Goal: Task Accomplishment & Management: Complete application form

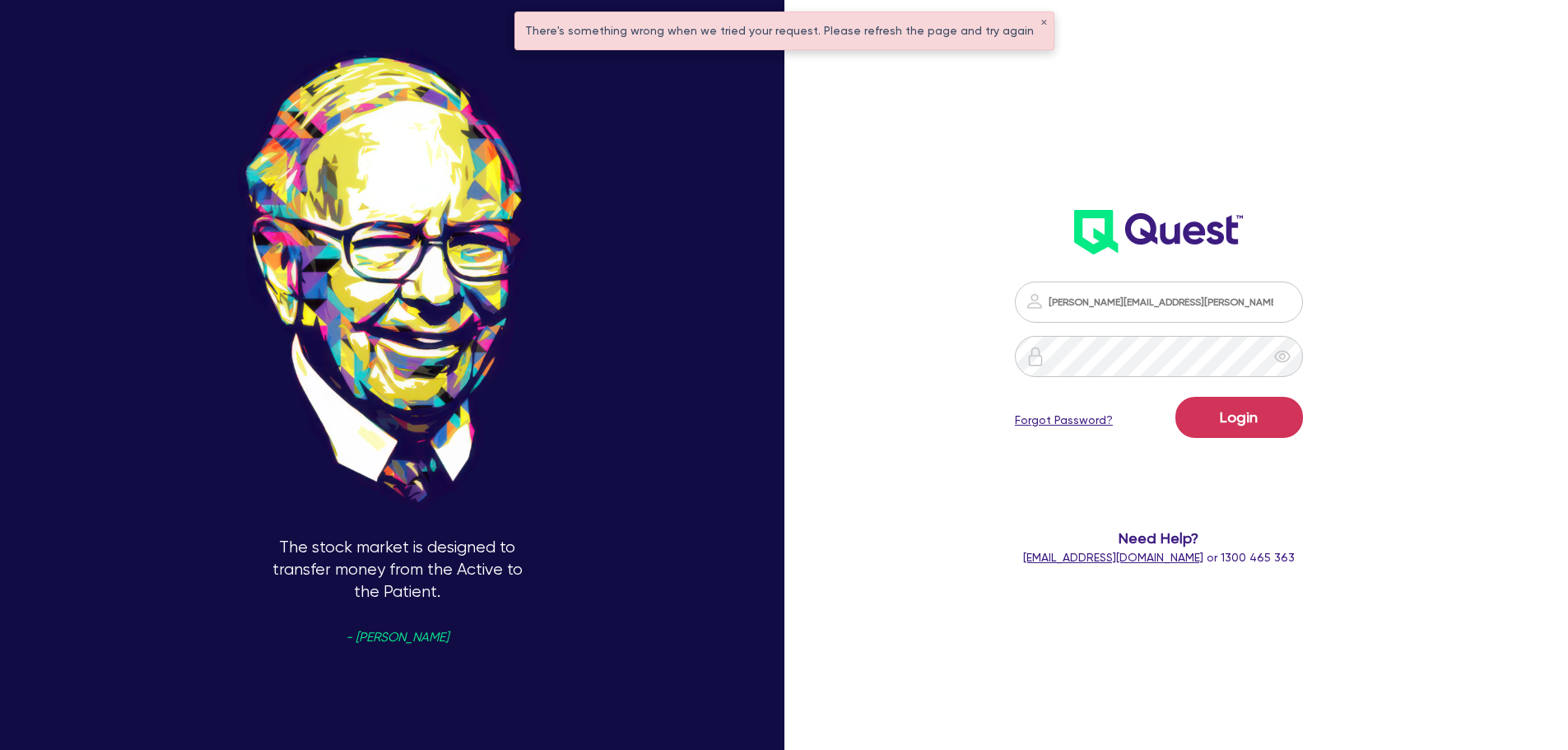
scroll to position [63, 0]
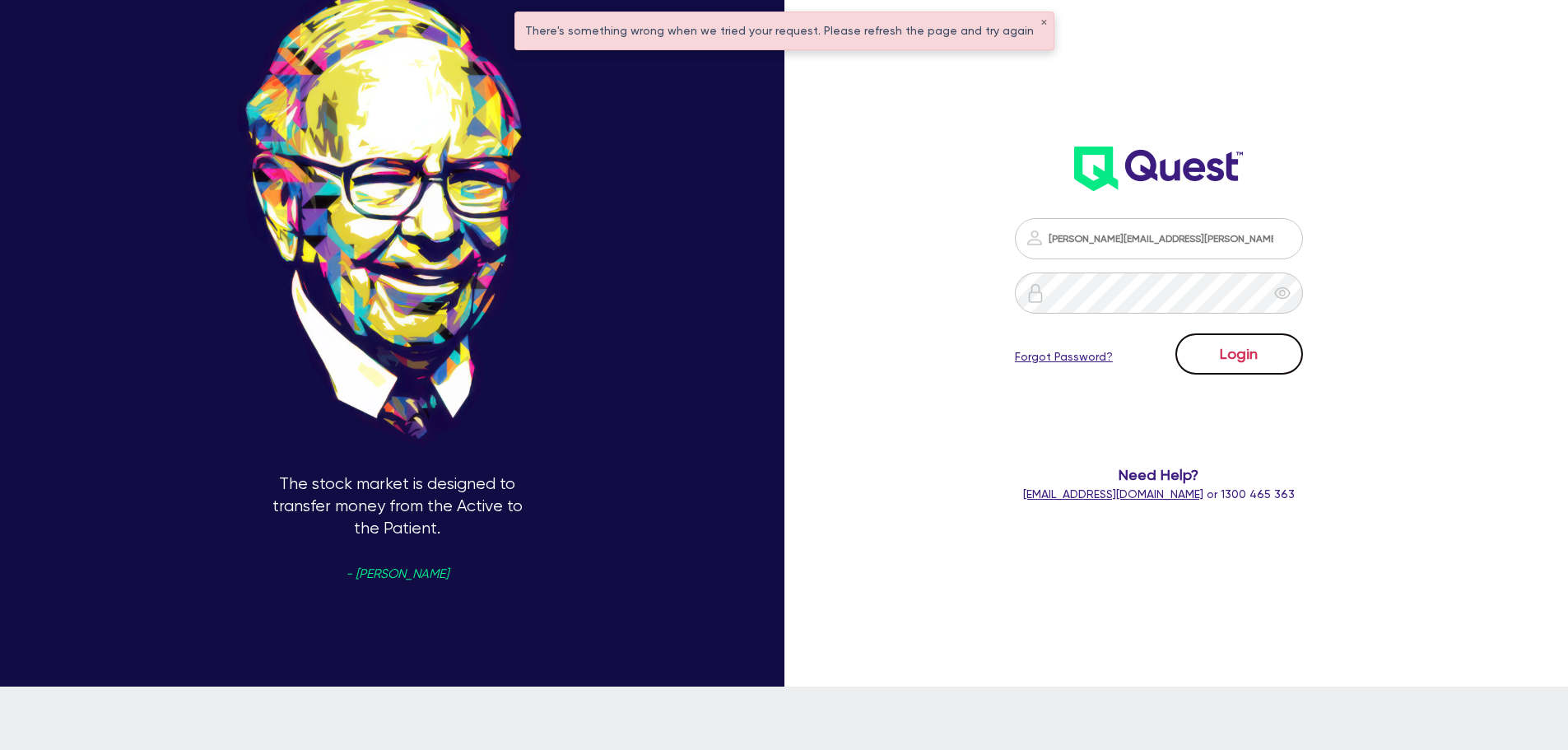
click at [1244, 363] on button "Login" at bounding box center [1239, 354] width 127 height 42
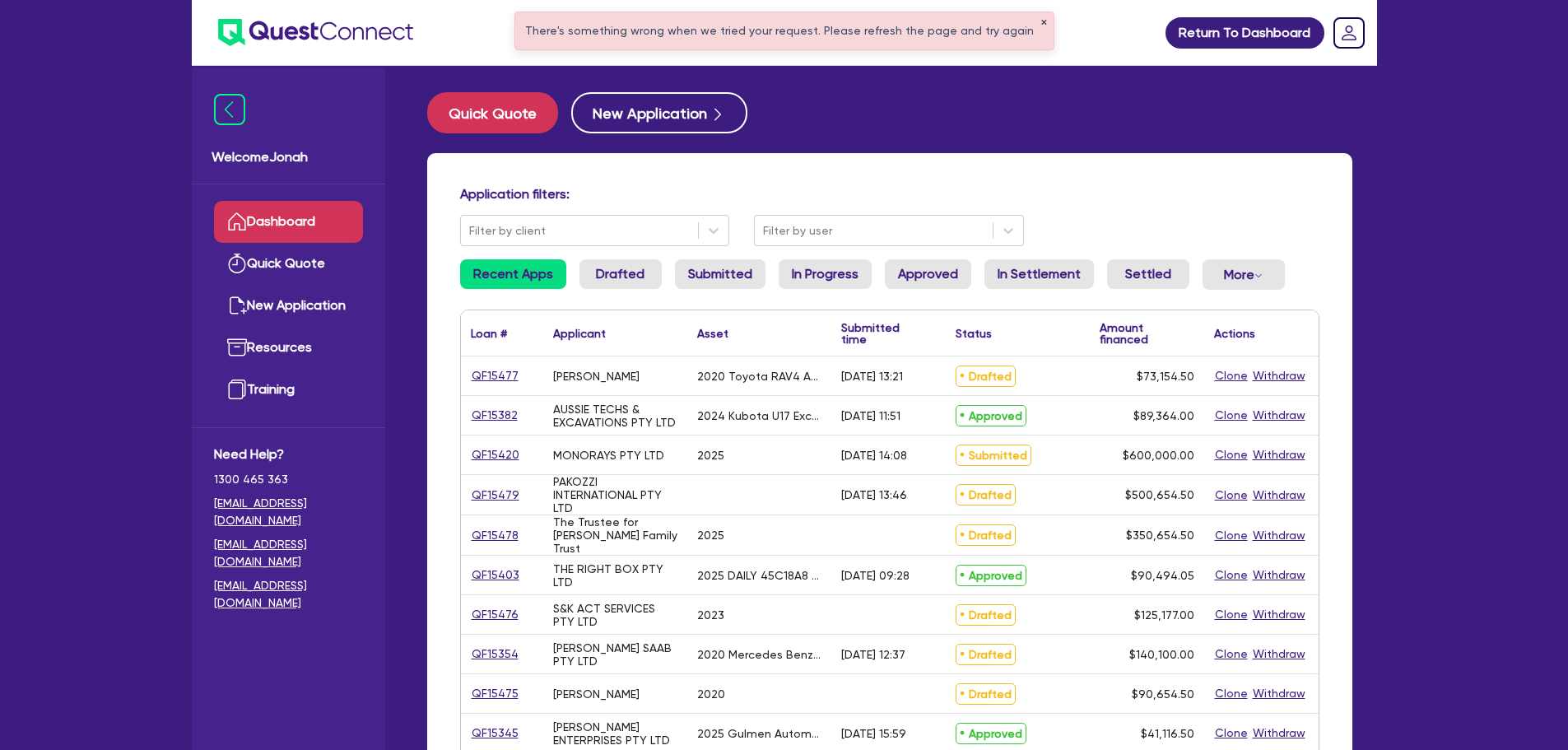
click at [1041, 22] on button "✕" at bounding box center [1043, 23] width 7 height 8
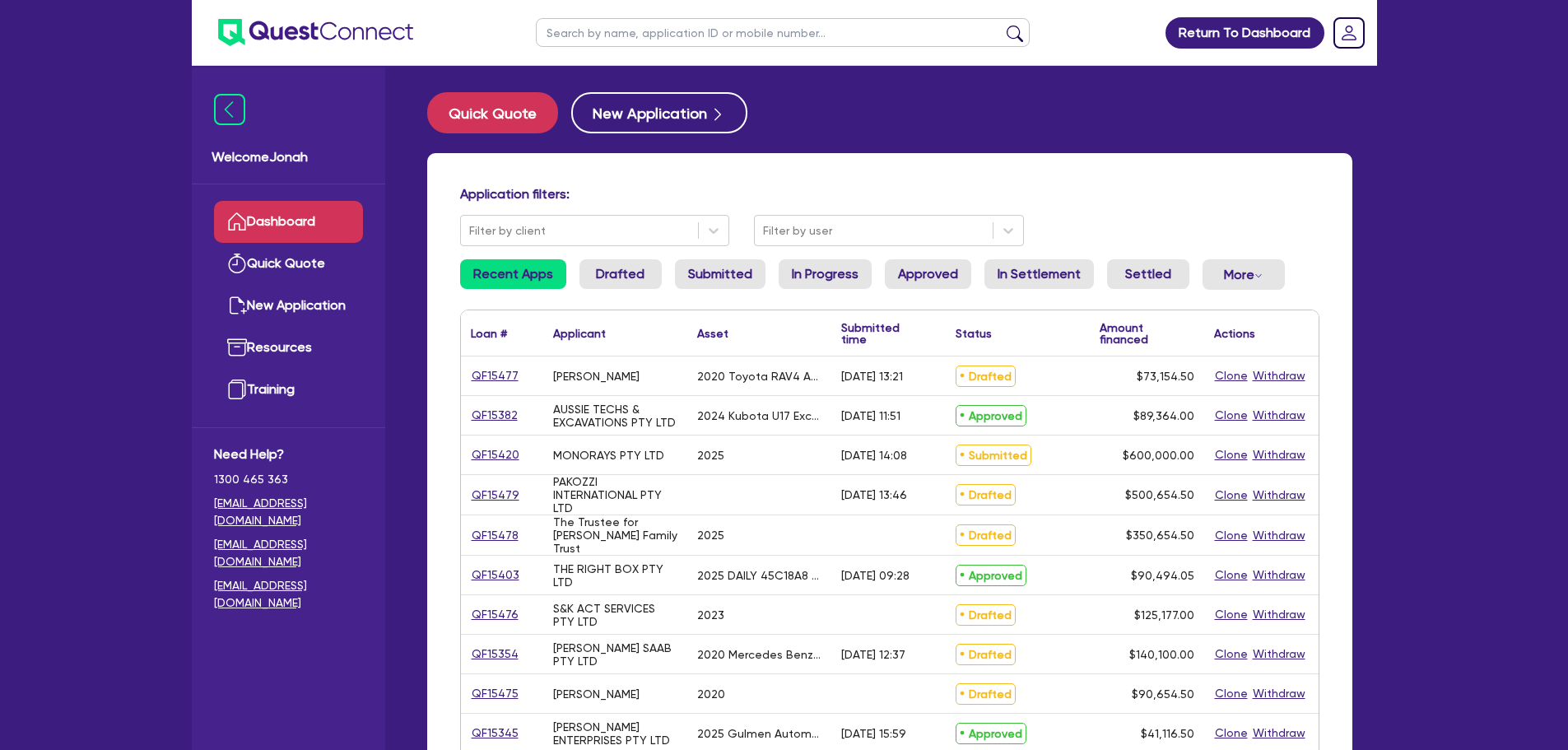
click at [847, 35] on input "text" at bounding box center [783, 32] width 494 height 29
type input "harding"
click at [1002, 25] on button "submit" at bounding box center [1015, 36] width 26 height 23
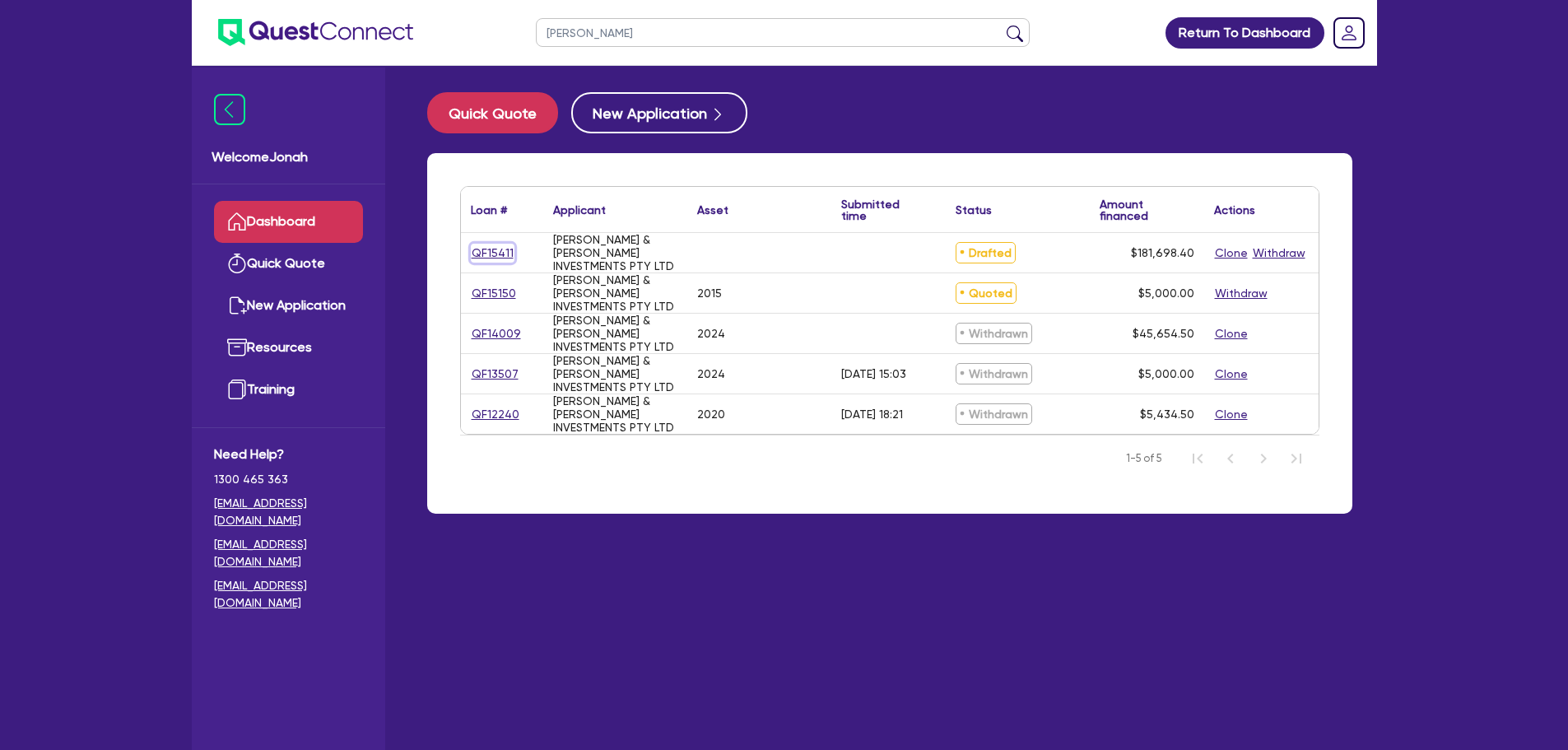
click at [505, 246] on link "QF15411" at bounding box center [492, 253] width 43 height 19
select select "Other"
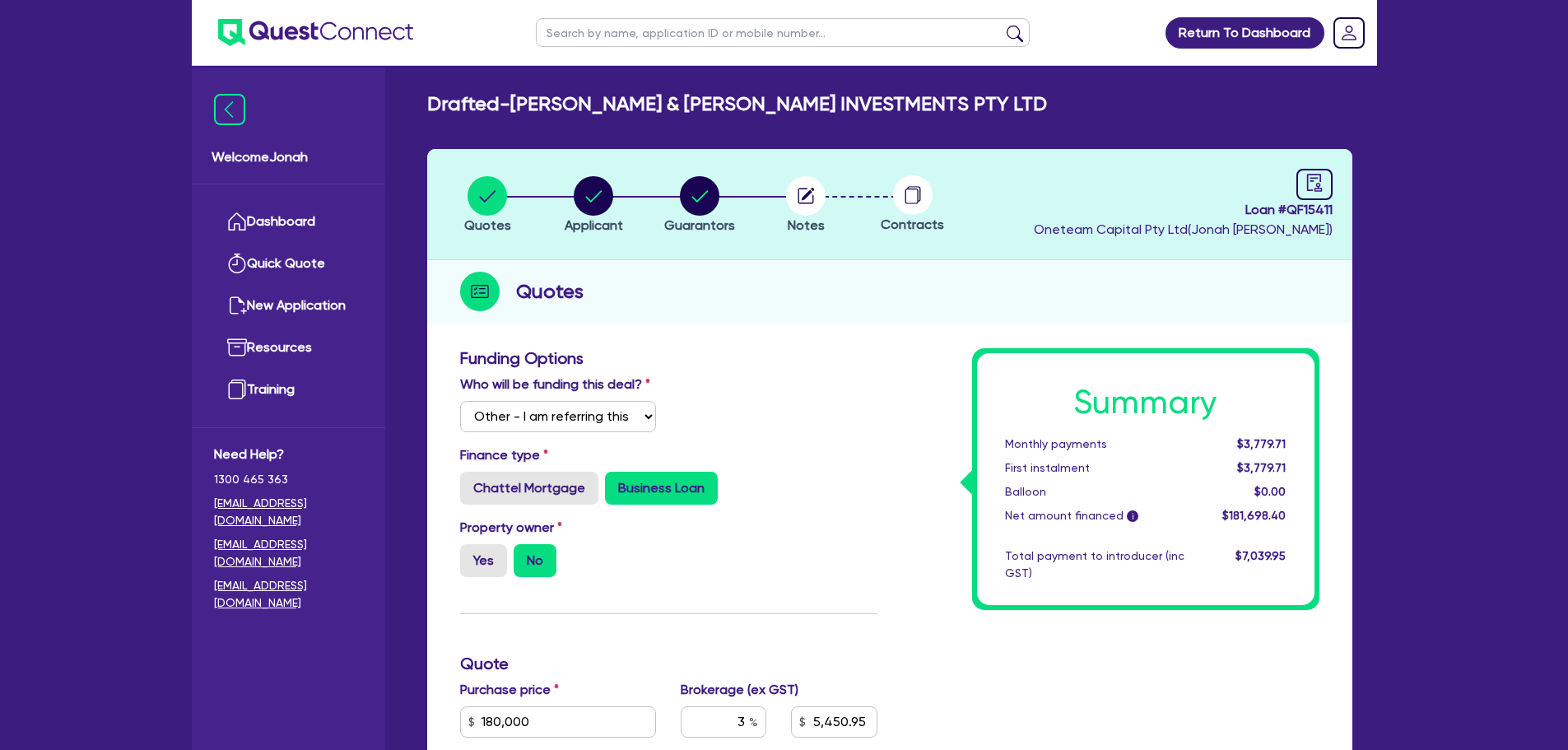
click at [910, 199] on circle at bounding box center [913, 195] width 40 height 40
click at [820, 204] on circle "button" at bounding box center [806, 196] width 40 height 40
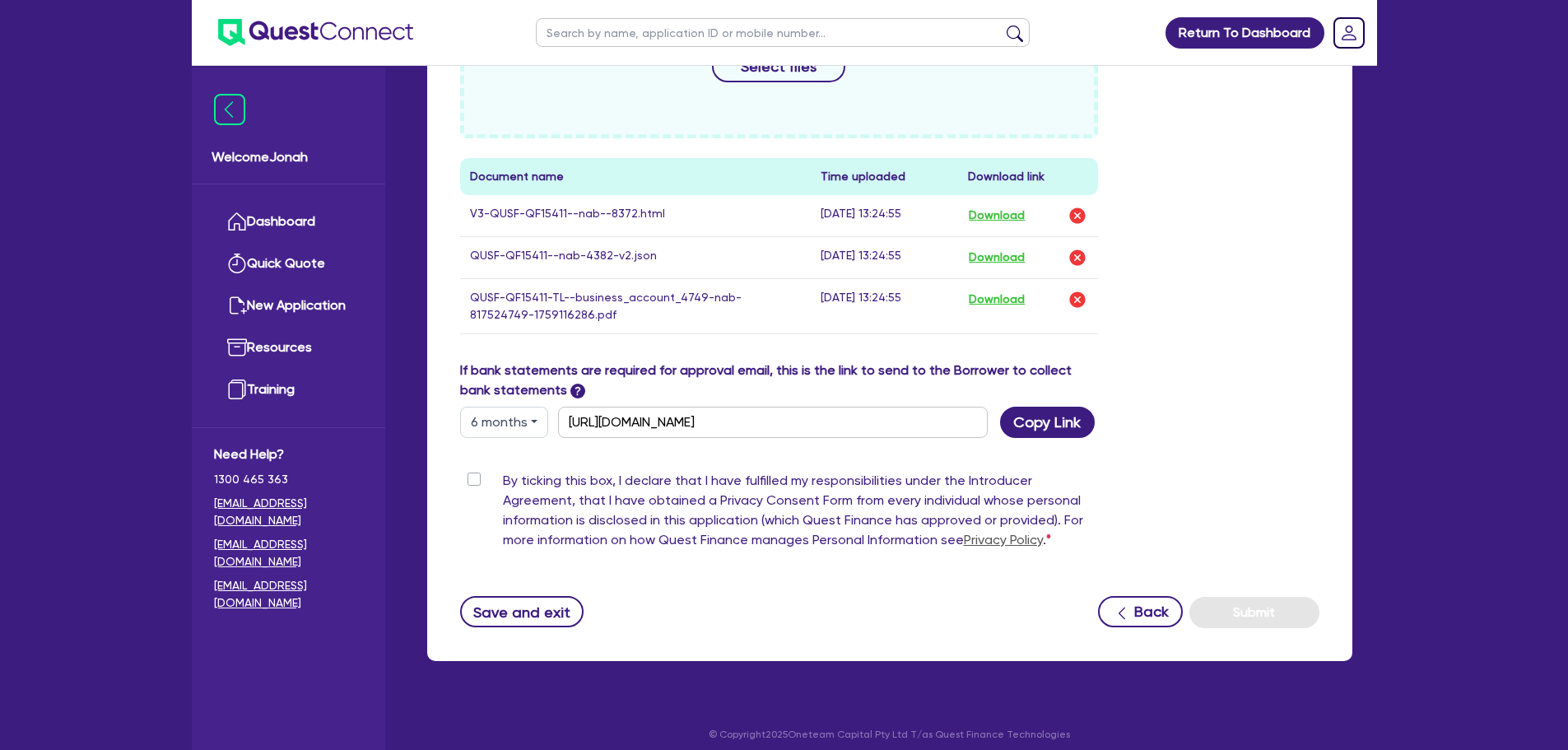
scroll to position [710, 0]
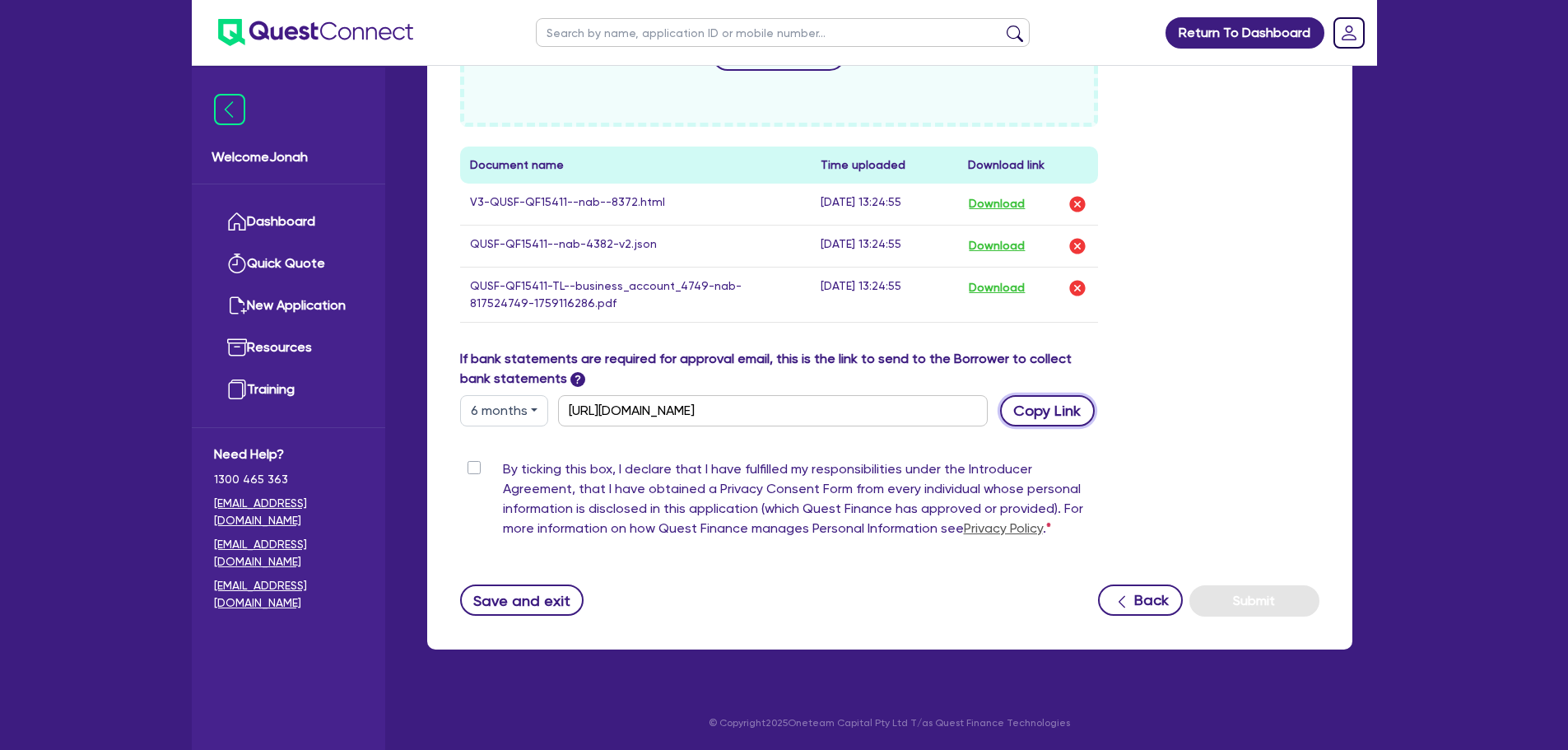
click at [1019, 406] on button "Copy Link" at bounding box center [1047, 410] width 94 height 31
click at [1062, 413] on button "Copy Link" at bounding box center [1047, 410] width 94 height 31
click at [1184, 414] on div "If bank statements are required for approval email, this is the link to send to…" at bounding box center [890, 388] width 884 height 77
click at [1293, 332] on div "Drop files to upload or Select files Document name Time uploaded Download link …" at bounding box center [890, 149] width 884 height 400
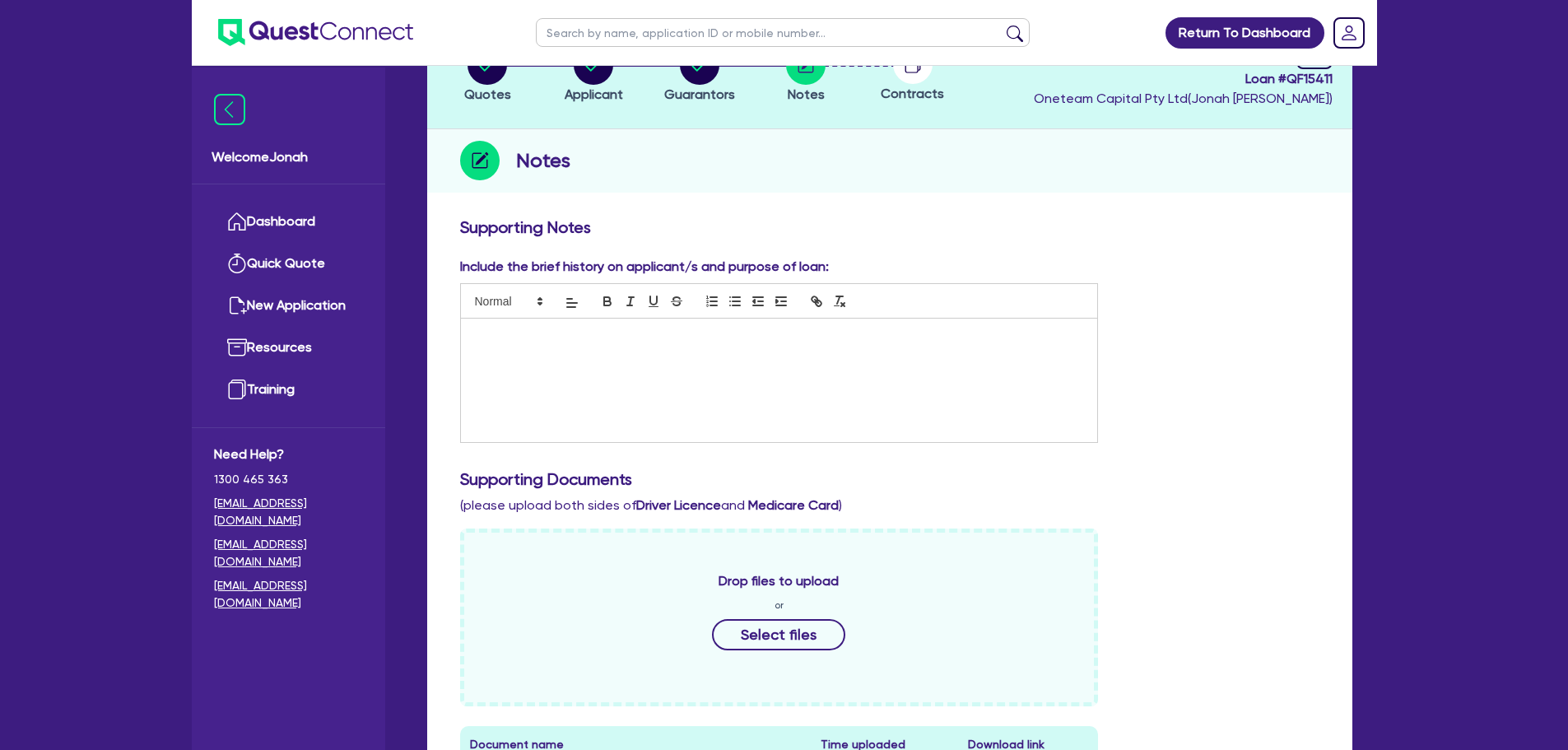
scroll to position [0, 0]
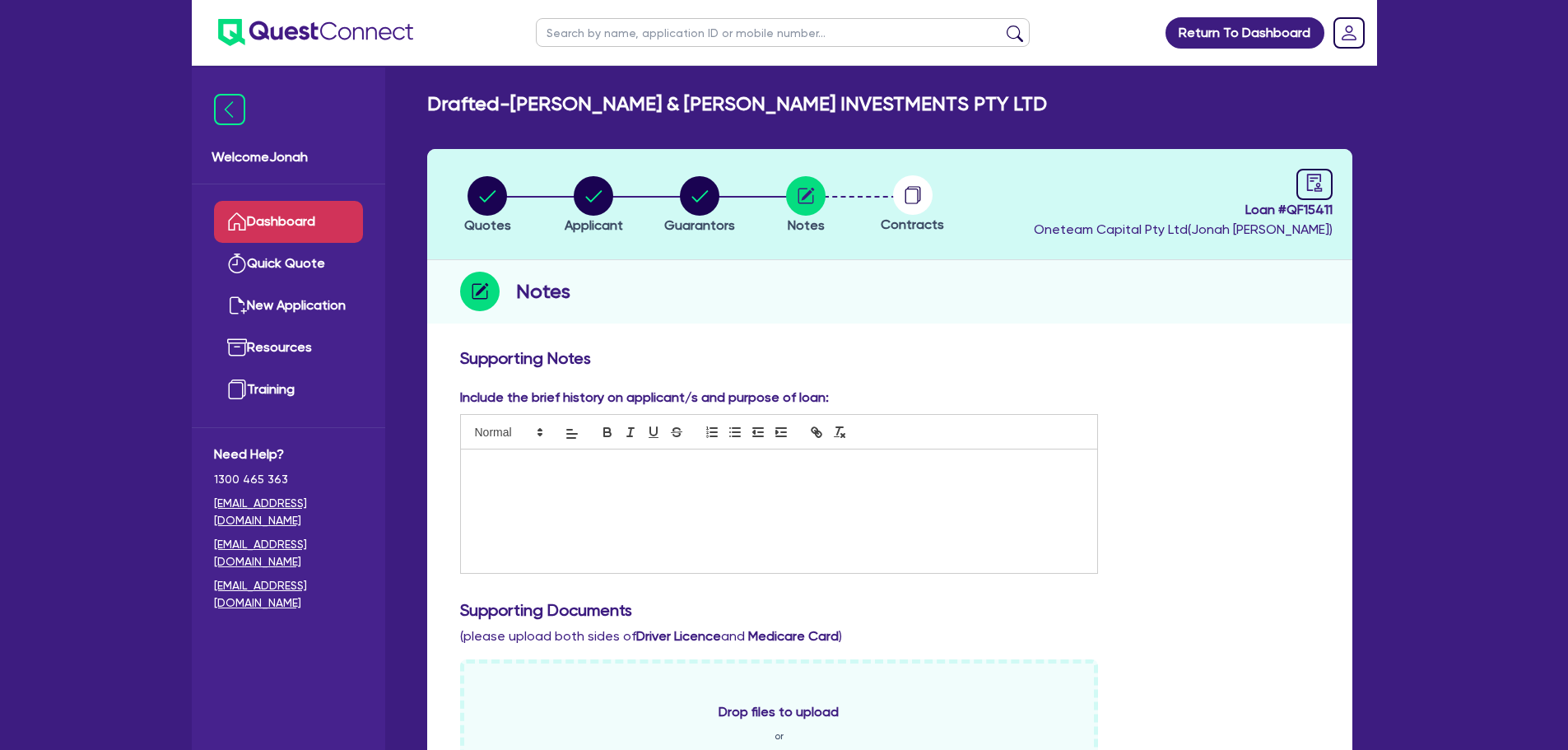
click at [247, 220] on link "Dashboard" at bounding box center [289, 222] width 149 height 42
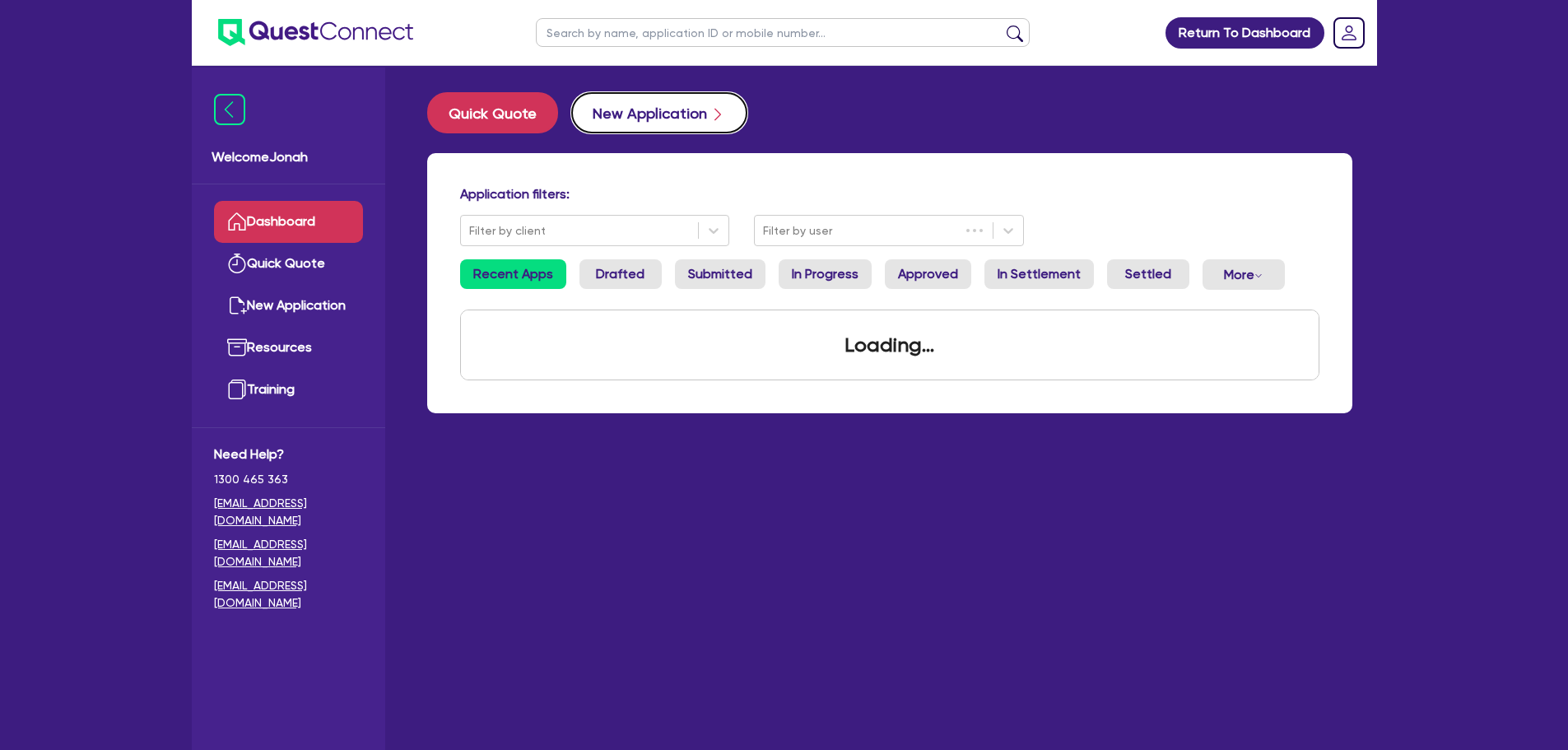
click at [617, 113] on button "New Application" at bounding box center [659, 113] width 176 height 42
select select "Other"
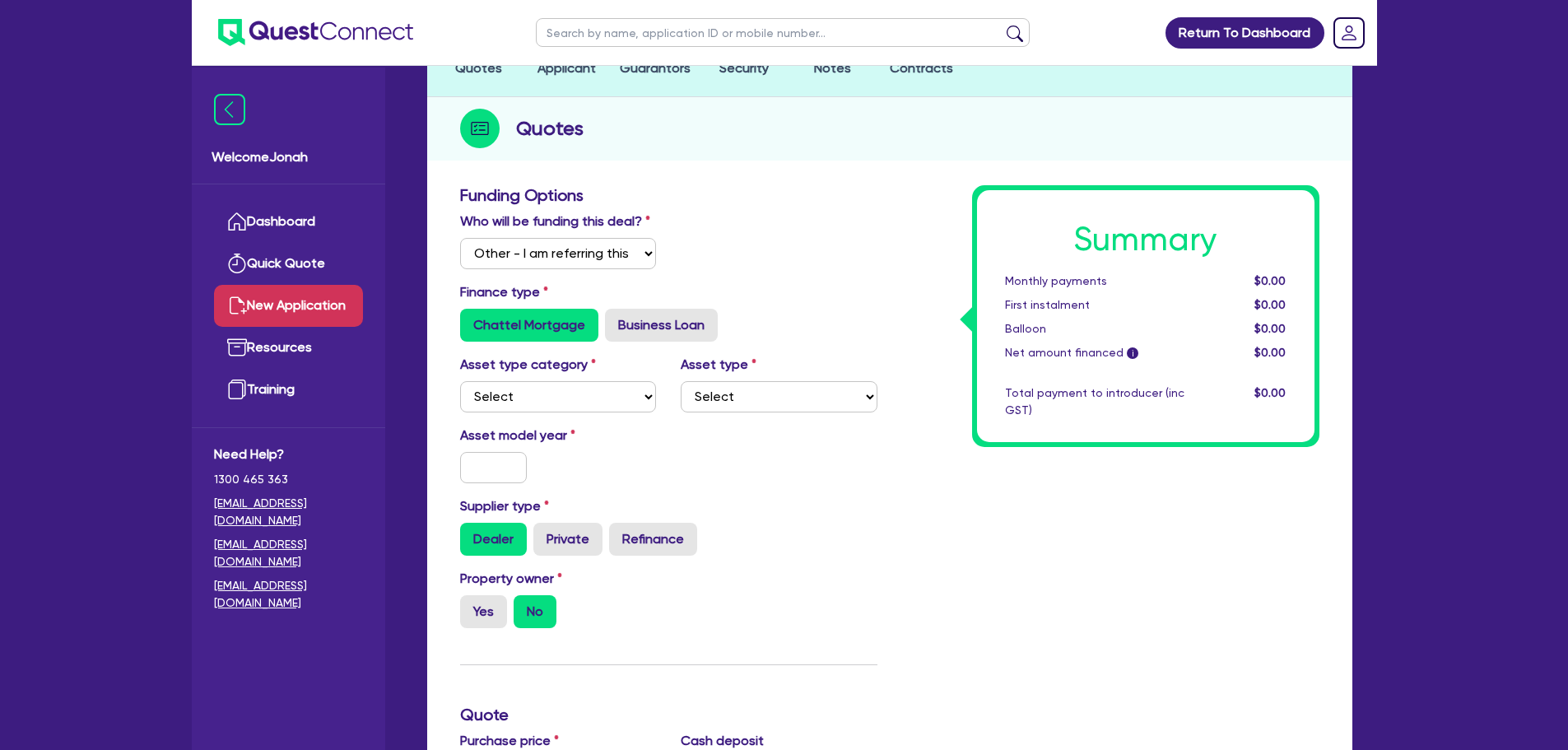
scroll to position [165, 0]
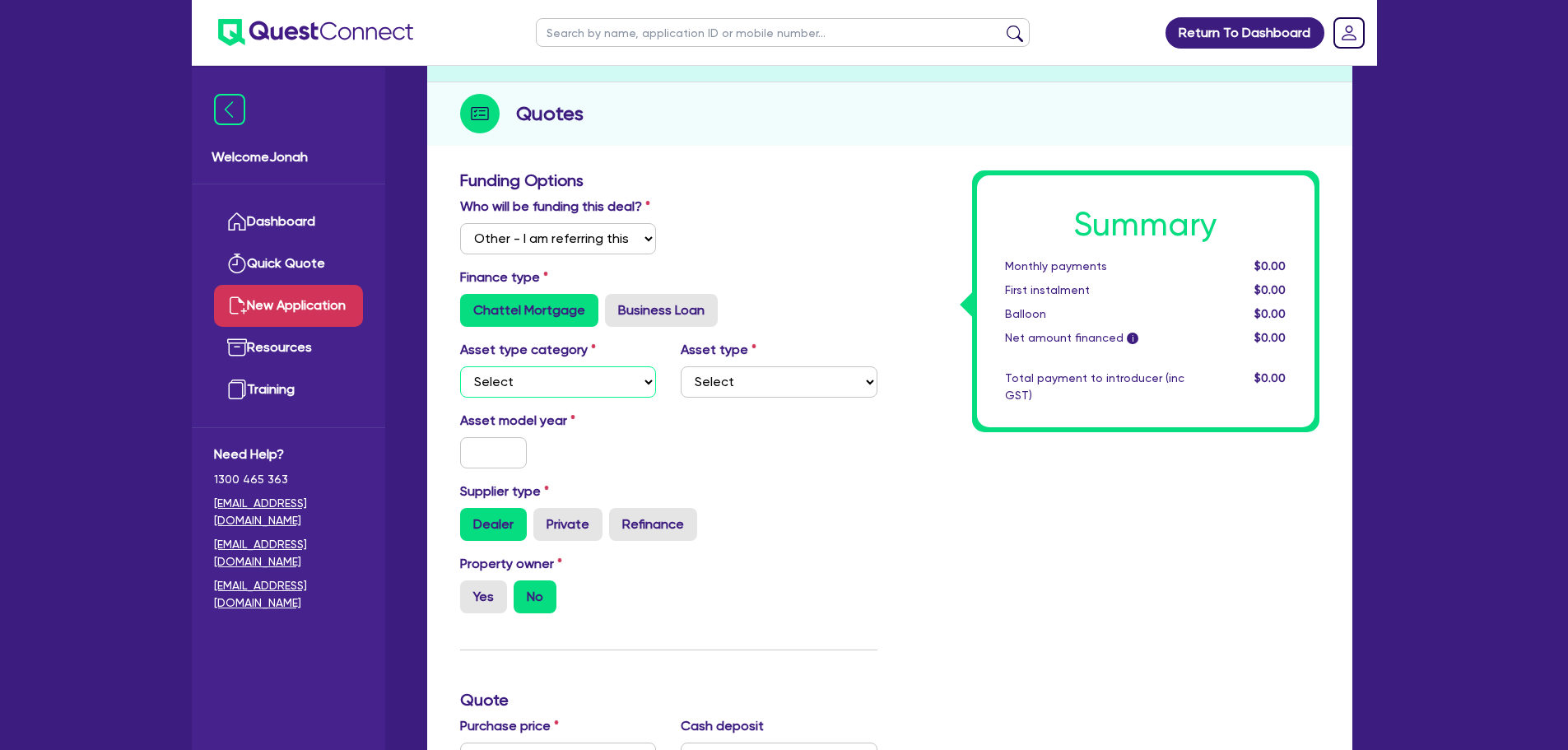
click at [566, 379] on select "Select Cars and light trucks Primary assets Secondary assets Tertiary assets" at bounding box center [559, 381] width 197 height 31
select select "TERTIARY_ASSETS"
click at [460, 366] on select "Select Cars and light trucks Primary assets Secondary assets Tertiary assets" at bounding box center [559, 381] width 197 height 31
click at [705, 365] on div "Asset type Select Beauty equipment IT equipment IT software Watercraft Other" at bounding box center [779, 368] width 222 height 58
click at [709, 383] on select "Select Beauty equipment IT equipment IT software Watercraft Other" at bounding box center [779, 381] width 197 height 31
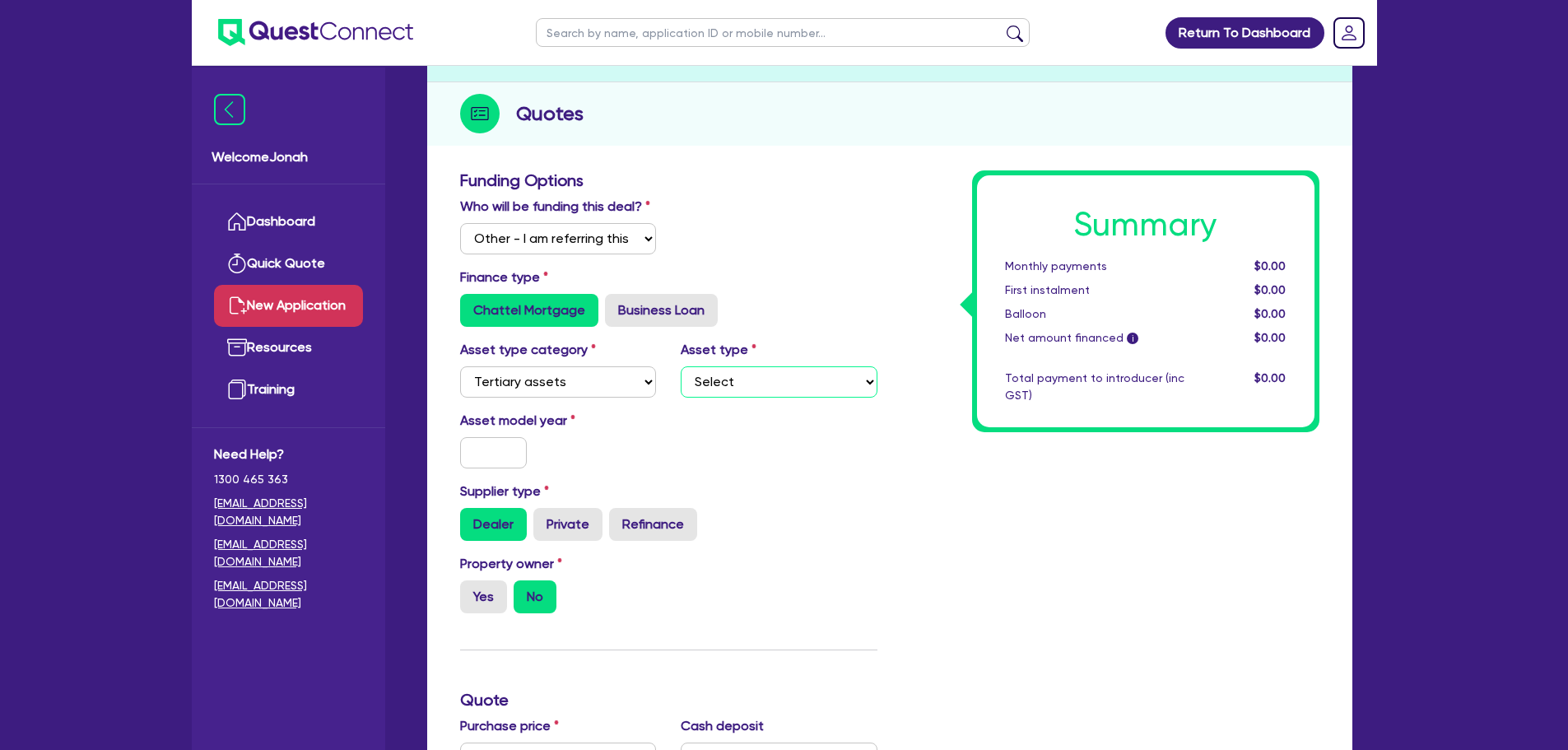
select select "IT_EQUIPMENT"
click at [681, 366] on select "Select Beauty equipment IT equipment IT software Watercraft Other" at bounding box center [779, 381] width 197 height 31
click at [518, 447] on input "text" at bounding box center [494, 452] width 68 height 31
type input "2025"
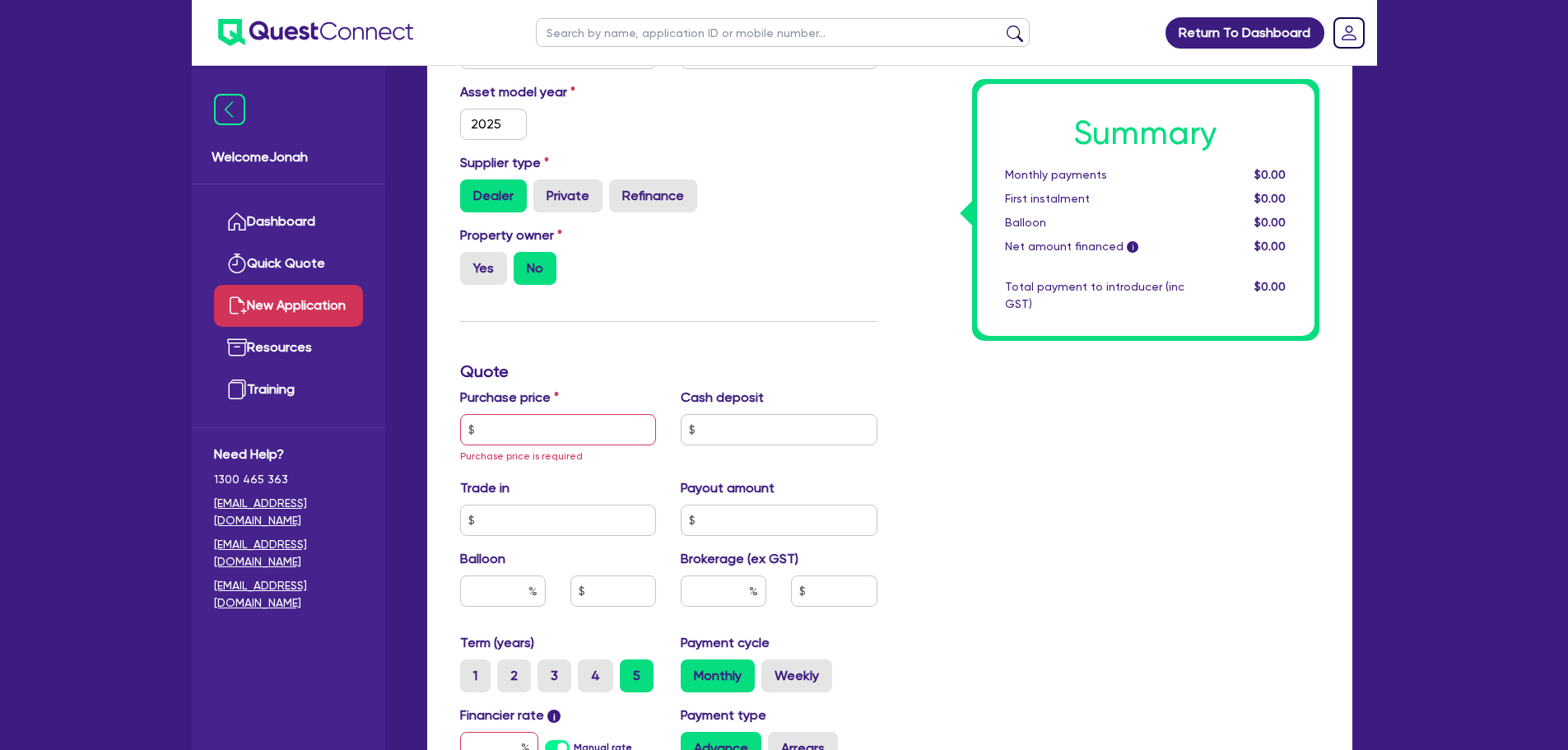
scroll to position [494, 0]
click at [565, 432] on input "text" at bounding box center [559, 428] width 197 height 31
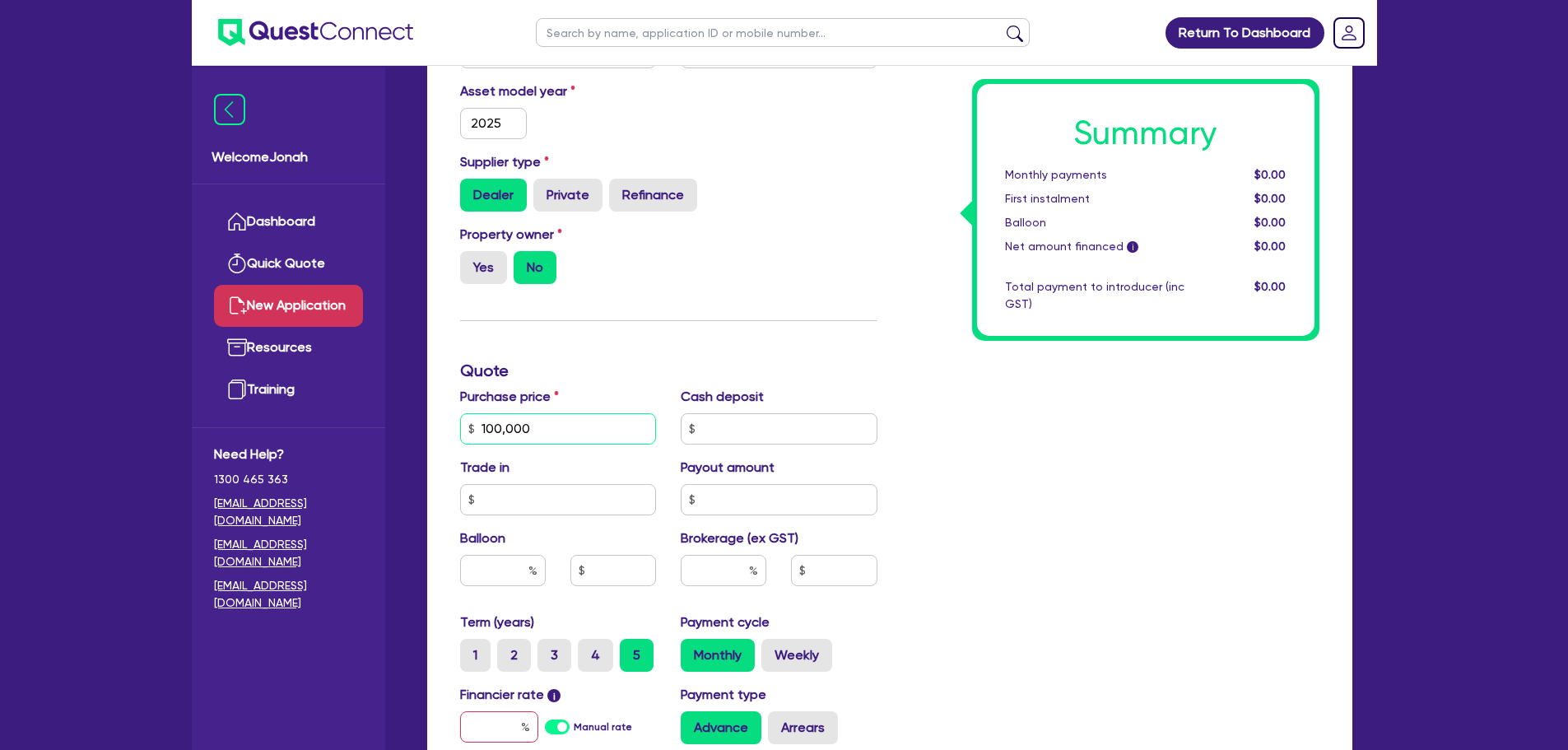
type input "100,000"
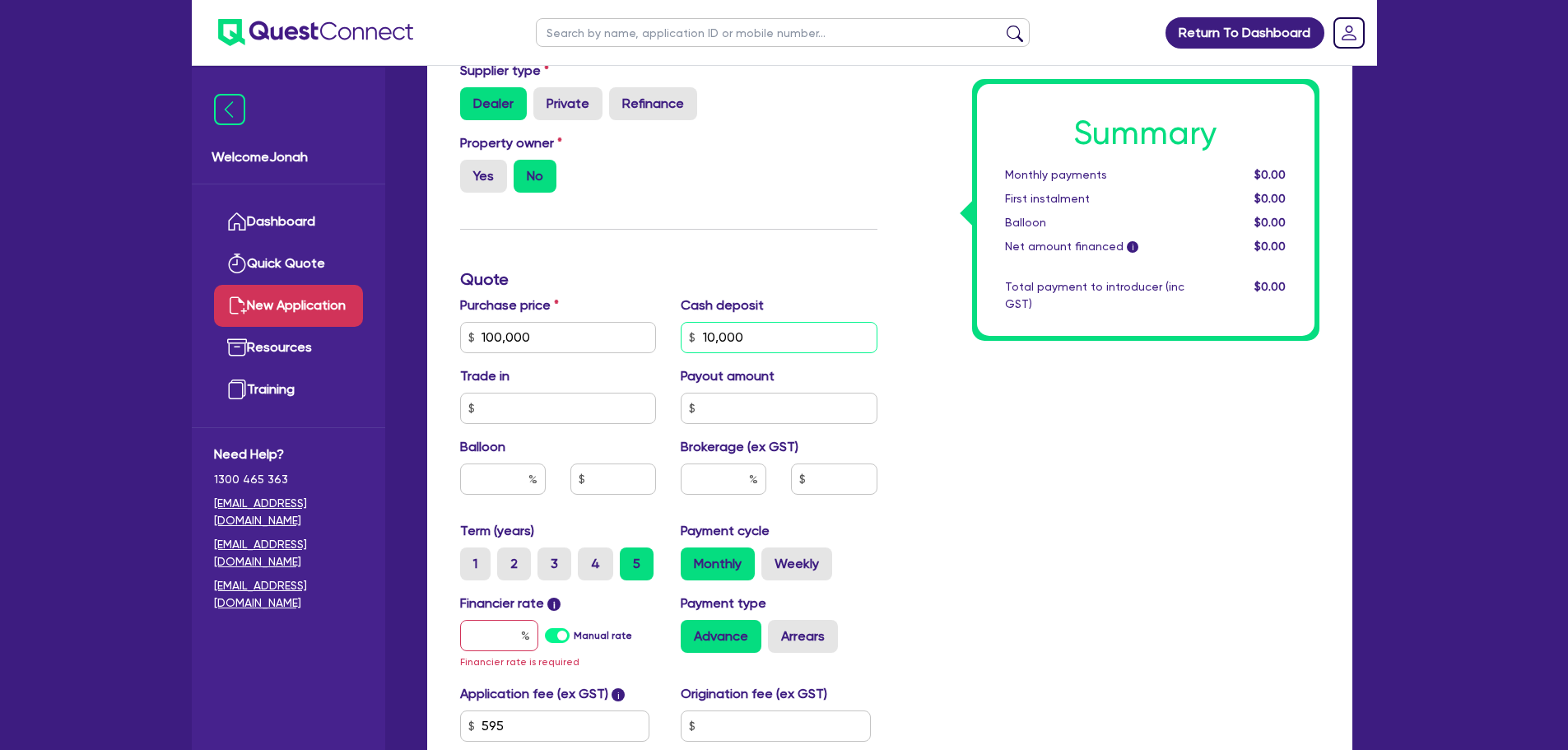
scroll to position [824, 0]
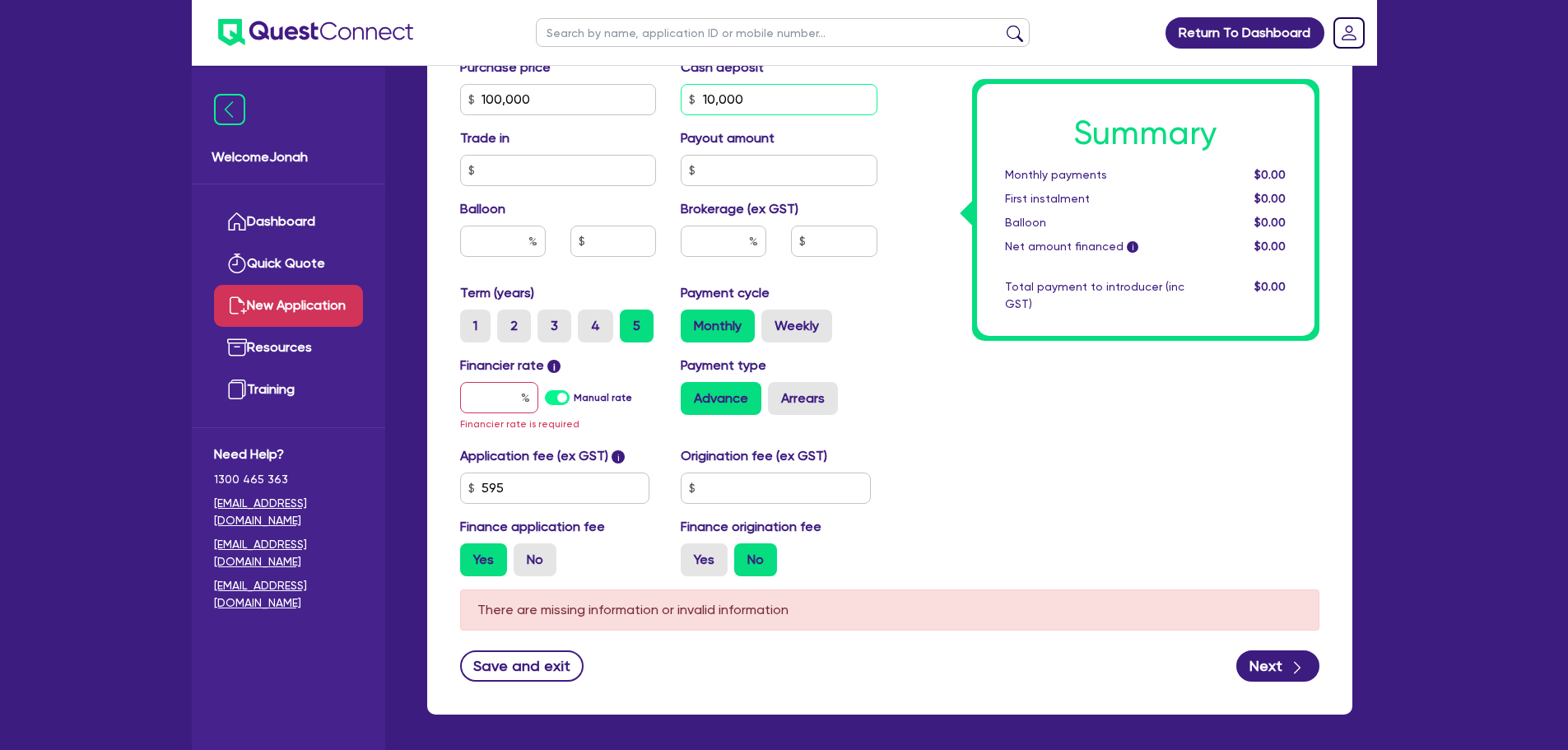
type input "10,000"
click at [505, 410] on input "text" at bounding box center [499, 397] width 78 height 31
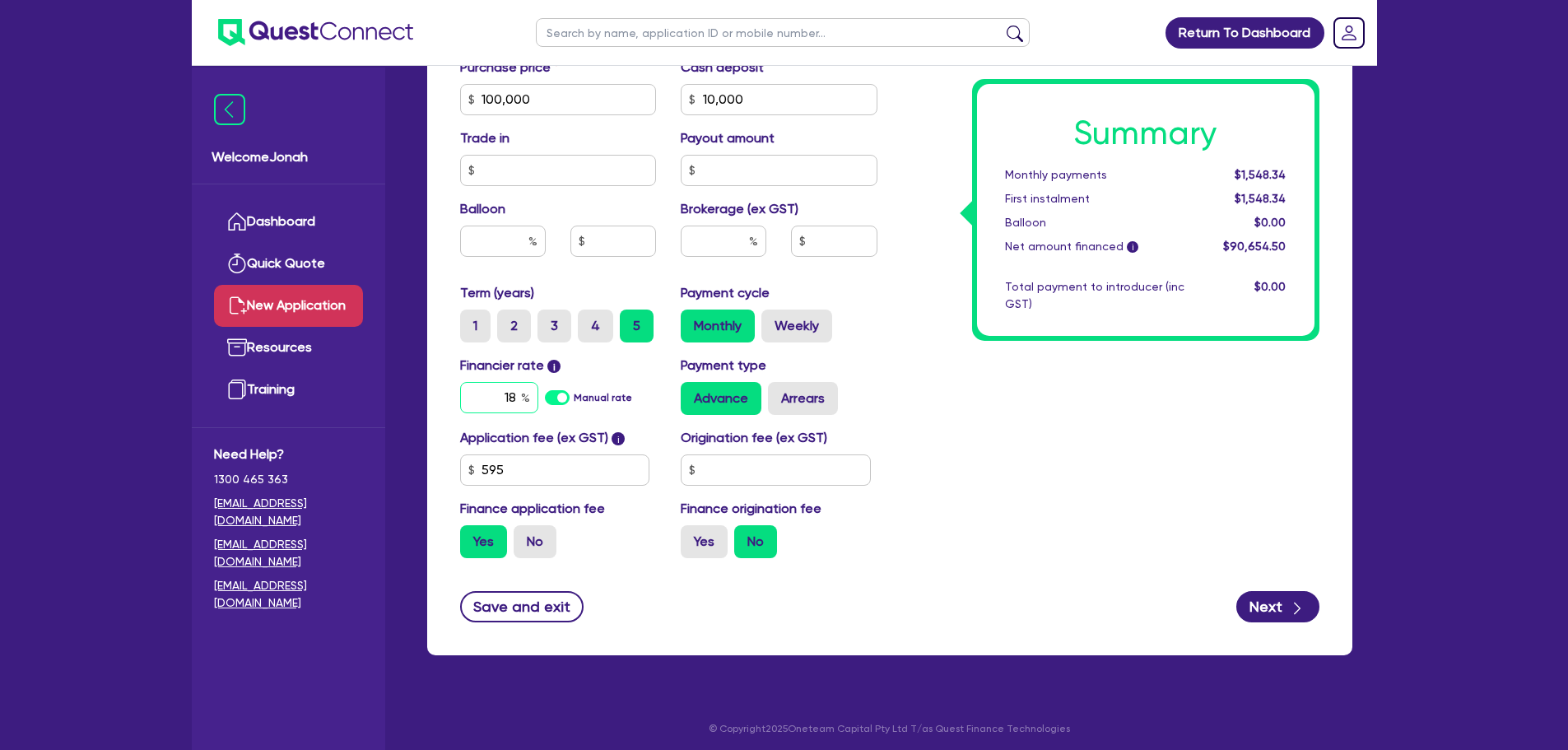
type input "18"
click at [943, 437] on div "Summary Monthly payments $1,548.34 First instalment $1,548.34 Balloon $0.00 Net…" at bounding box center [1110, 42] width 442 height 1059
click at [1255, 607] on button "Next" at bounding box center [1278, 607] width 83 height 31
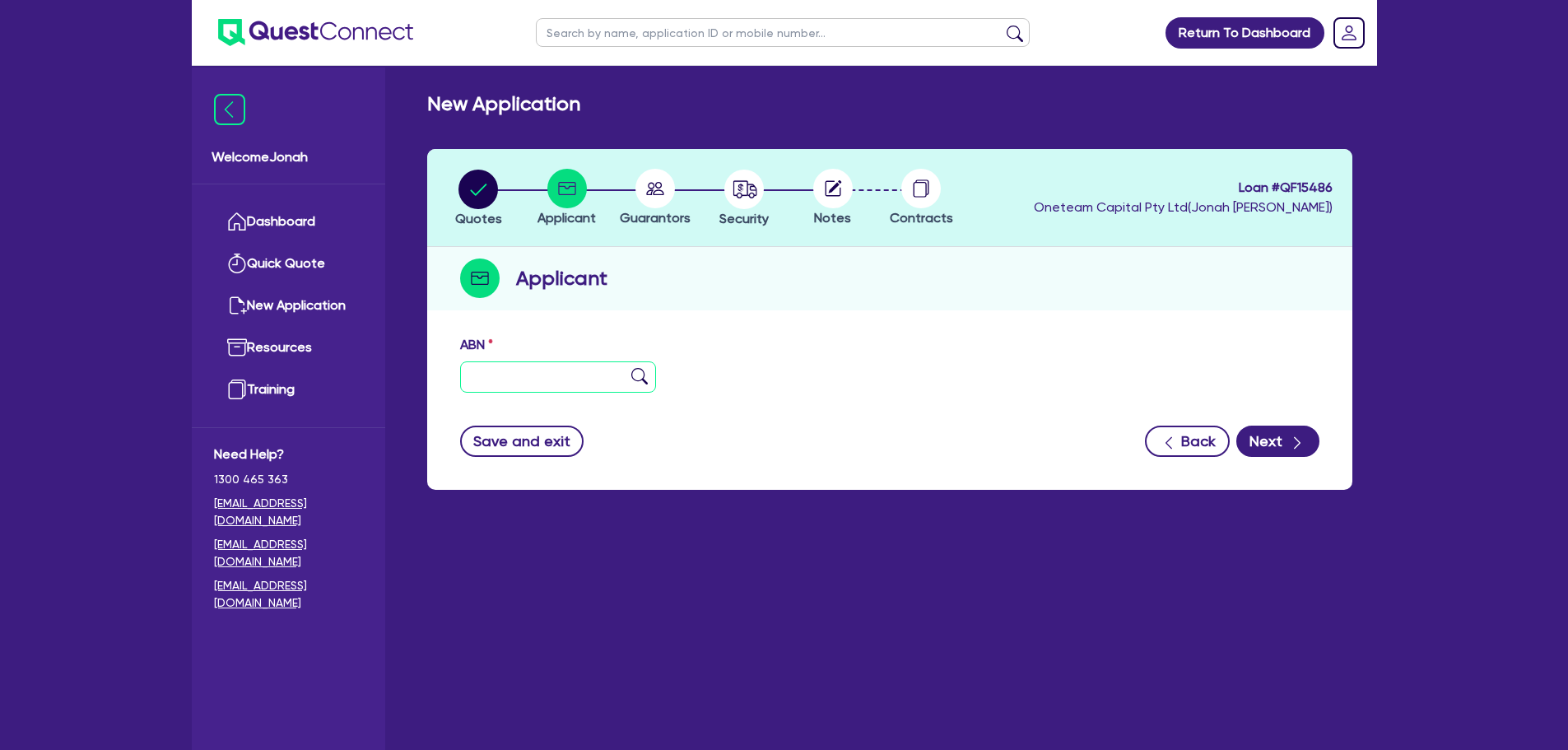
click at [531, 366] on input "text" at bounding box center [559, 376] width 197 height 31
paste input "21 681 807 241"
type input "21 681 807 241"
click at [632, 376] on img at bounding box center [639, 375] width 16 height 16
type input "NL CREATIVE CONSULTING PTY LTD"
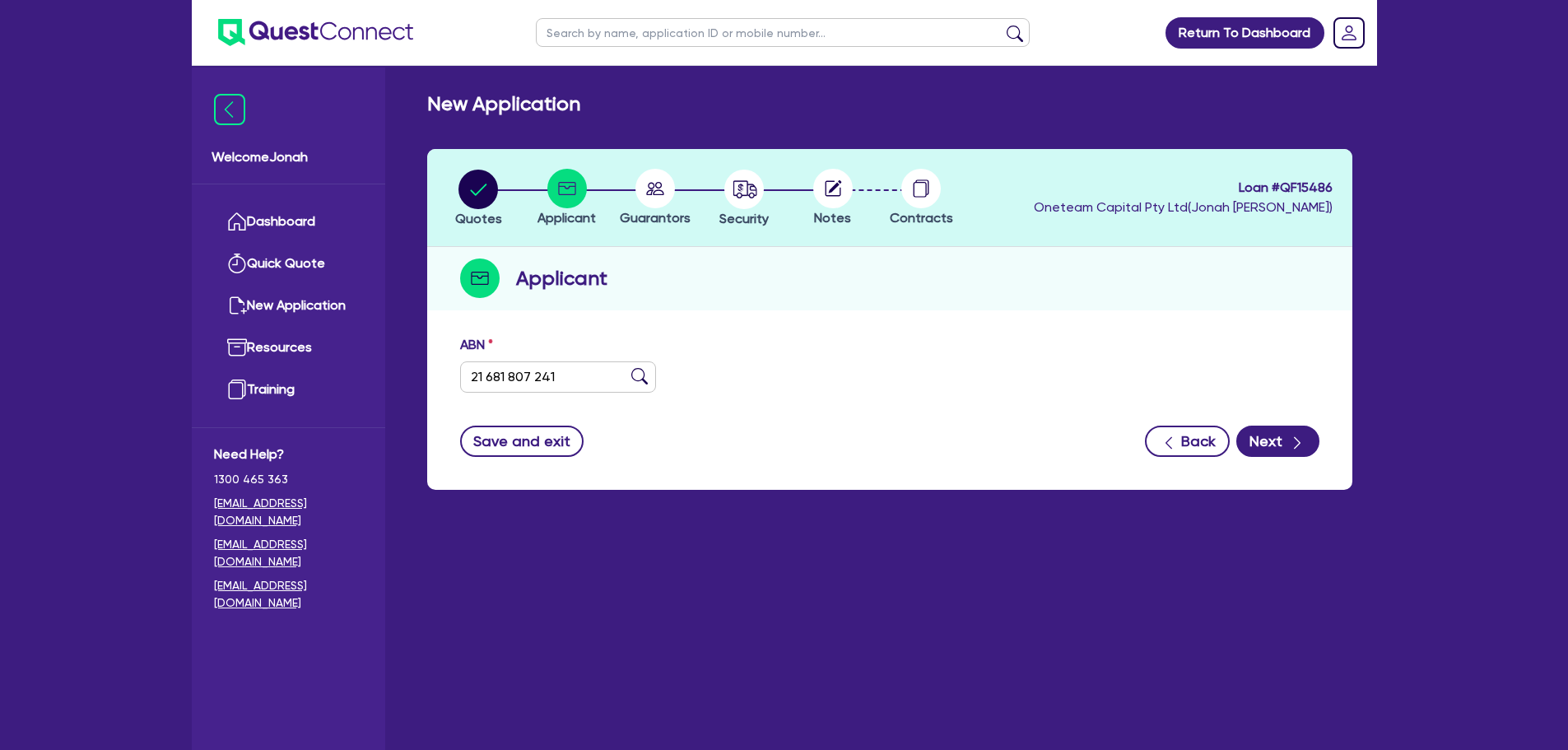
select select "COMPANY"
type input "24/10/2024"
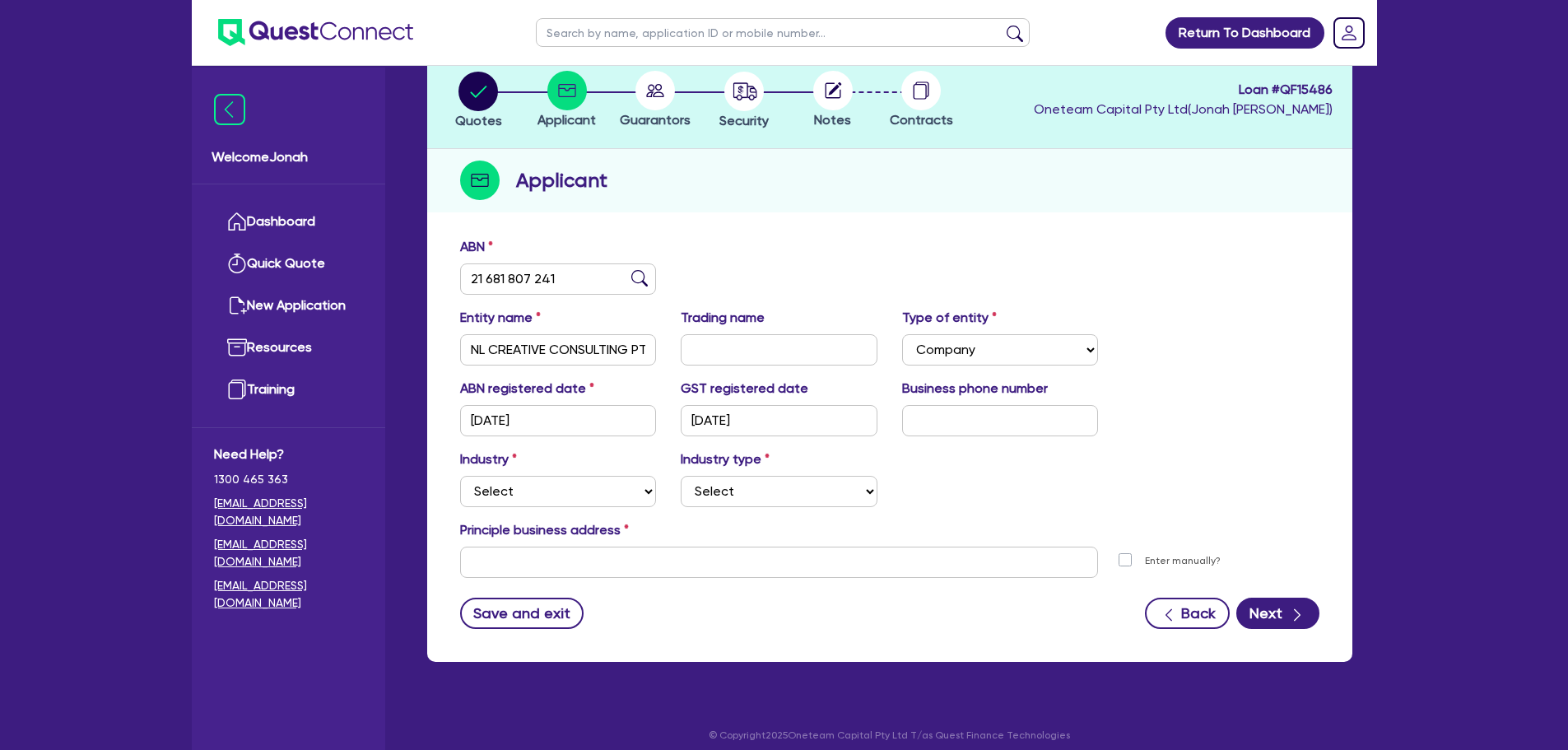
scroll to position [110, 0]
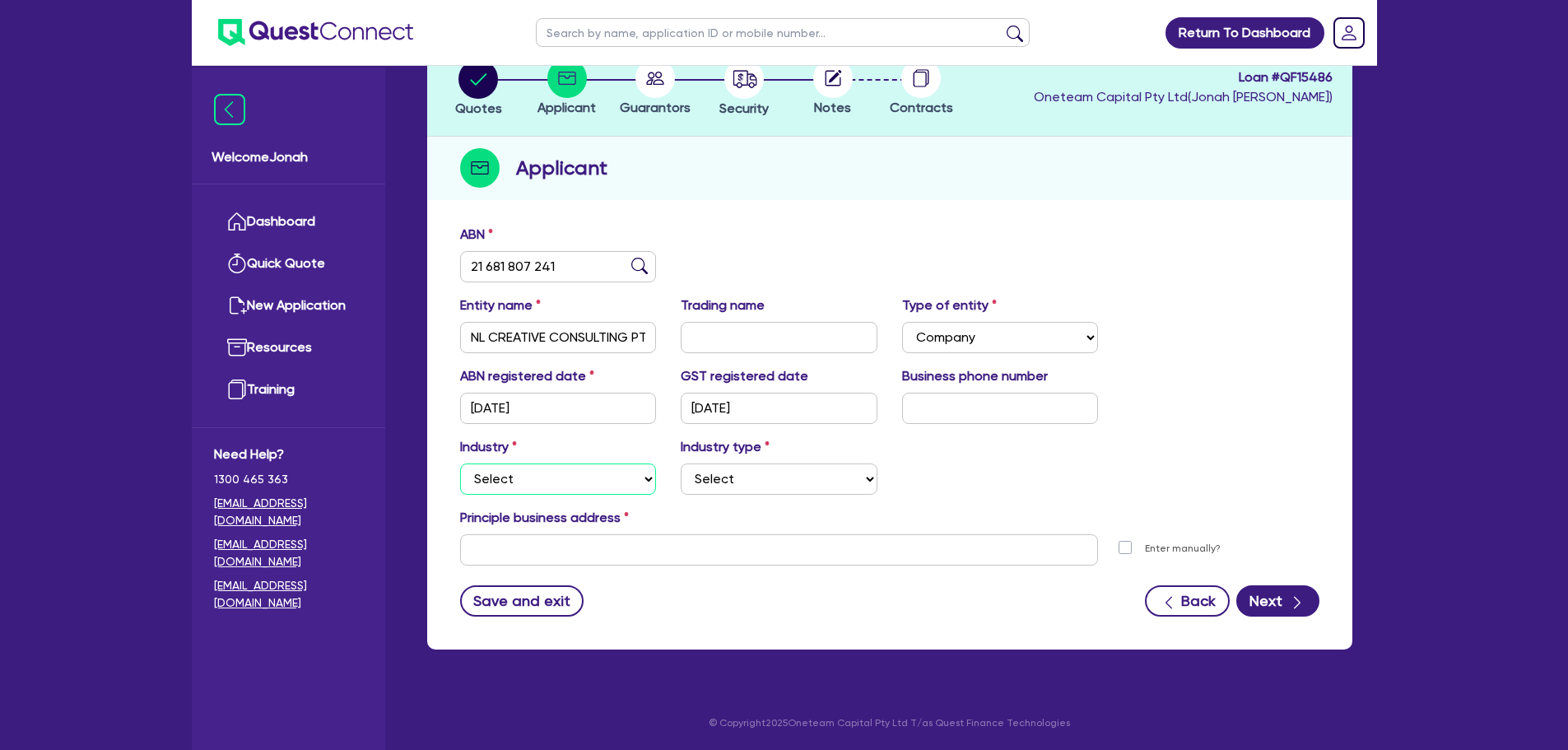
click at [610, 487] on select "Select Accomodation & Food Services Administrative & Support Services Agricultu…" at bounding box center [559, 478] width 197 height 31
click at [607, 478] on select "Select Accomodation & Food Services Administrative & Support Services Agricultu…" at bounding box center [559, 478] width 197 height 31
select select "INFORMATION_TELECOMMUNICATION"
click at [460, 463] on select "Select Accomodation & Food Services Administrative & Support Services Agricultu…" at bounding box center [559, 478] width 197 height 31
click at [720, 473] on select "Select Newspaper, Magazine, Book and Directory Publishing Software Publishing M…" at bounding box center [779, 478] width 197 height 31
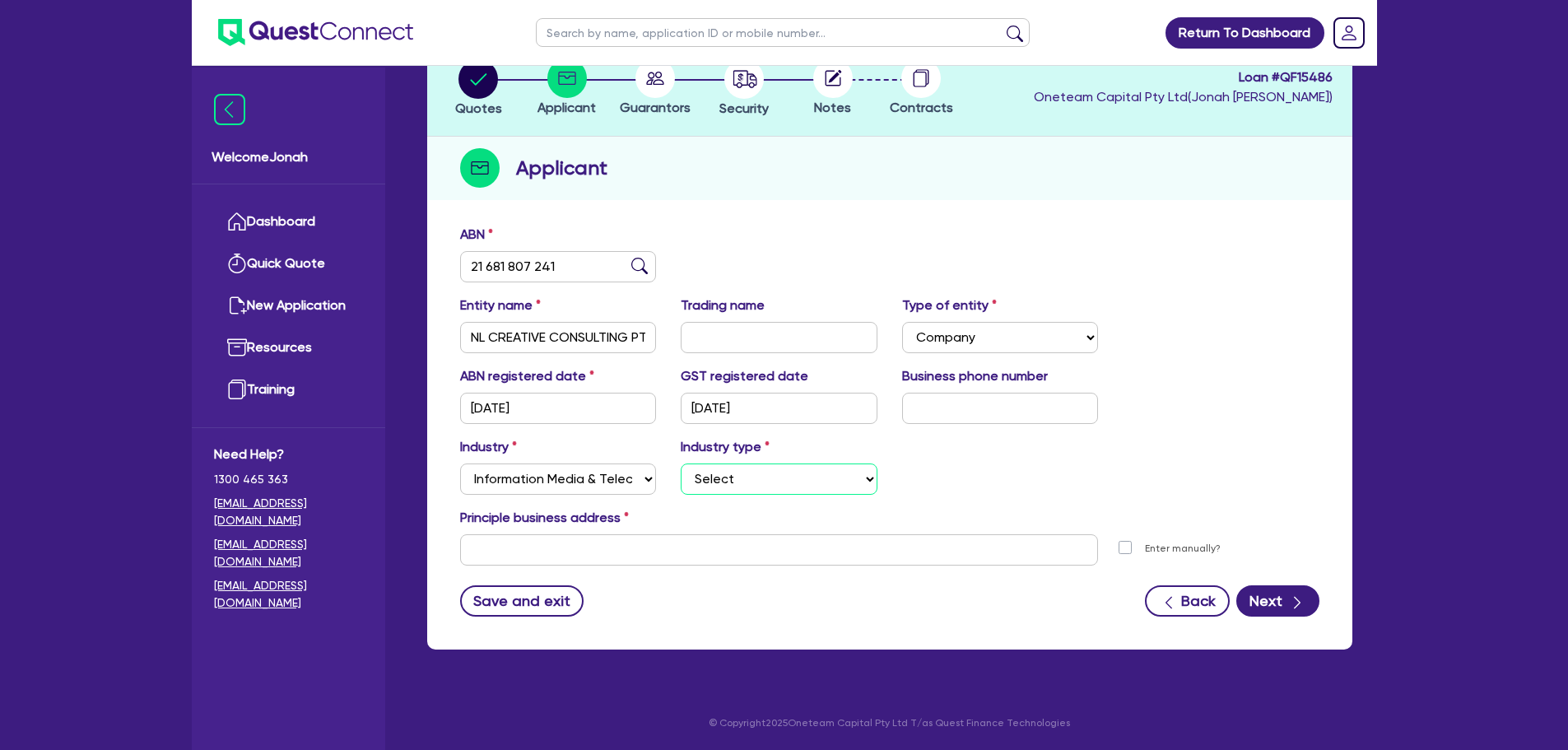
select select "TELECOMMUNICATION_SERVICES"
click at [681, 463] on select "Select Newspaper, Magazine, Book and Directory Publishing Software Publishing M…" at bounding box center [779, 478] width 197 height 31
click at [1276, 490] on div "Industry Select Accomodation & Food Services Administrative & Support Services …" at bounding box center [890, 472] width 884 height 71
click at [1287, 610] on button "Next" at bounding box center [1278, 600] width 83 height 31
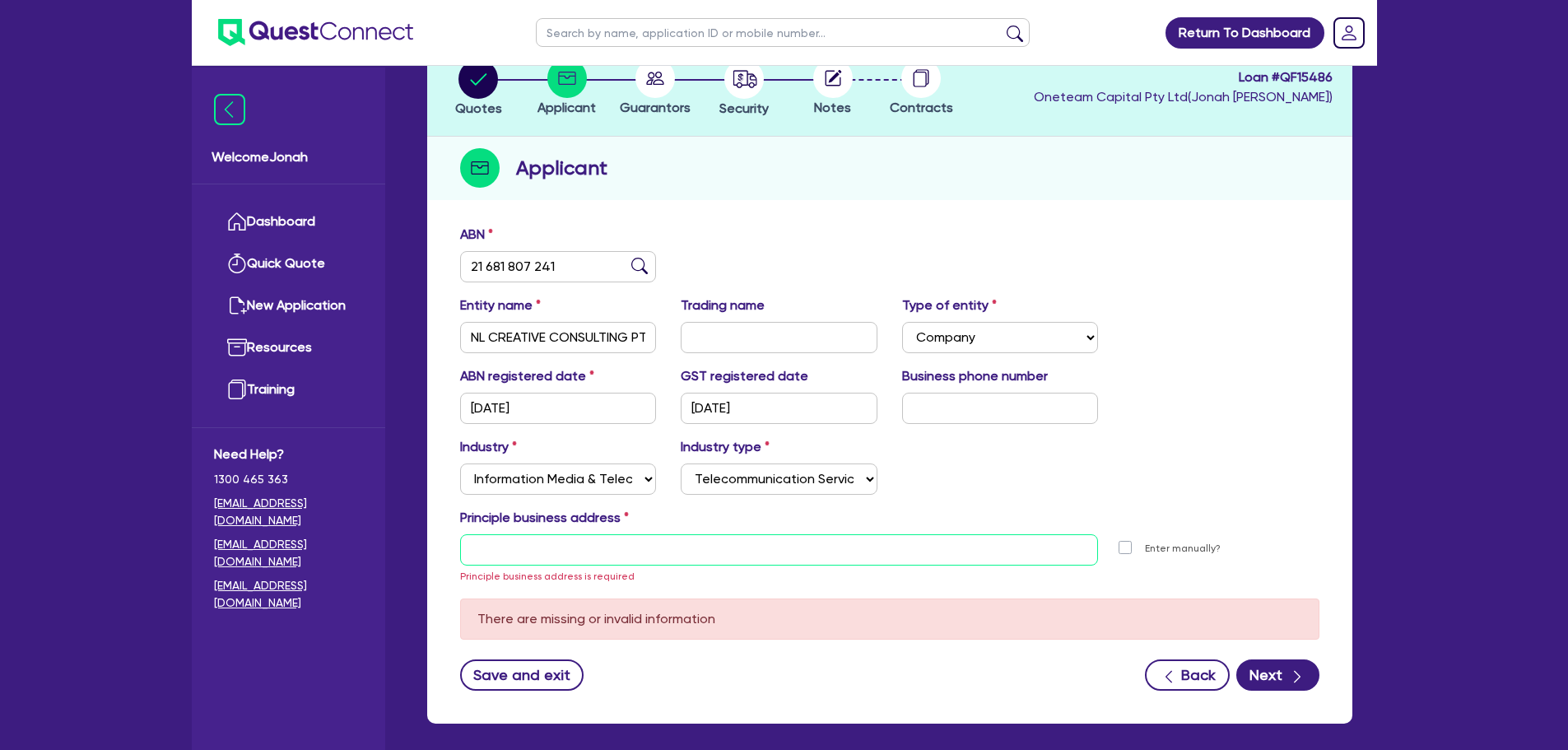
click at [543, 538] on input "text" at bounding box center [779, 549] width 639 height 31
click at [798, 551] on input "text" at bounding box center [779, 549] width 639 height 31
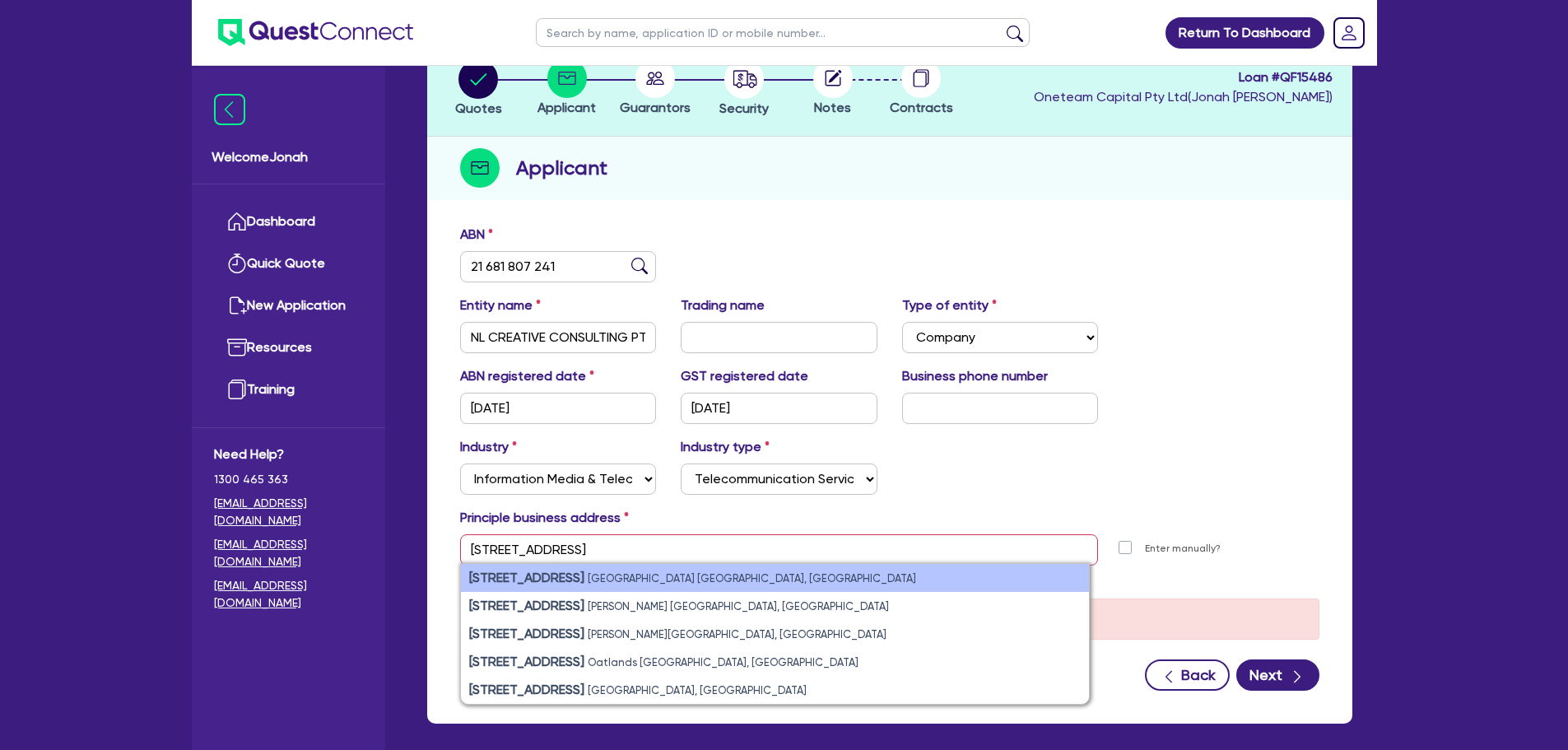
click at [698, 575] on li "11 York Street Sydney NSW, Australia" at bounding box center [776, 578] width 628 height 28
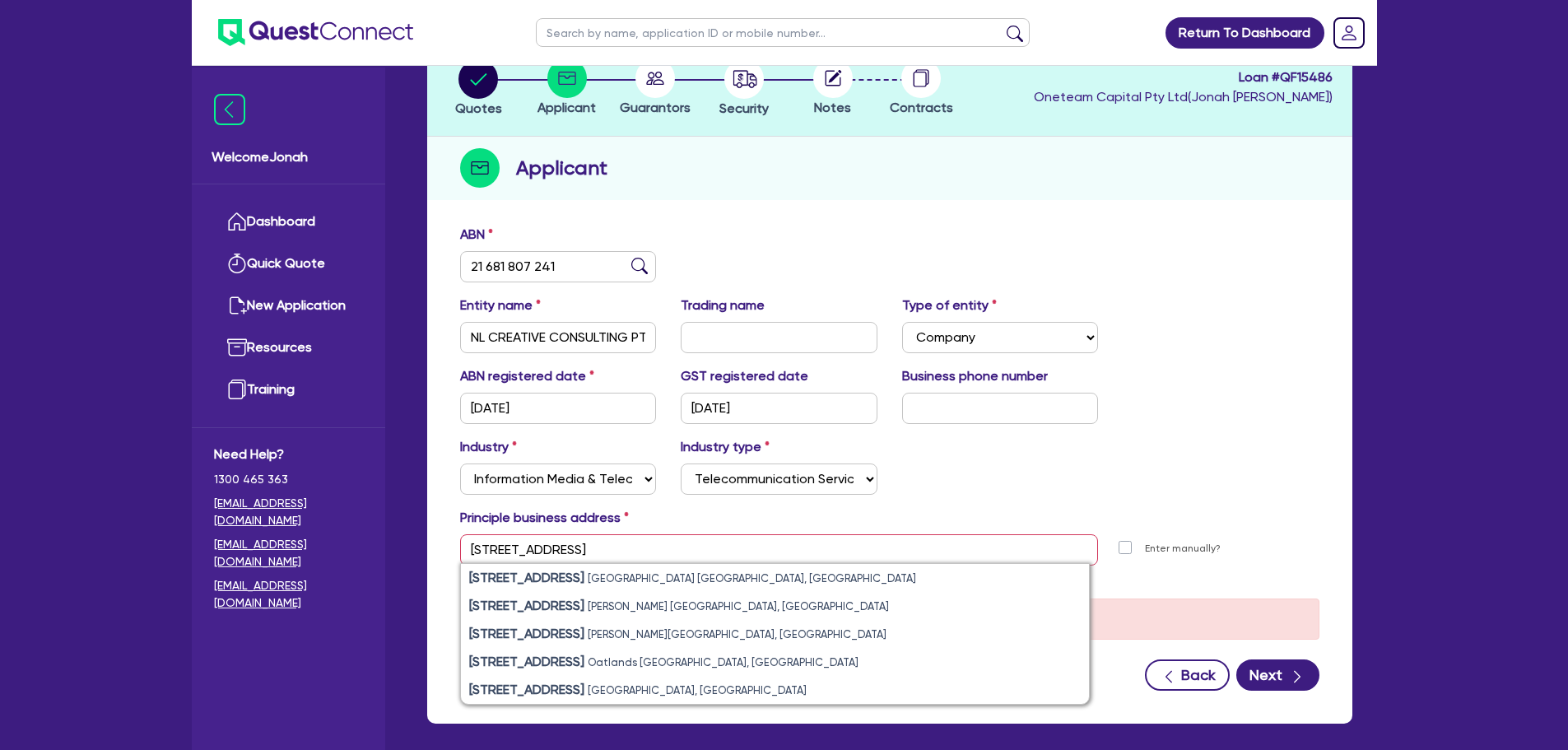
type input "11 York St Sydney NSW 2000"
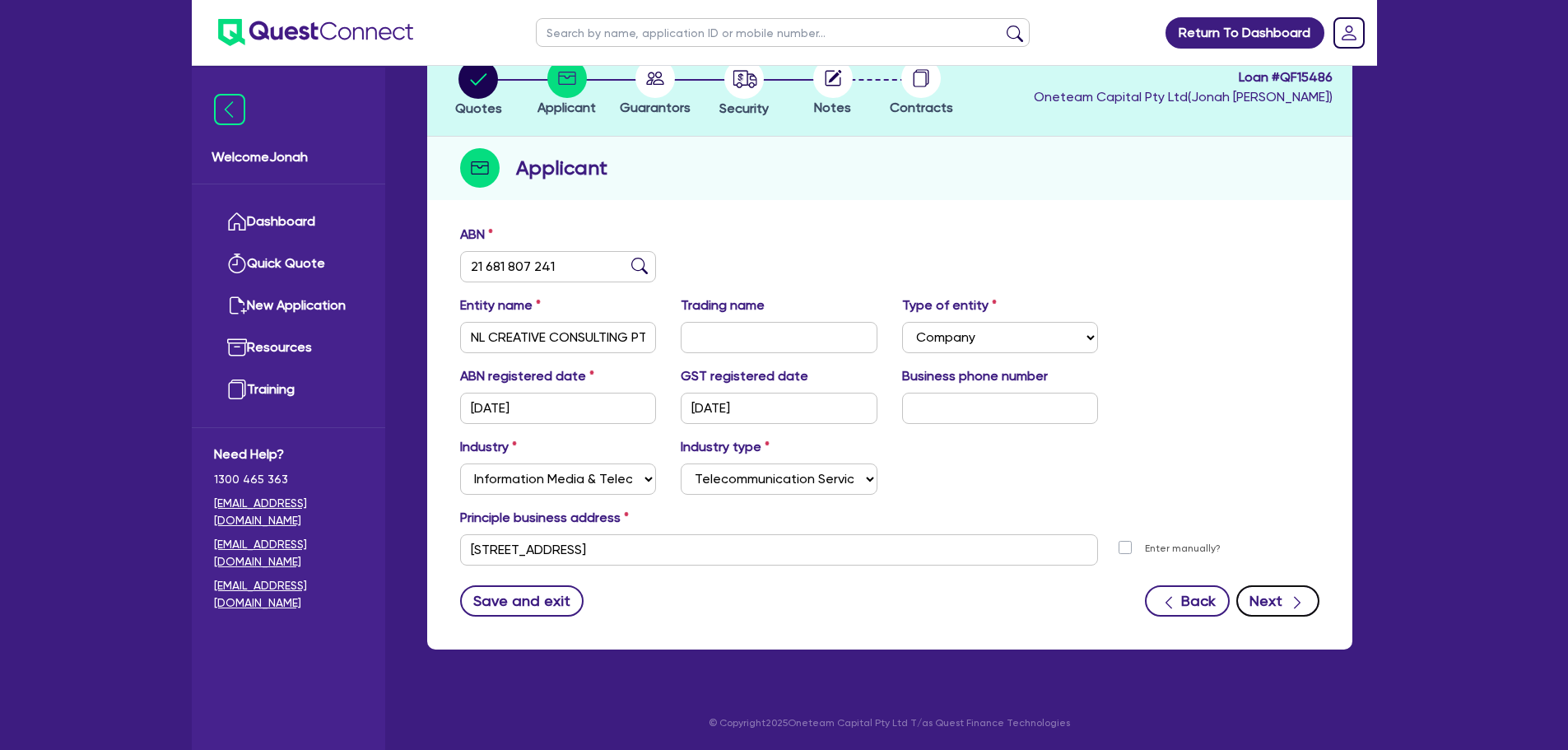
click at [1294, 604] on icon "button" at bounding box center [1296, 602] width 16 height 16
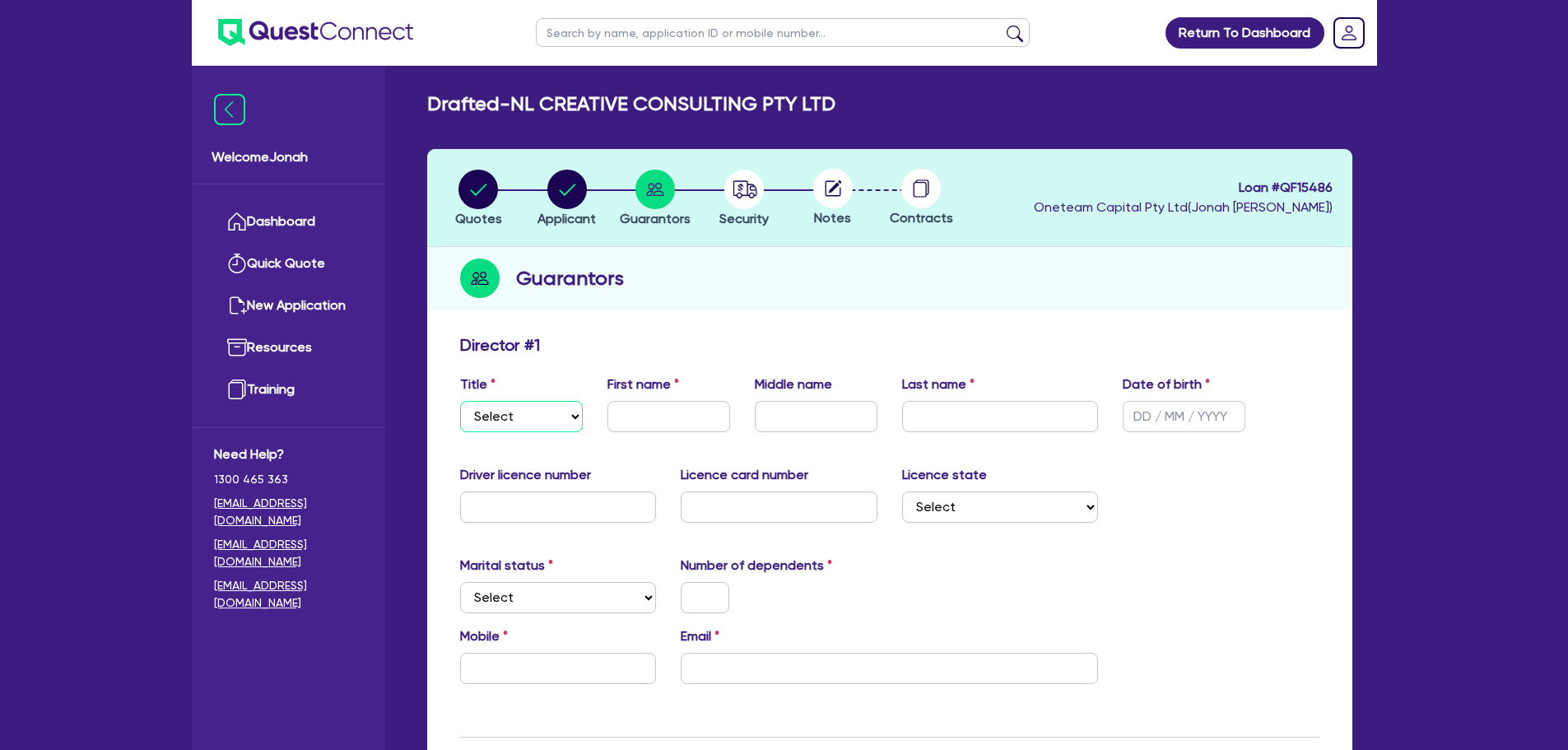
click at [500, 426] on select "Select Mr Mrs Ms Miss Dr" at bounding box center [522, 416] width 123 height 31
select select "MR"
click at [460, 401] on select "Select Mr Mrs Ms Miss Dr" at bounding box center [522, 416] width 123 height 31
click at [662, 402] on input "text" at bounding box center [669, 416] width 123 height 31
type input "Nathan"
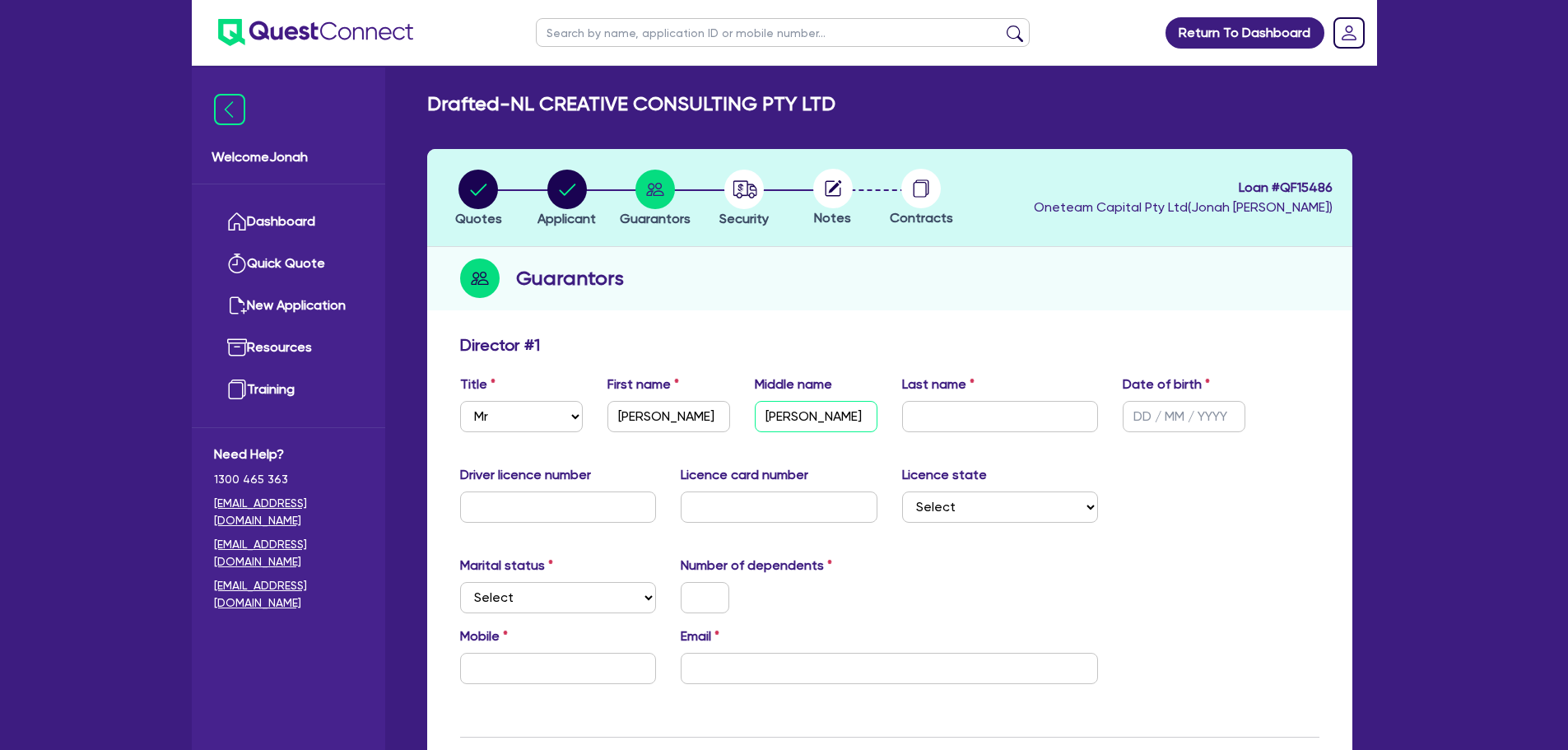
type input "Richard"
type input "Leslie"
type input "11/06/1992"
click at [975, 518] on select "Select NSW VIC QLD TAS ACT SA NT WA" at bounding box center [1000, 507] width 197 height 31
click at [1152, 503] on div "Driver licence number Licence card number Licence state Select NSW VIC QLD TAS …" at bounding box center [890, 500] width 884 height 71
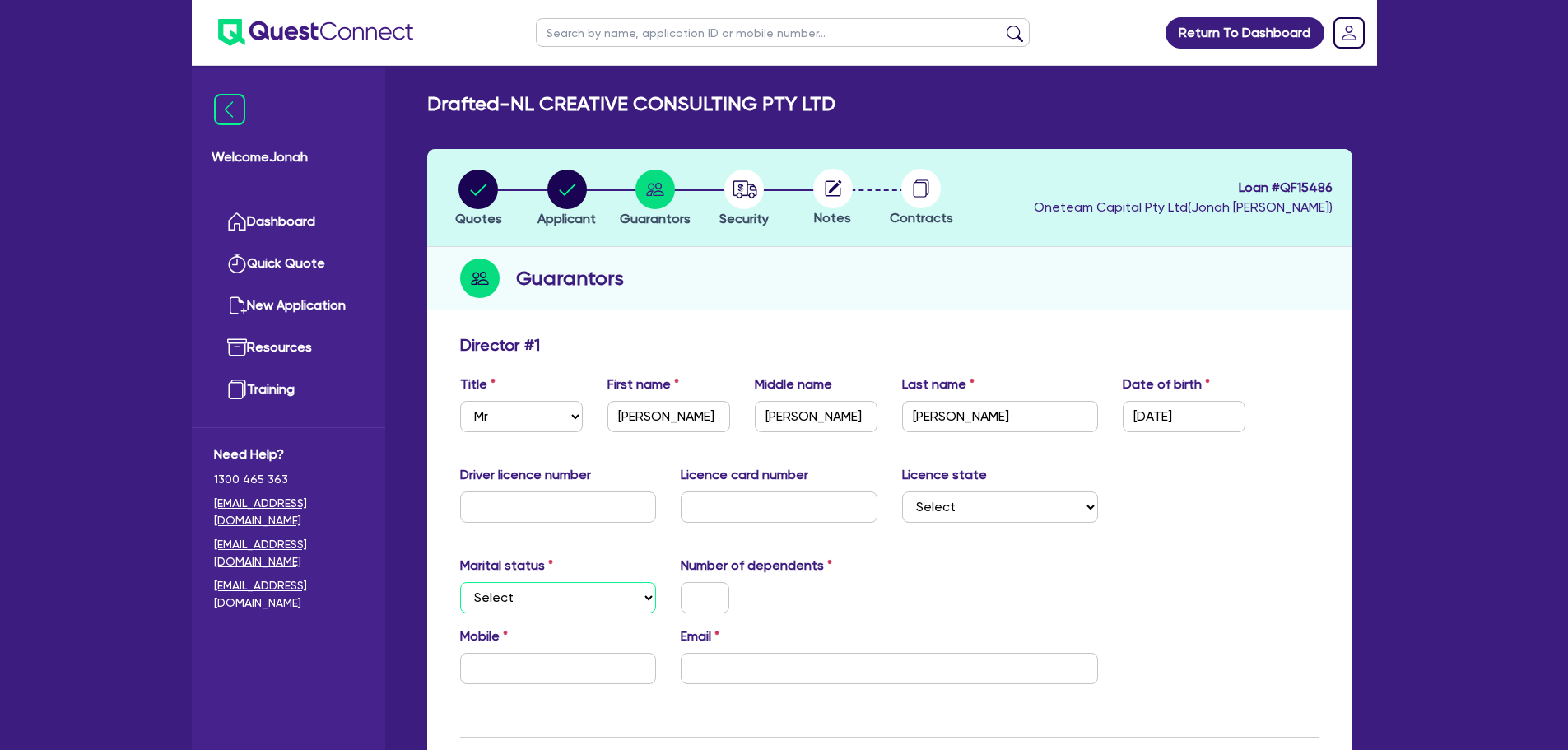
click at [602, 590] on select "Select Single Married De Facto / Partner" at bounding box center [559, 597] width 197 height 31
select select "SINGLE"
click at [460, 582] on select "Select Single Married De Facto / Partner" at bounding box center [559, 597] width 197 height 31
click at [710, 597] on input "text" at bounding box center [705, 597] width 48 height 31
click at [588, 666] on input "text" at bounding box center [559, 668] width 197 height 31
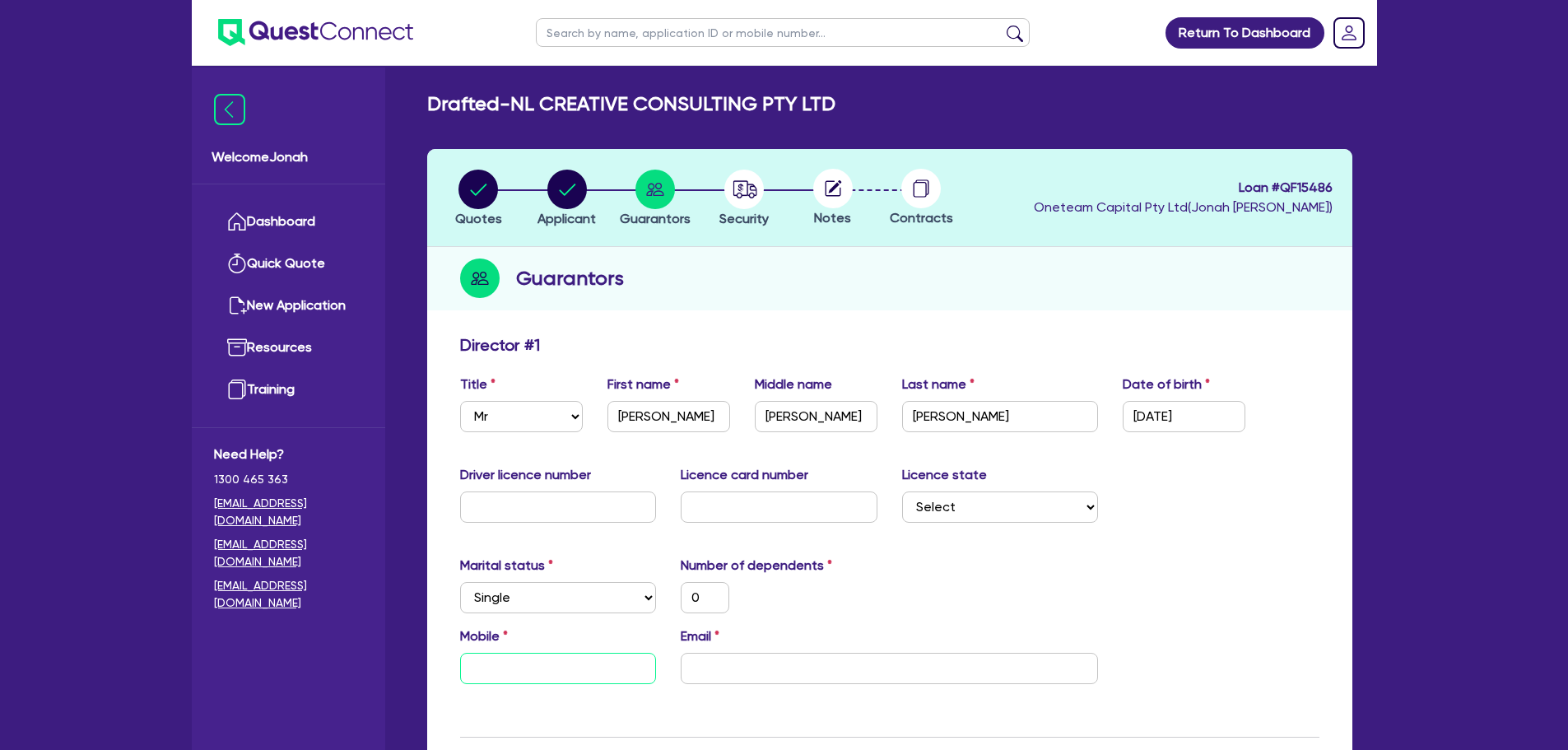
drag, startPoint x: 483, startPoint y: 670, endPoint x: 495, endPoint y: 659, distance: 16.3
click at [484, 670] on input "text" at bounding box center [559, 668] width 197 height 31
paste input "0409 608 488"
type input "0"
type input "0409 608 488"
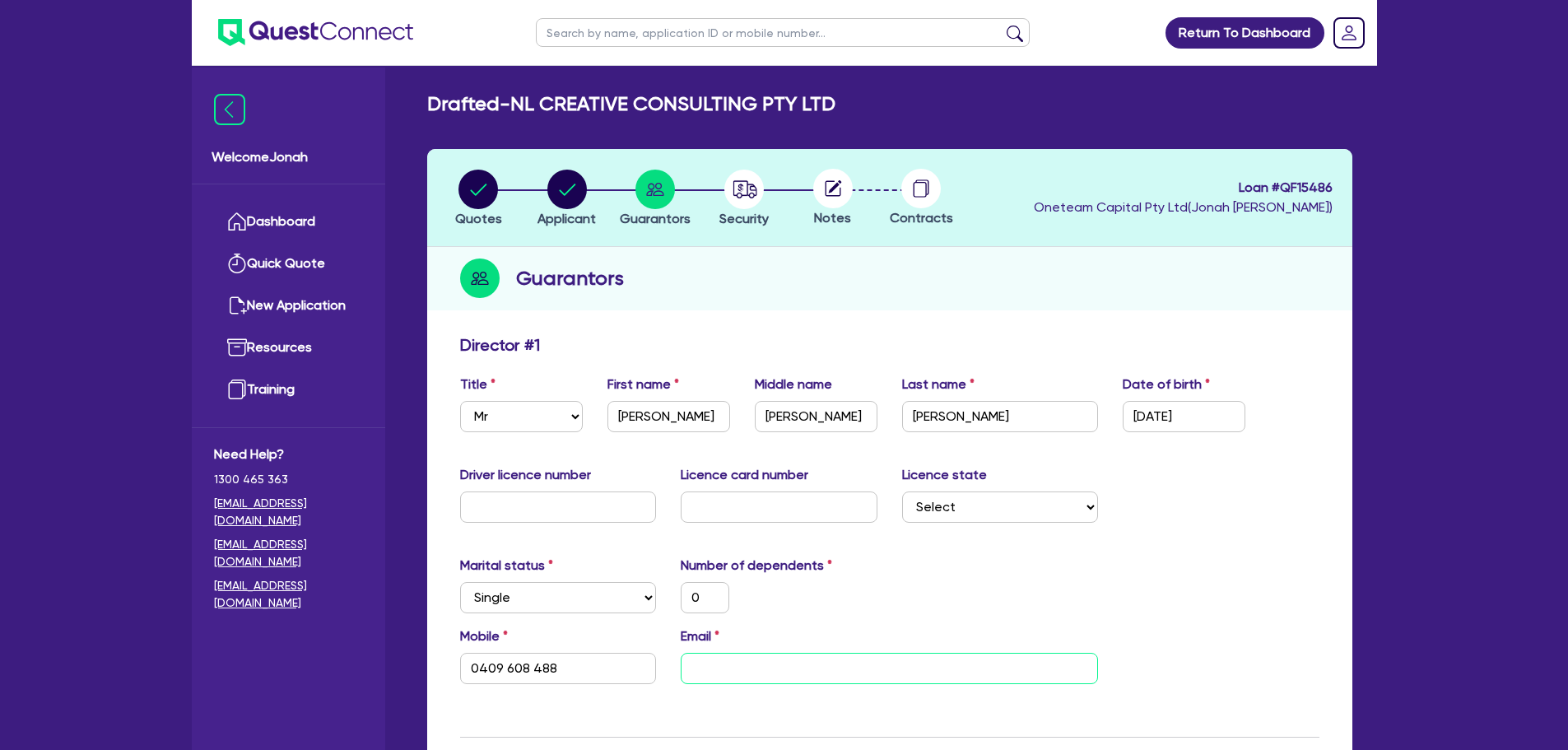
click at [786, 667] on input "email" at bounding box center [890, 668] width 417 height 31
click at [727, 664] on input "email" at bounding box center [890, 668] width 417 height 31
paste input "nl@brightlanddigital.com"
type input "0"
type input "0409 608 488"
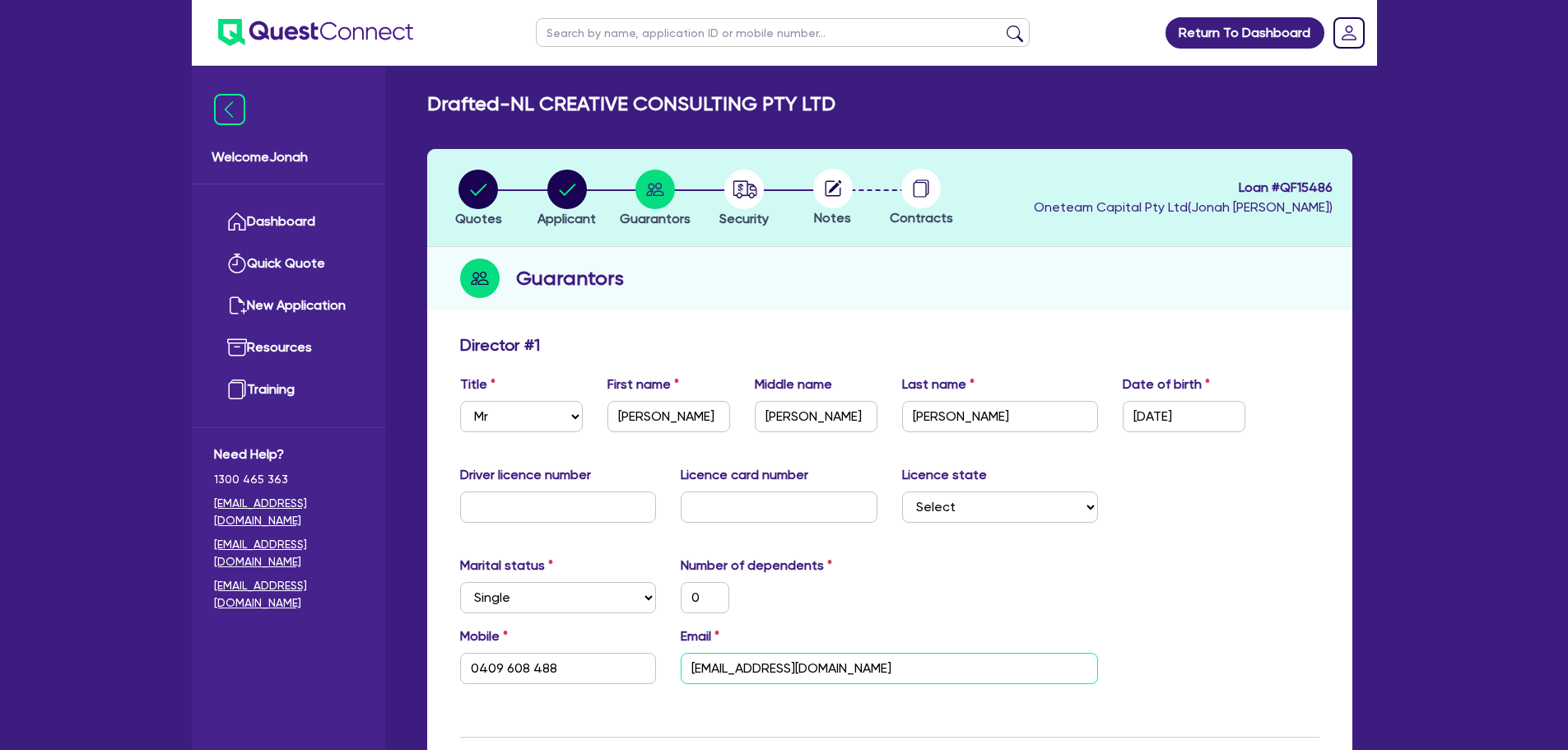
type input "nl@brightlanddigital.com"
click at [934, 579] on div "Marital status Select Single Married De Facto / Partner Number of dependents 0" at bounding box center [890, 591] width 884 height 71
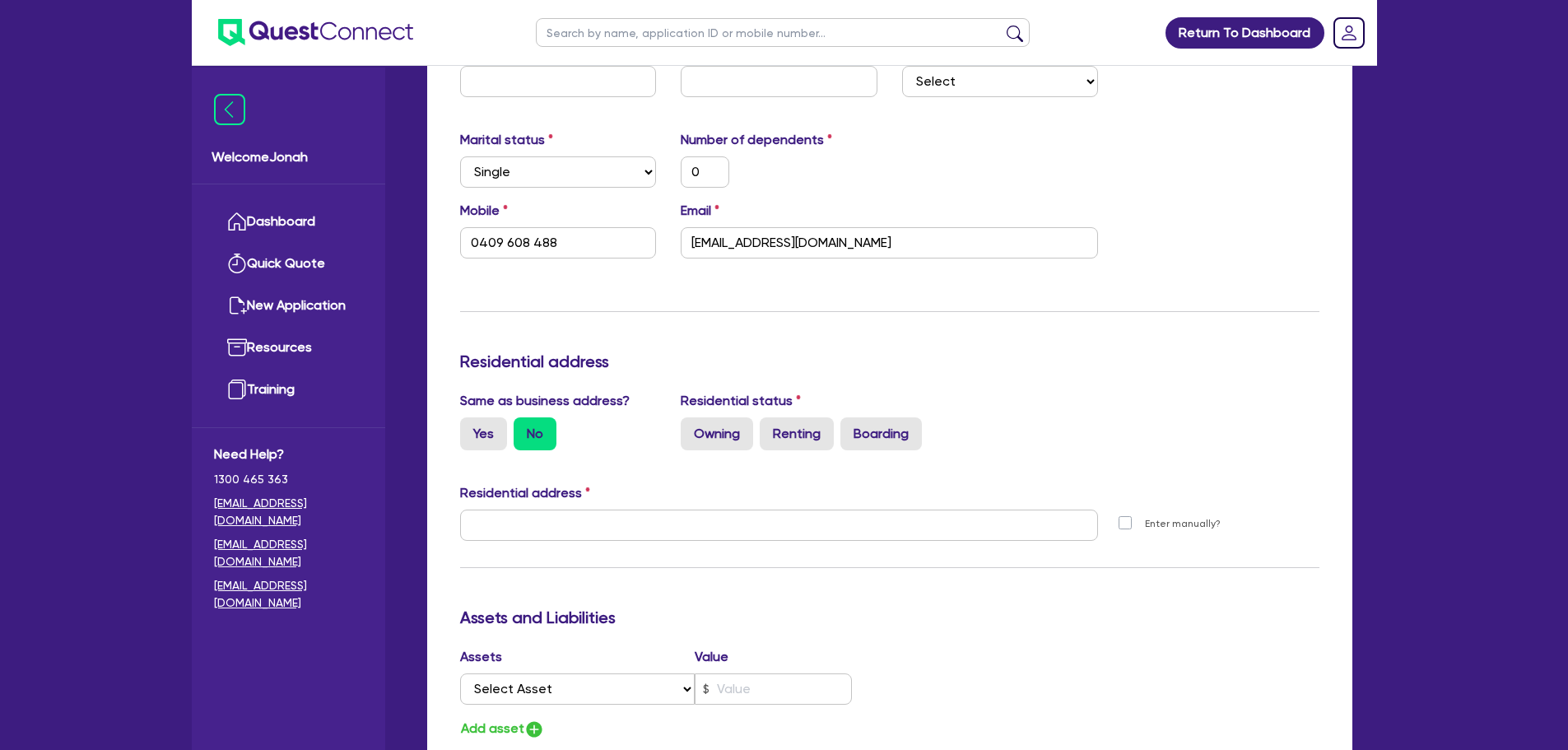
scroll to position [417, 0]
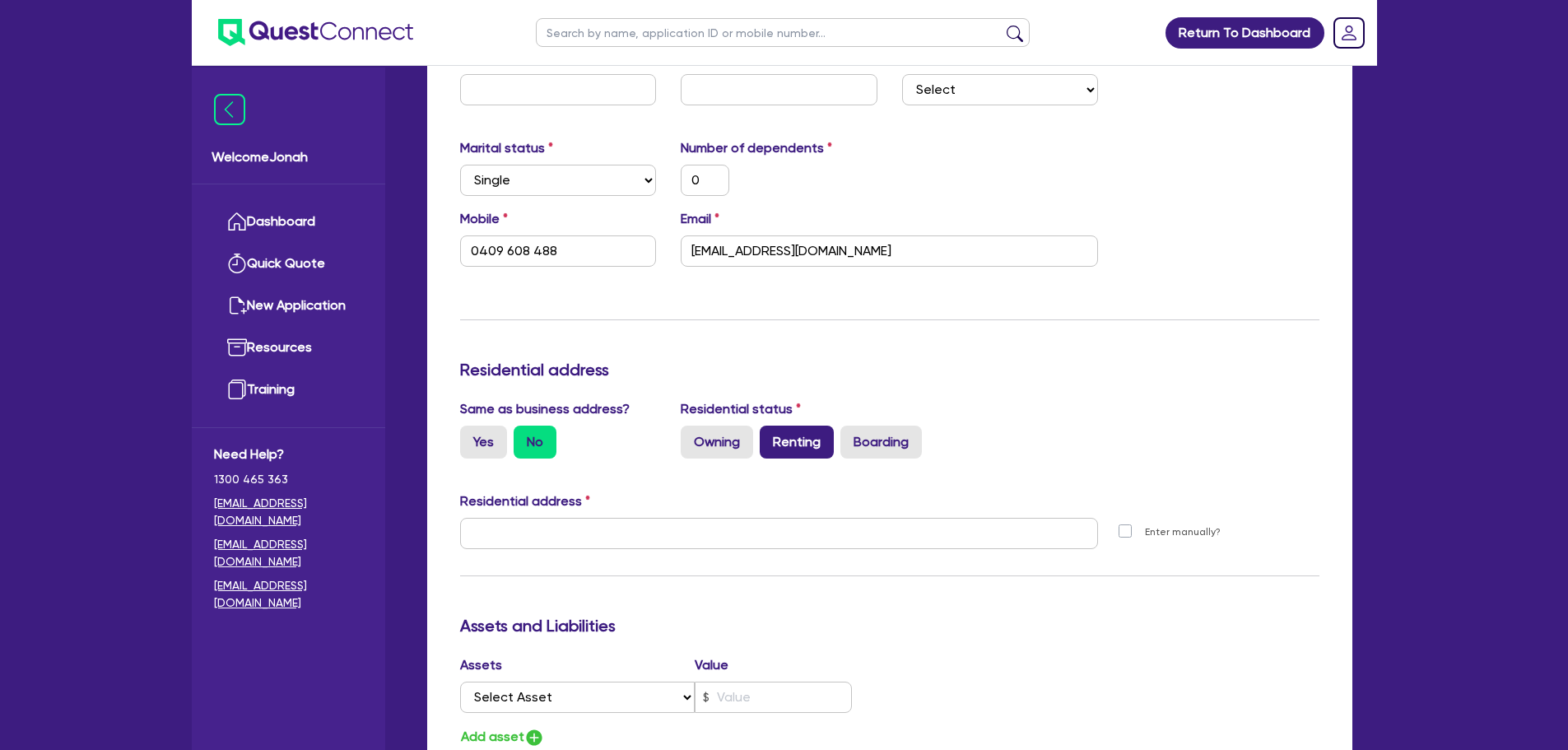
click at [777, 434] on label "Renting" at bounding box center [796, 442] width 75 height 33
click at [771, 434] on input "Renting" at bounding box center [764, 430] width 10 height 10
radio input "true"
type input "0"
type input "0409 608 488"
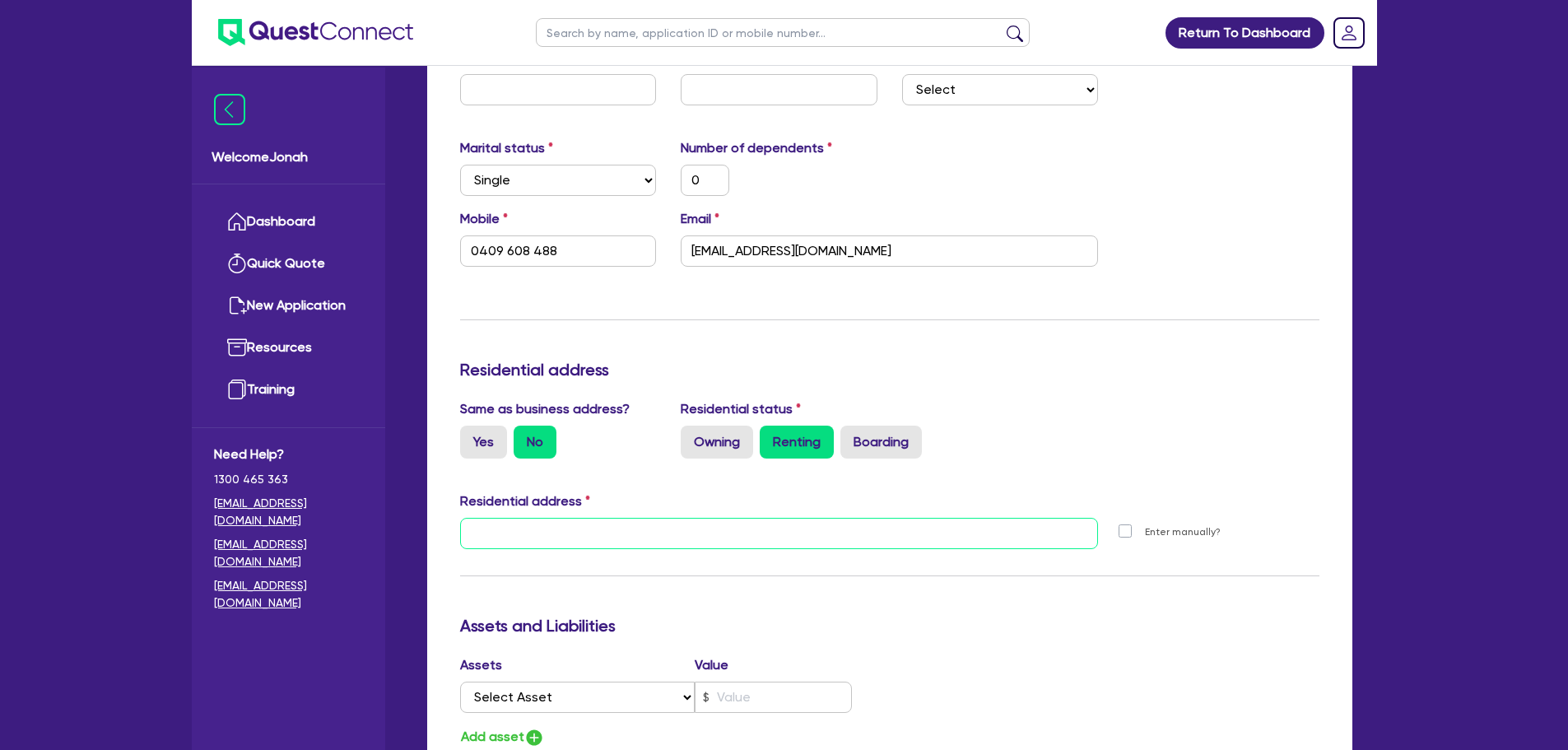
click at [705, 525] on input "text" at bounding box center [779, 533] width 639 height 31
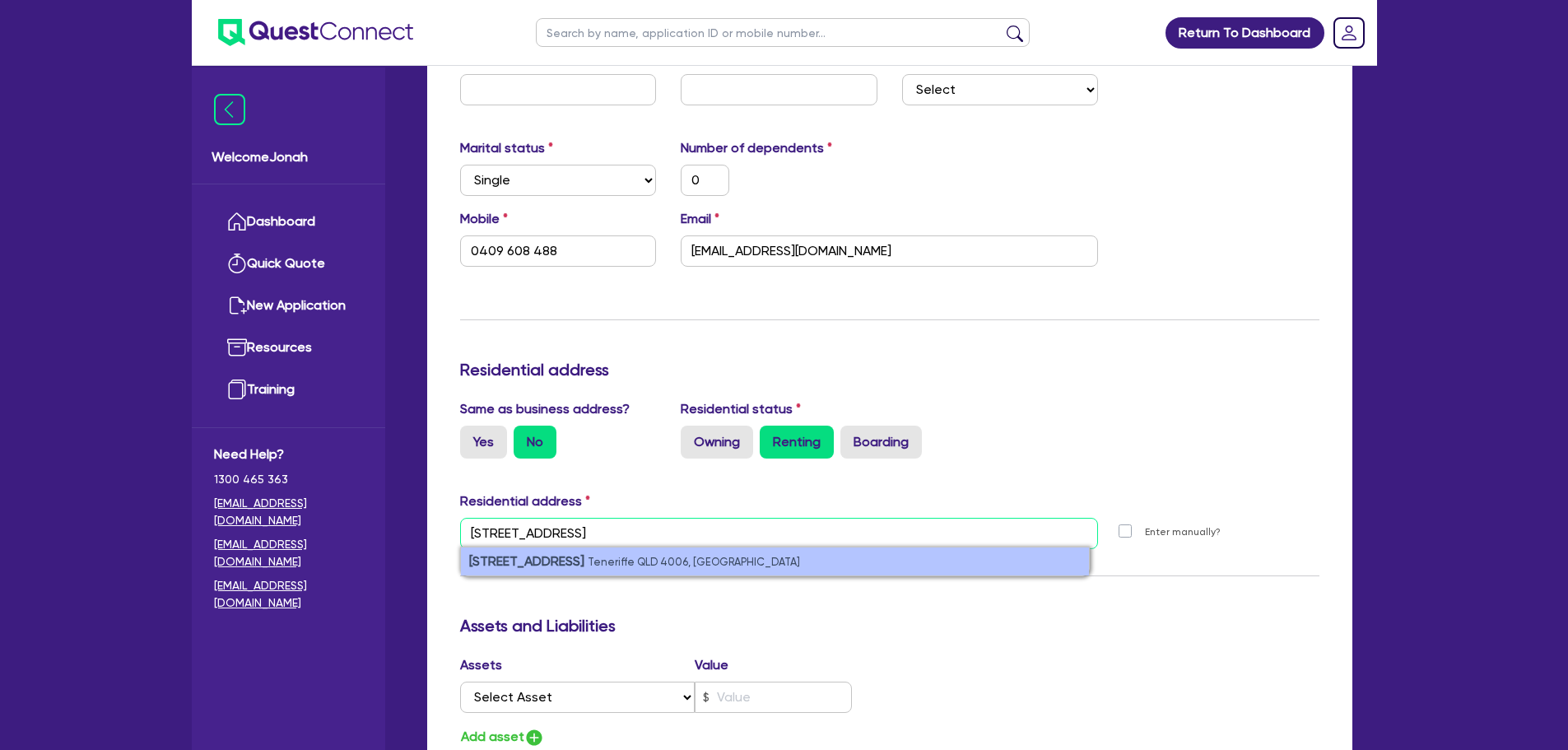
type input "20/807 Wyandra street 4006"
click at [532, 558] on strong "20/807 Wyandra Street" at bounding box center [526, 560] width 115 height 16
type input "0"
type input "0409 608 488"
type input "Wyandra St Teneriffe QLD 4005"
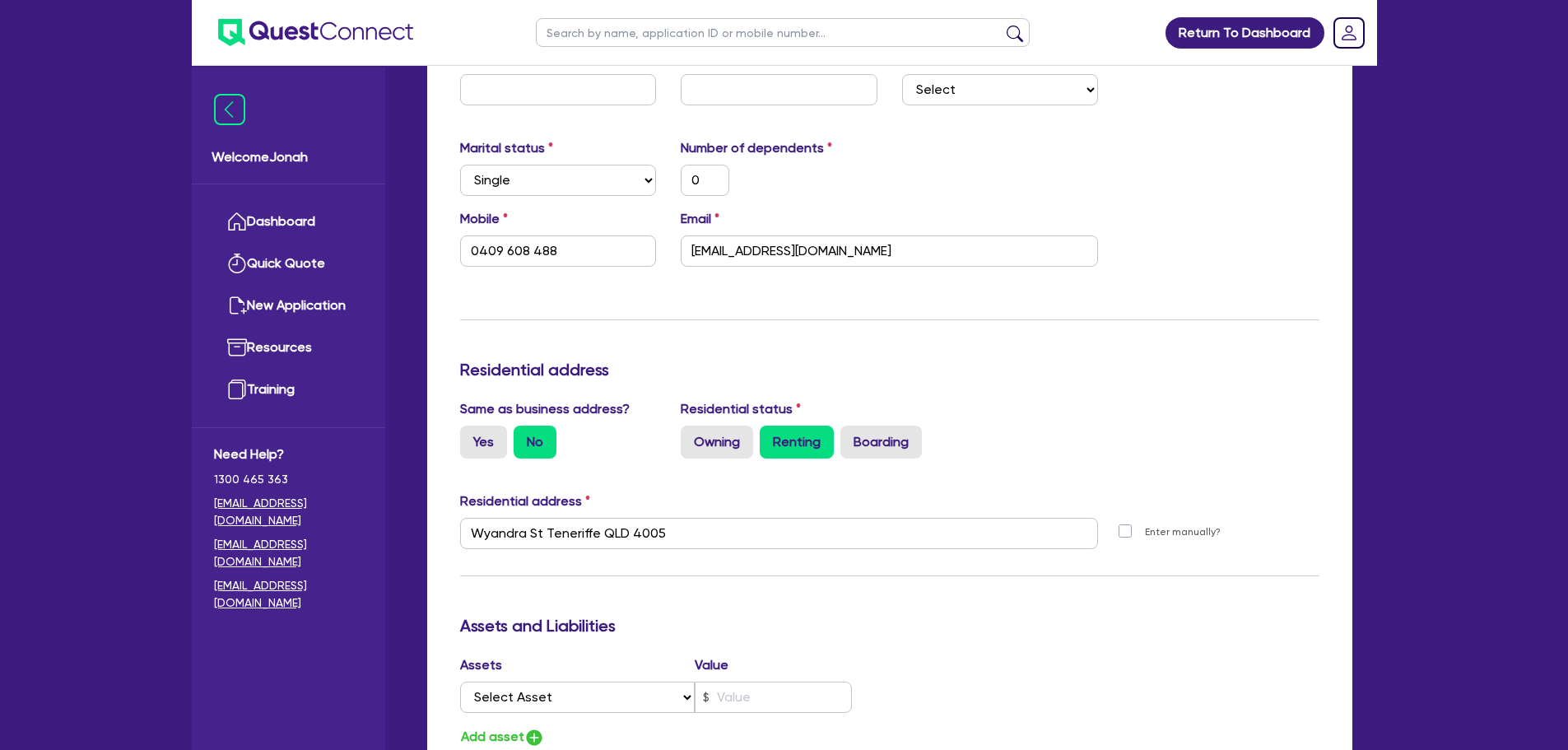
click at [802, 592] on div "Update residential status for Director #1 Boarding is only acceptable when the …" at bounding box center [890, 526] width 859 height 1218
click at [475, 539] on input "Wyandra St Teneriffe QLD 4005" at bounding box center [779, 533] width 639 height 31
click at [1145, 533] on label "Enter manually?" at bounding box center [1183, 532] width 75 height 16
click at [1127, 533] on input "Enter manually?" at bounding box center [1129, 530] width 13 height 16
checkbox input "true"
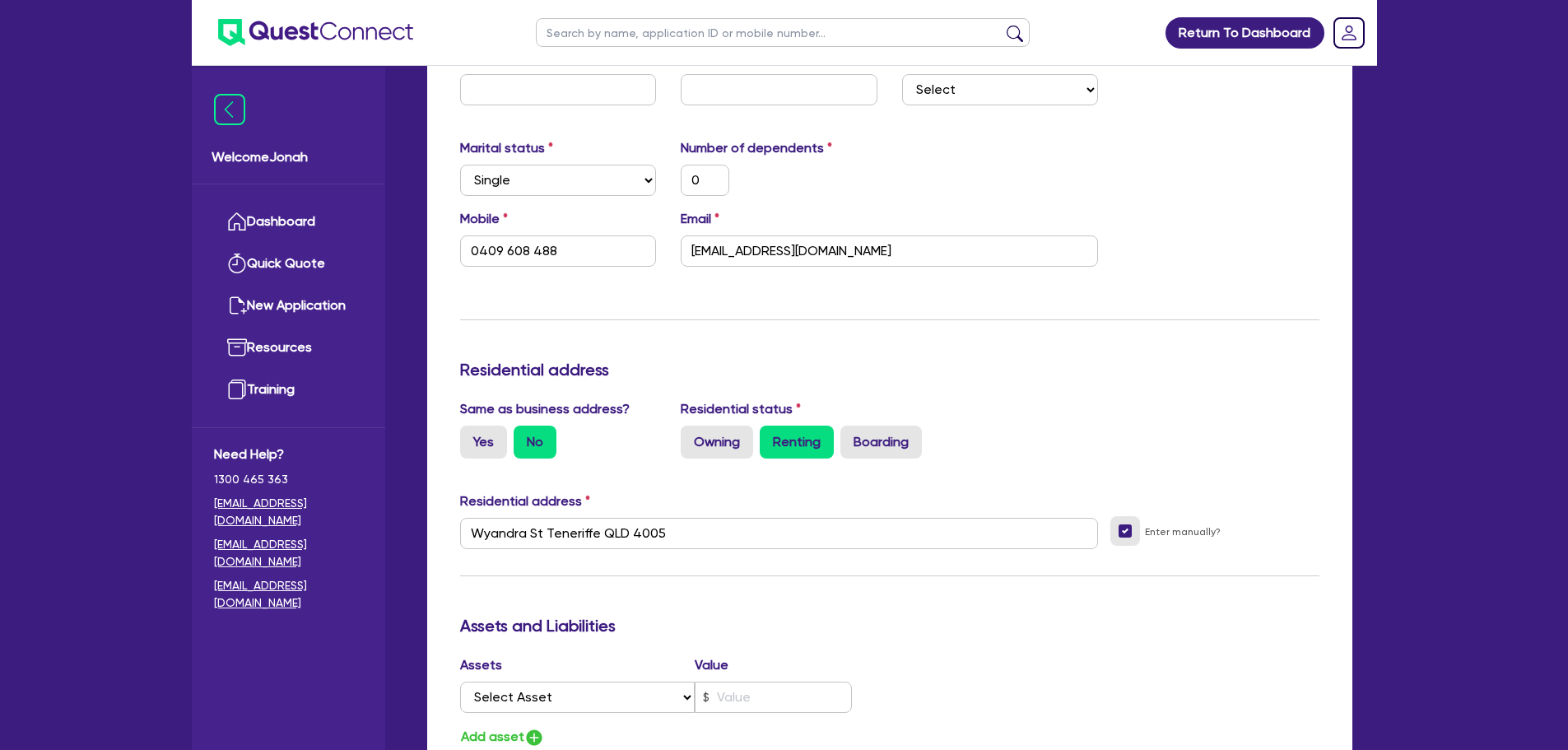
type input "0"
type input "0409 608 488"
select select
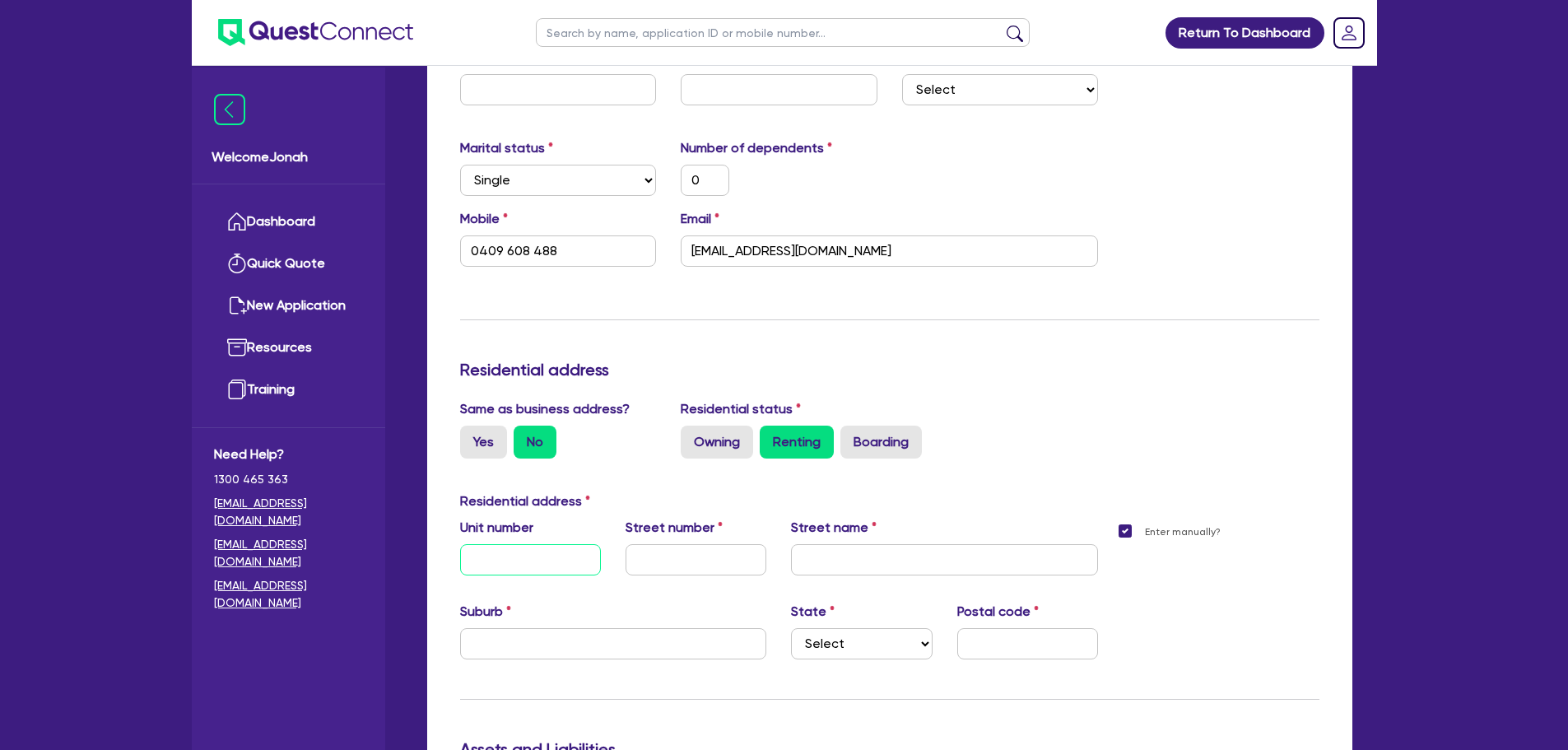
click at [572, 565] on input "text" at bounding box center [530, 559] width 141 height 31
type input "0"
type input "0409 608 488"
type input "2"
type input "0"
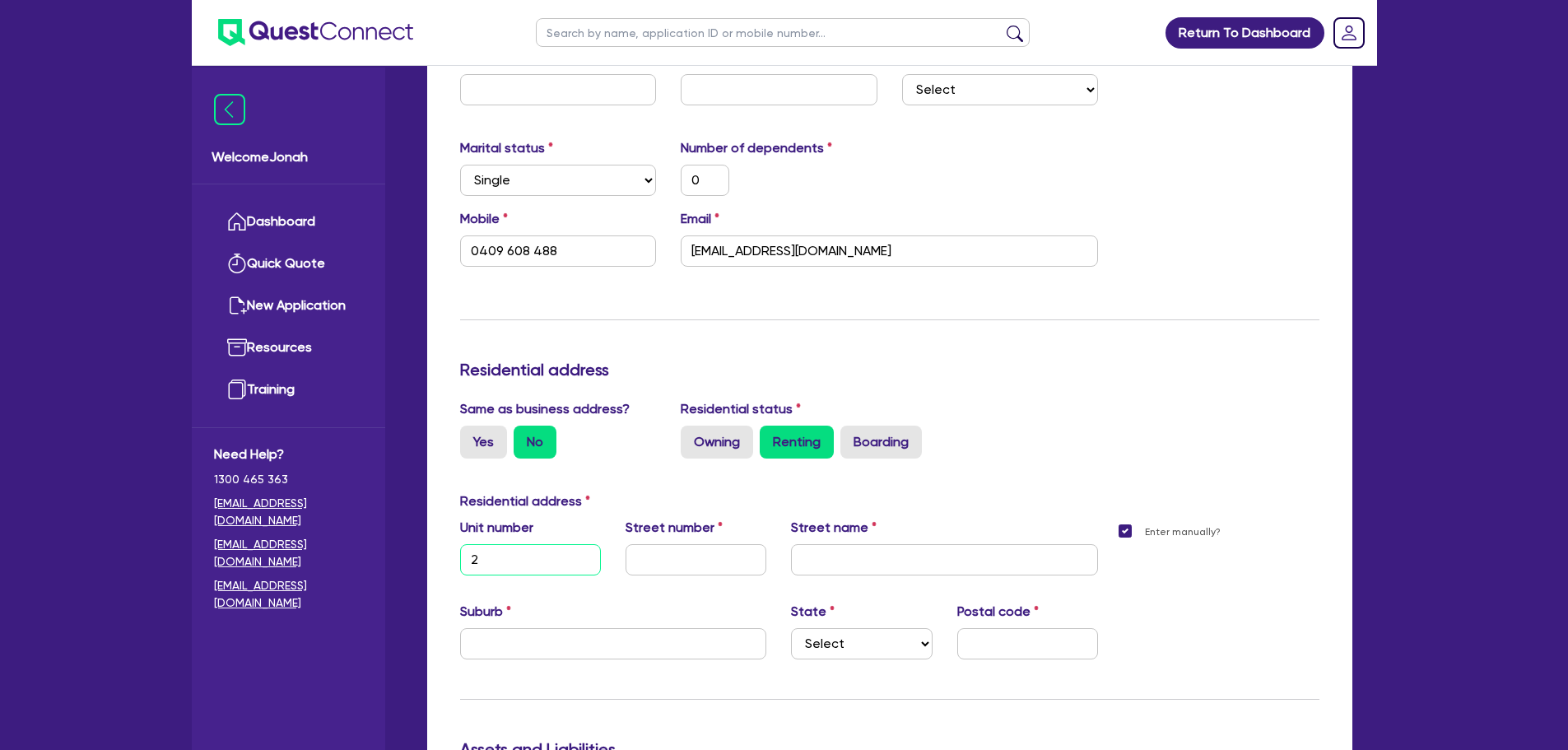
type input "0409 608 488"
type input "20"
type input "0"
type input "0409 608 488"
type input "8"
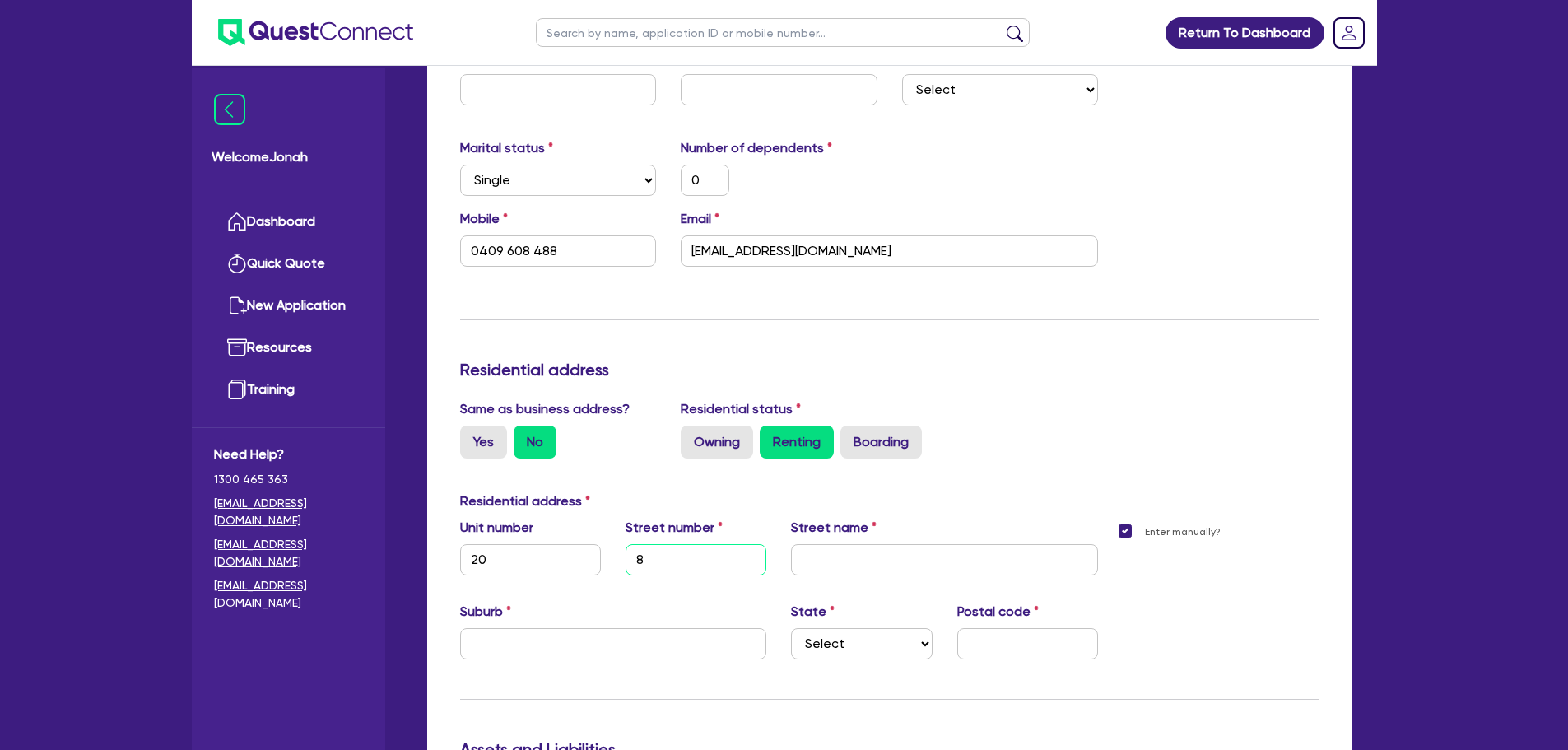
type input "0"
type input "0409 608 488"
type input "80"
type input "0"
type input "0409 608 488"
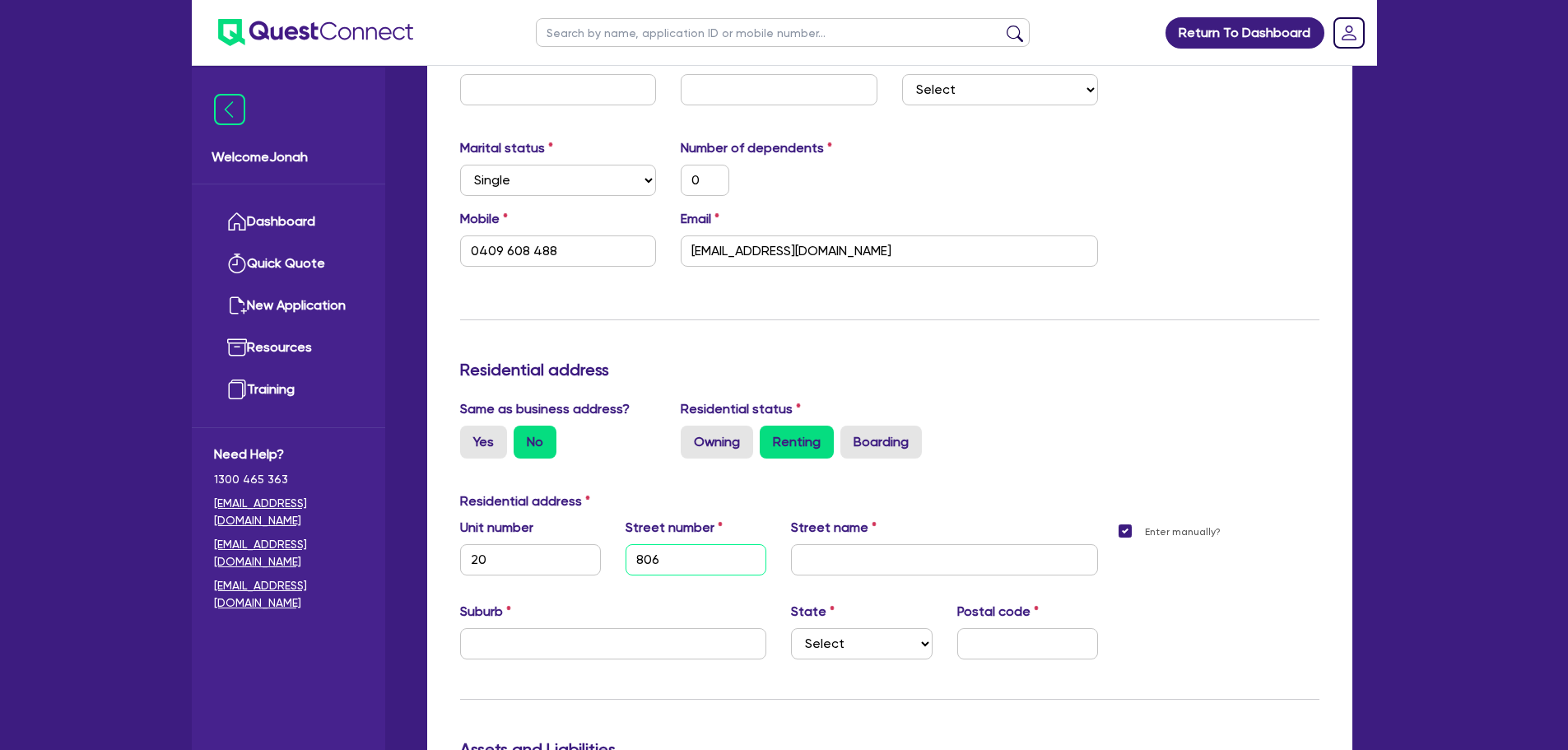
type input "806"
type input "0"
type input "0409 608 488"
type input "W"
type input "0"
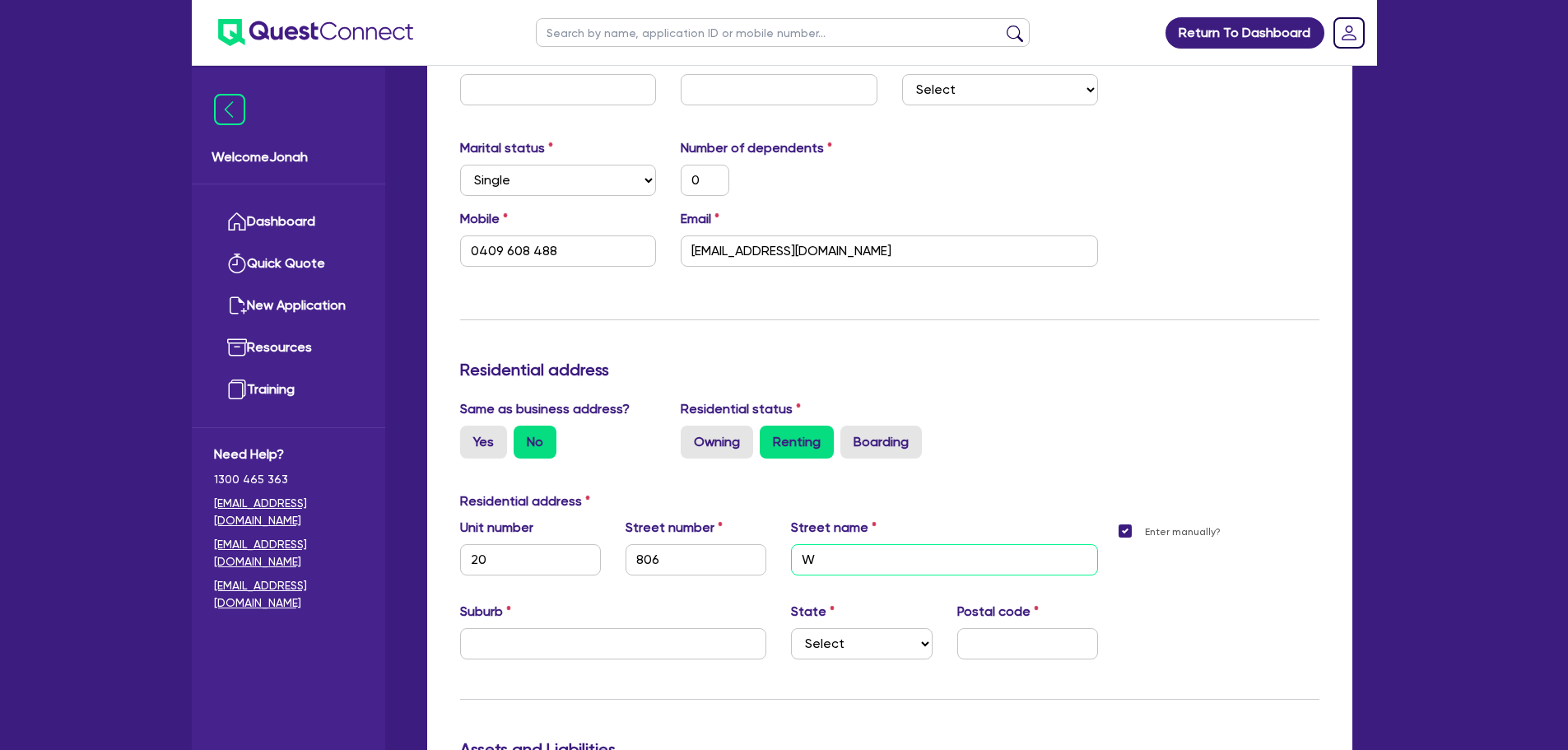
type input "0409 608 488"
type input "Wy"
type input "0"
type input "0409 608 488"
type input "Wya"
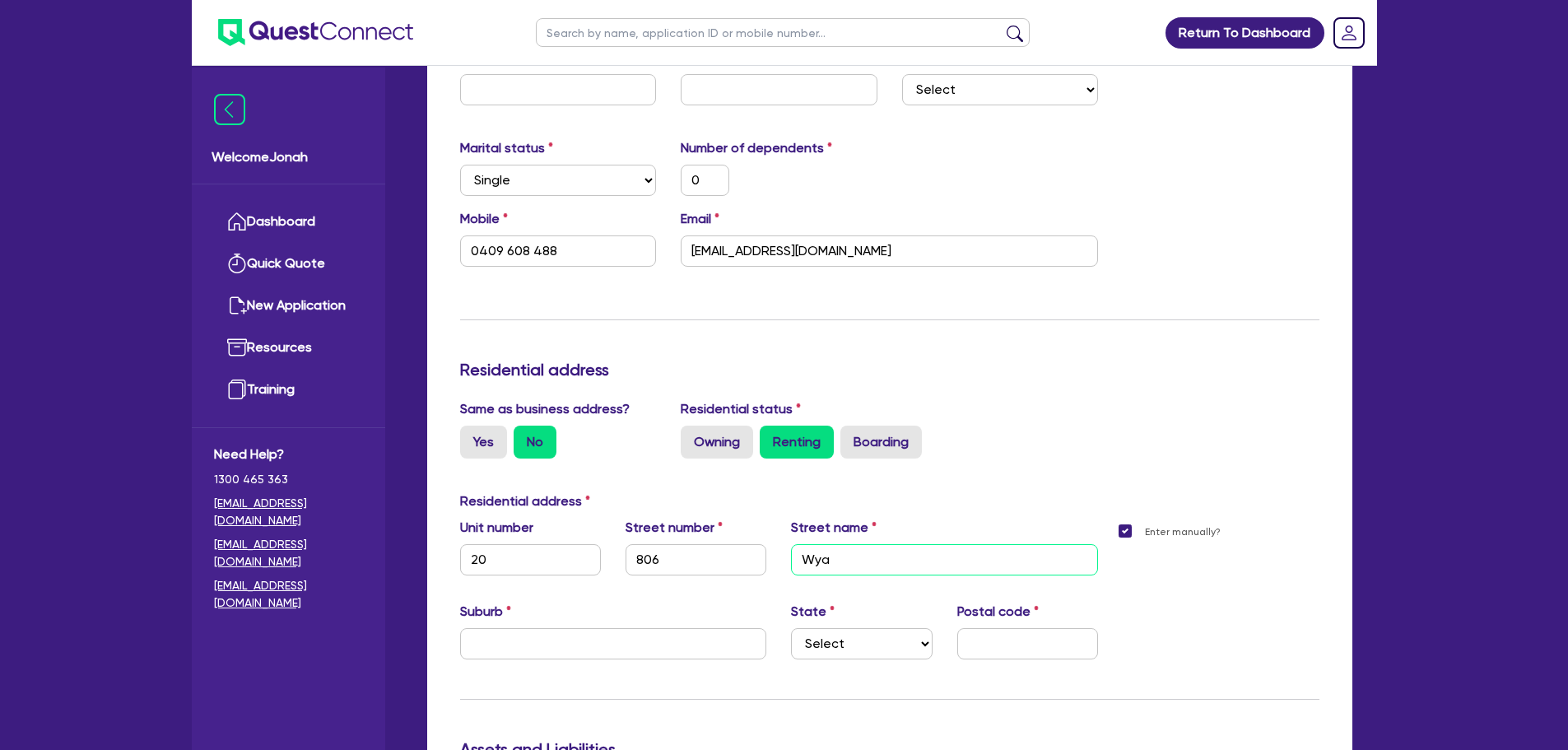
type input "0"
type input "0409 608 488"
type input "Wyan"
type input "0"
type input "0409 608 488"
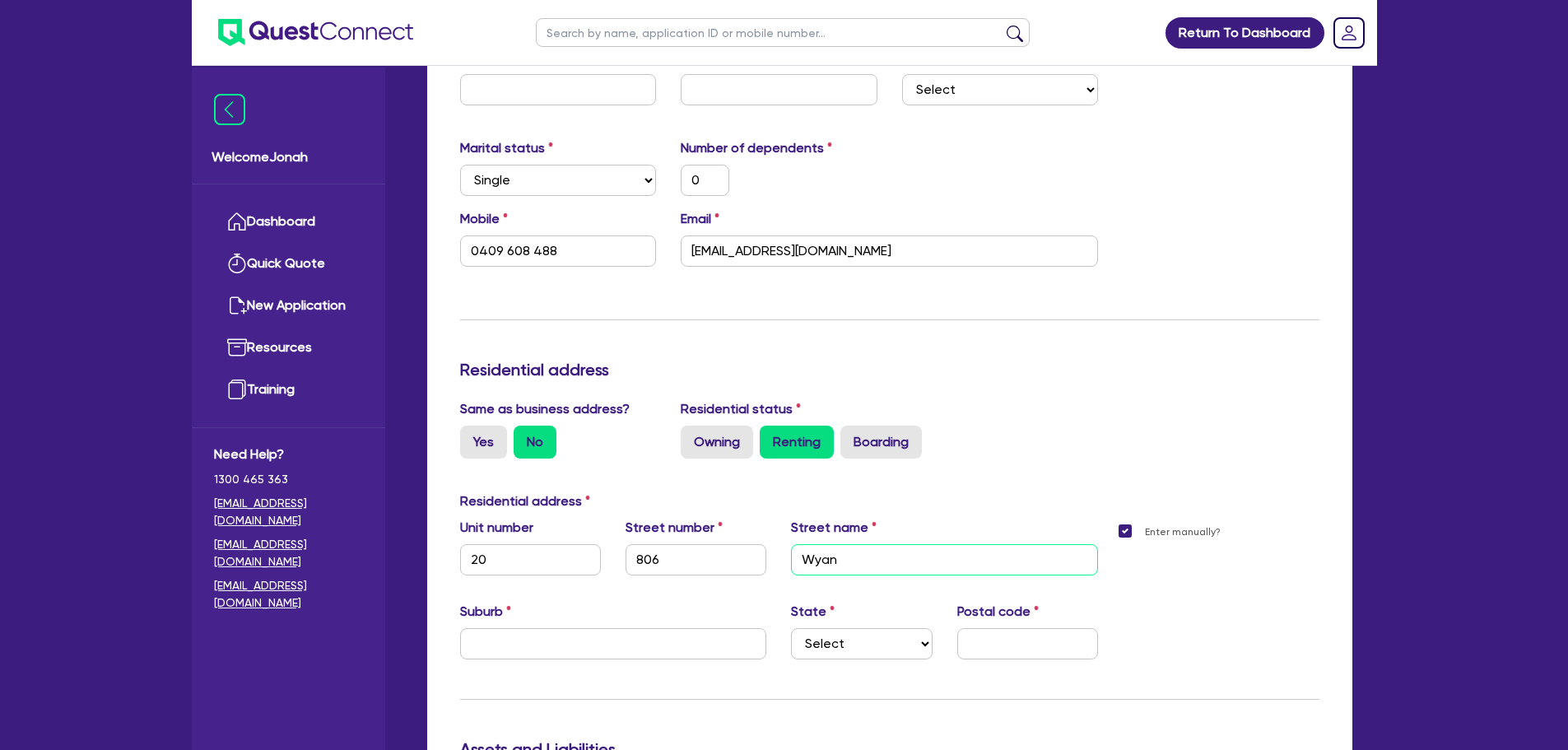
type input "Wyand"
type input "0"
type input "0409 608 488"
type input "Wyandr"
type input "0"
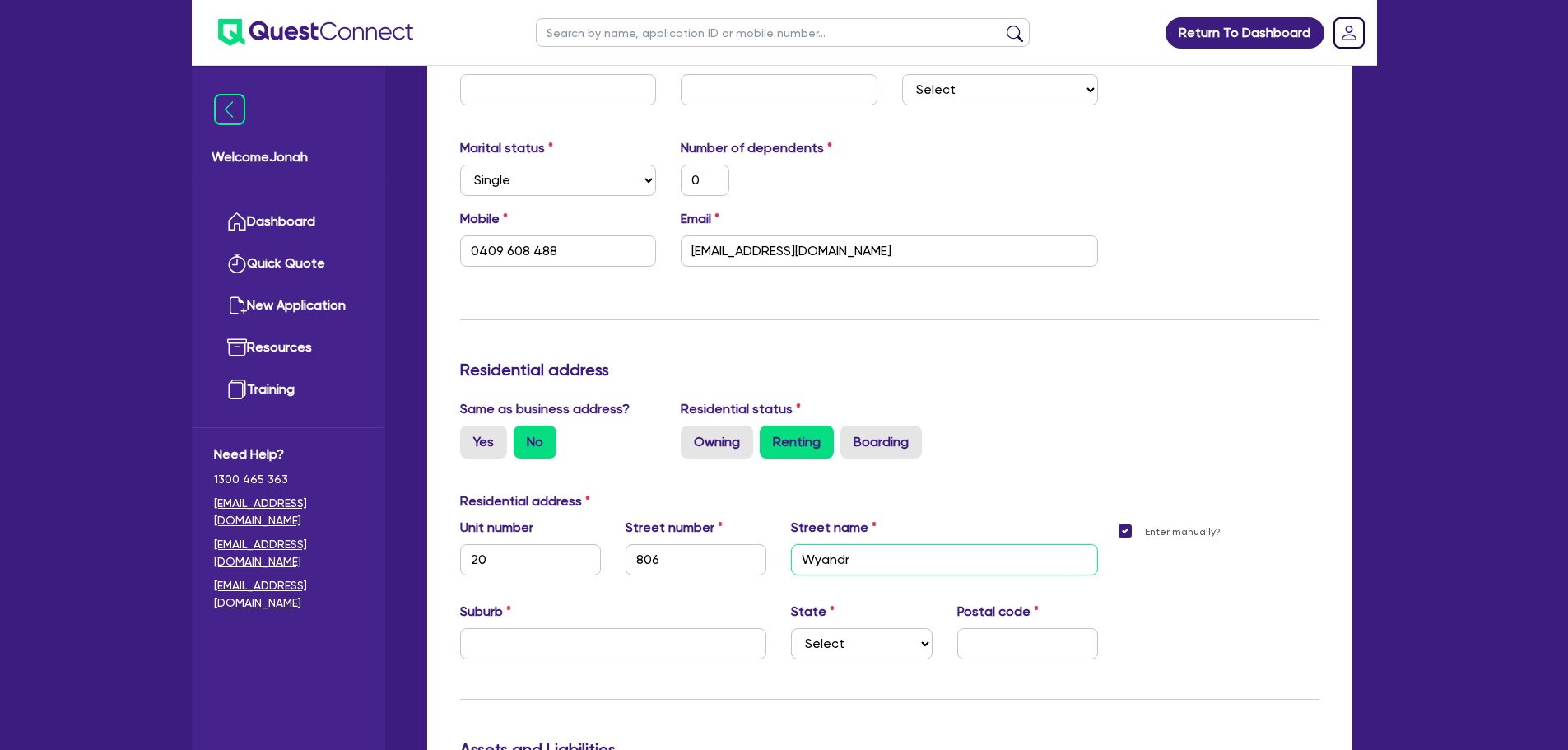
type input "0409 608 488"
type input "Wyandra"
type input "0"
type input "0409 608 488"
type input "Wyandra"
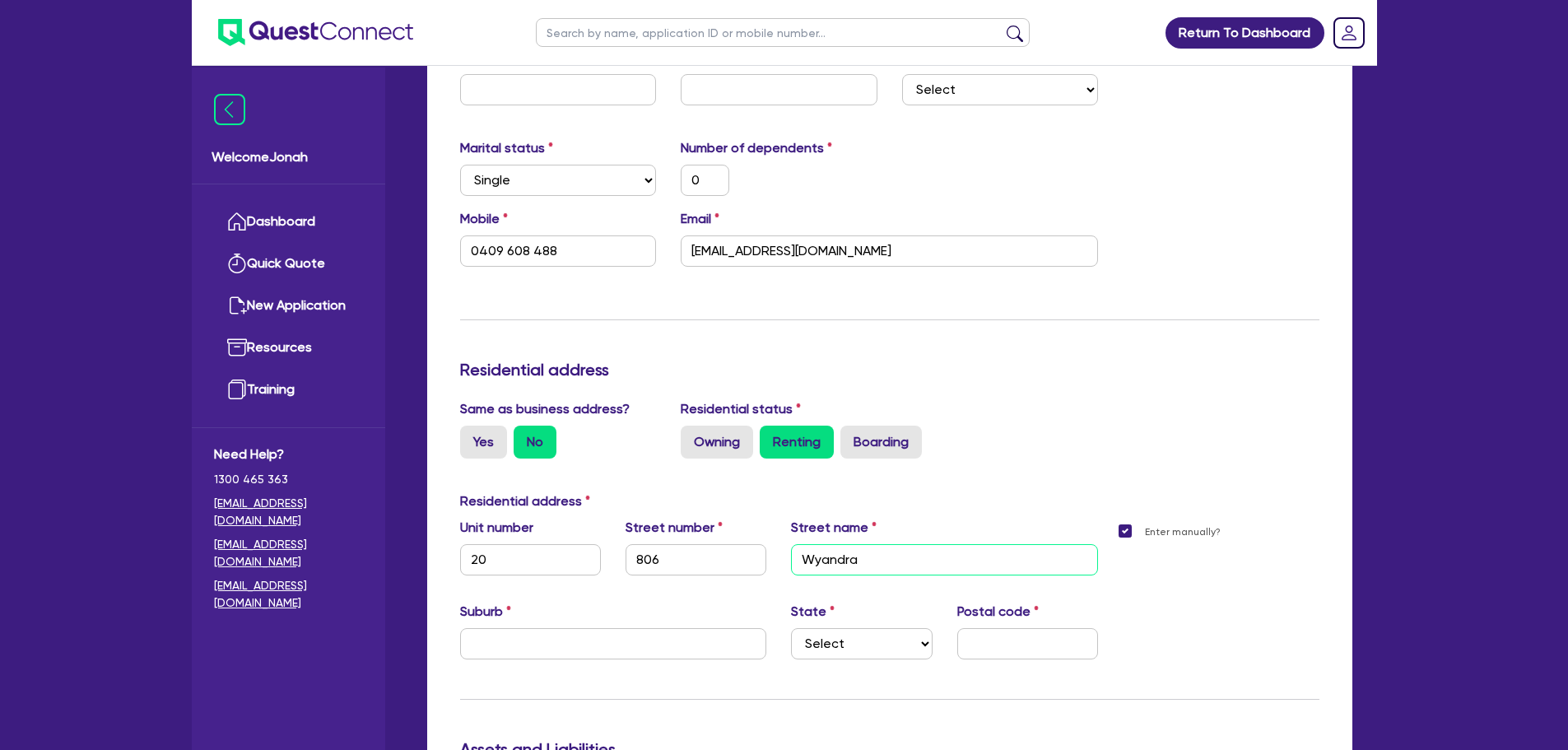
type input "0"
type input "0409 608 488"
type input "Wyandra S"
type input "0"
type input "0409 608 488"
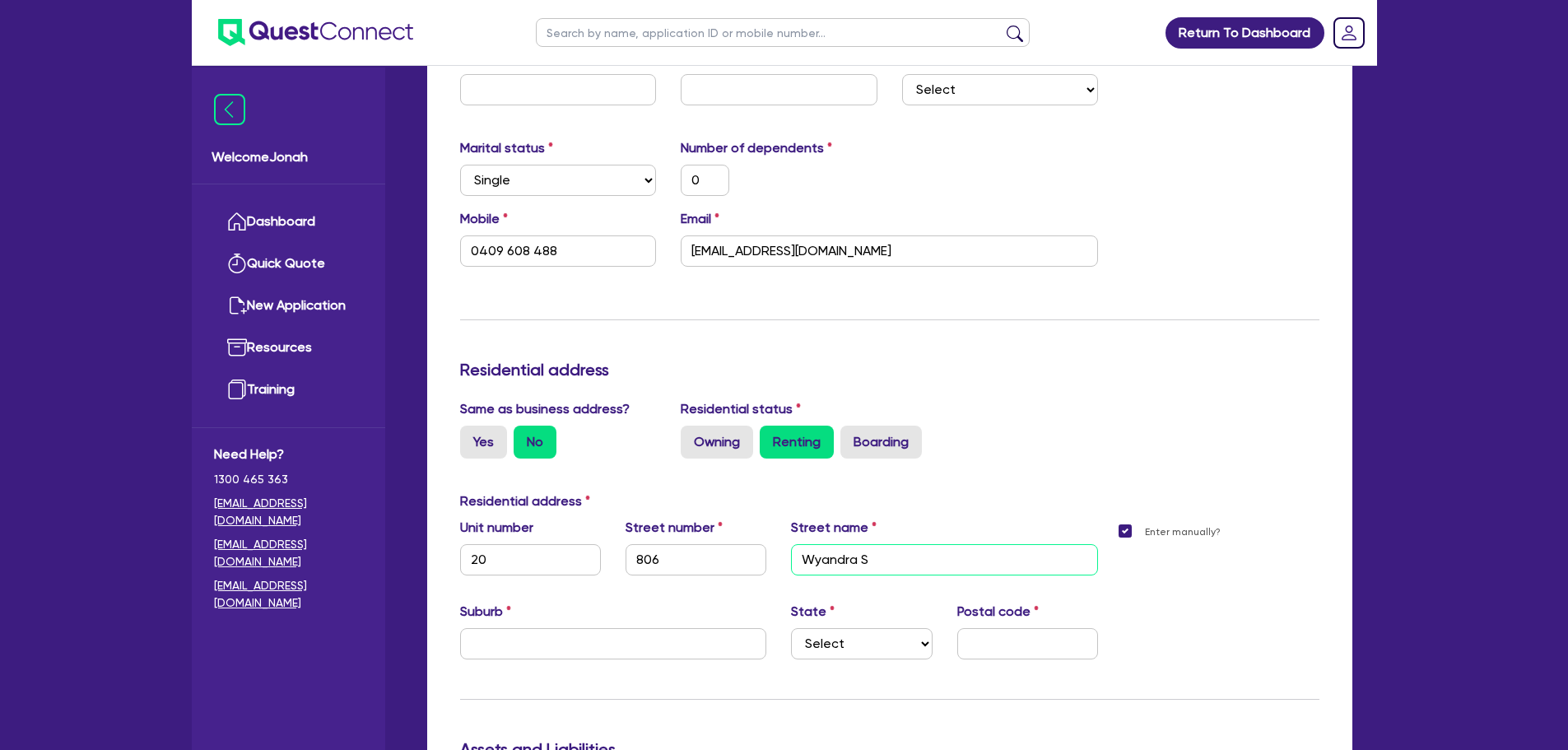
type input "Wyandra Sr"
type input "0"
type input "0409 608 488"
type input "Wyandra Sre"
type input "0"
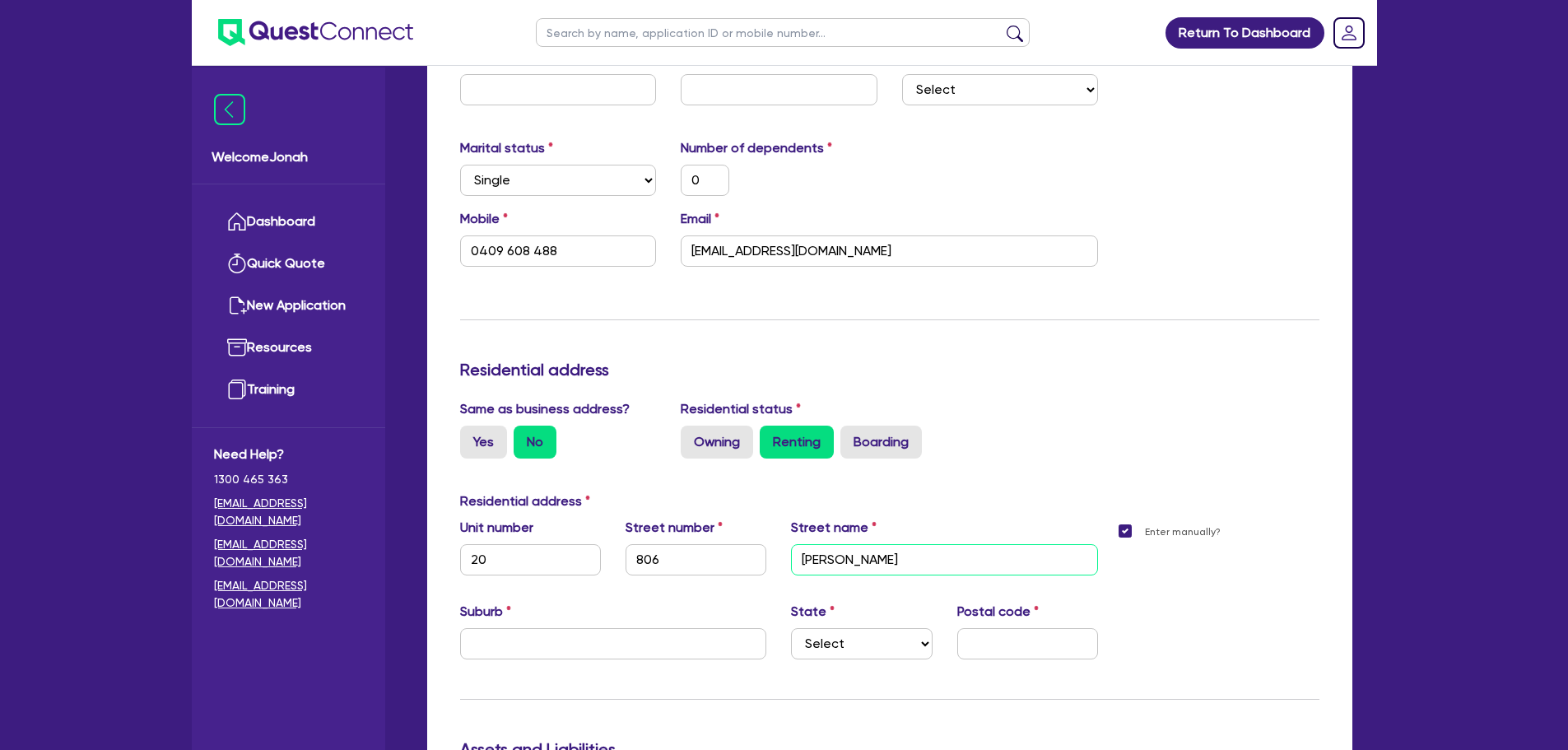
type input "0409 608 488"
type input "Wyandra Sr"
type input "0"
type input "0409 608 488"
type input "Wyandra S"
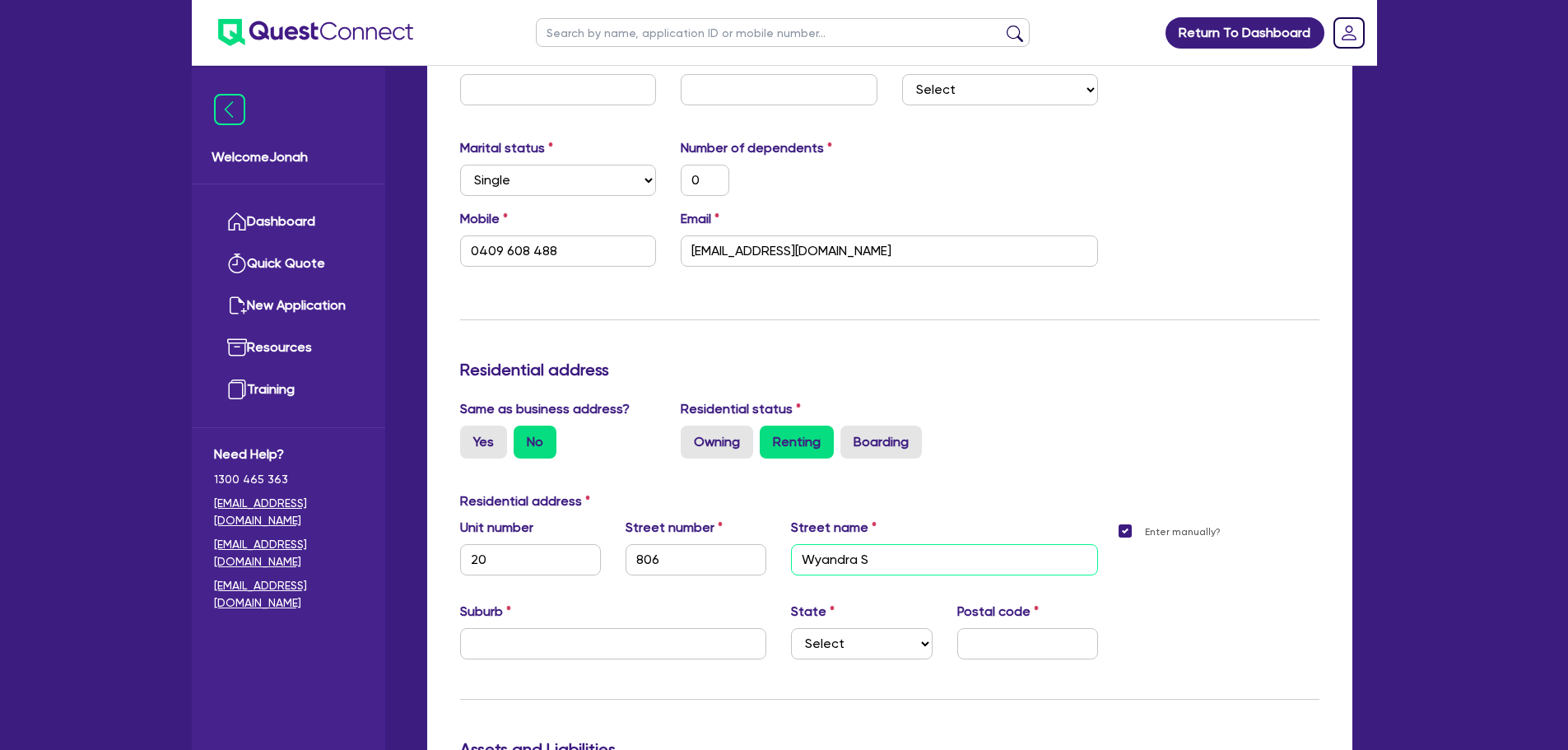
type input "0"
type input "0409 608 488"
type input "Wyandra St"
type input "0"
type input "0409 608 488"
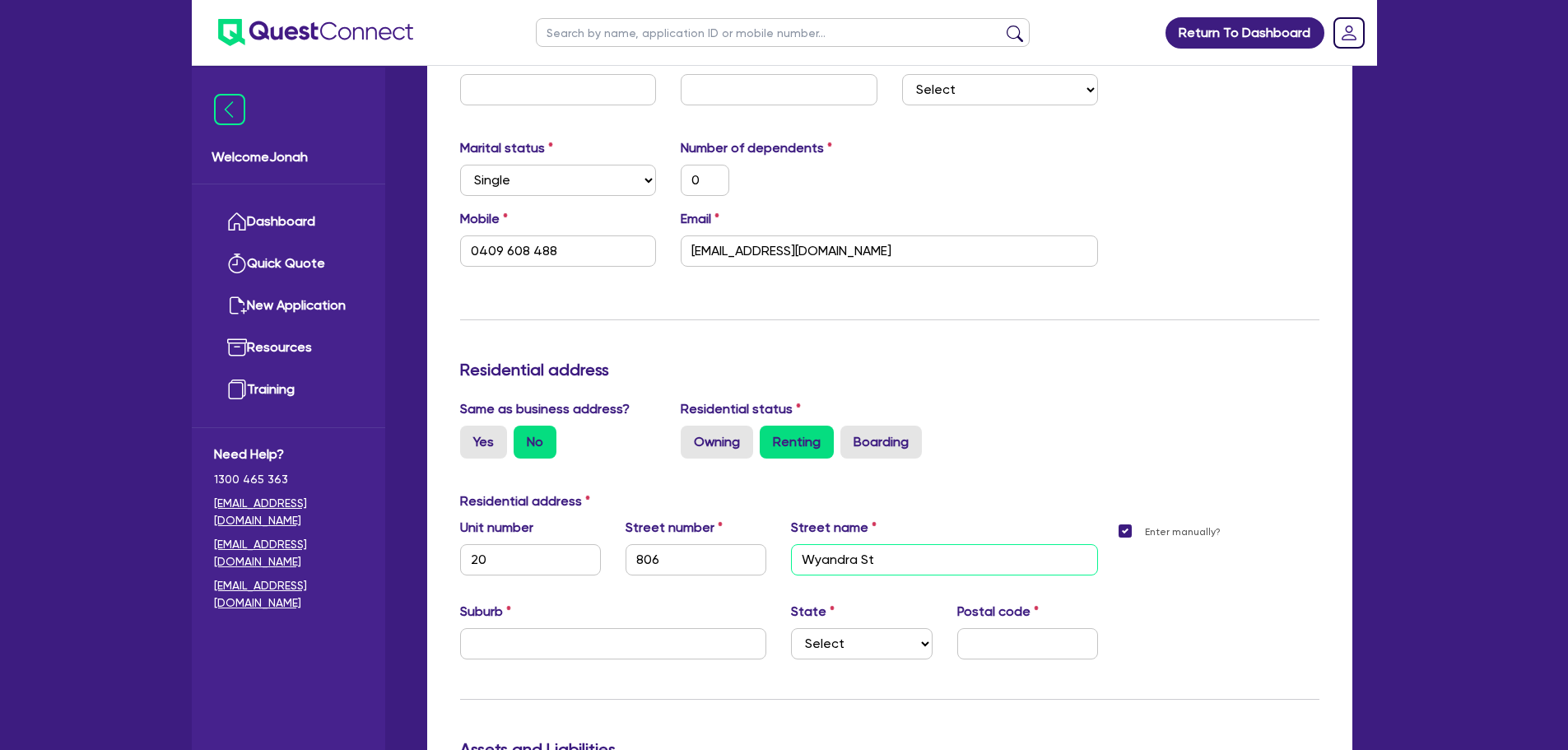
type input "Wyandra Str"
type input "0"
type input "0409 608 488"
type input "Wyandra Stre"
type input "0"
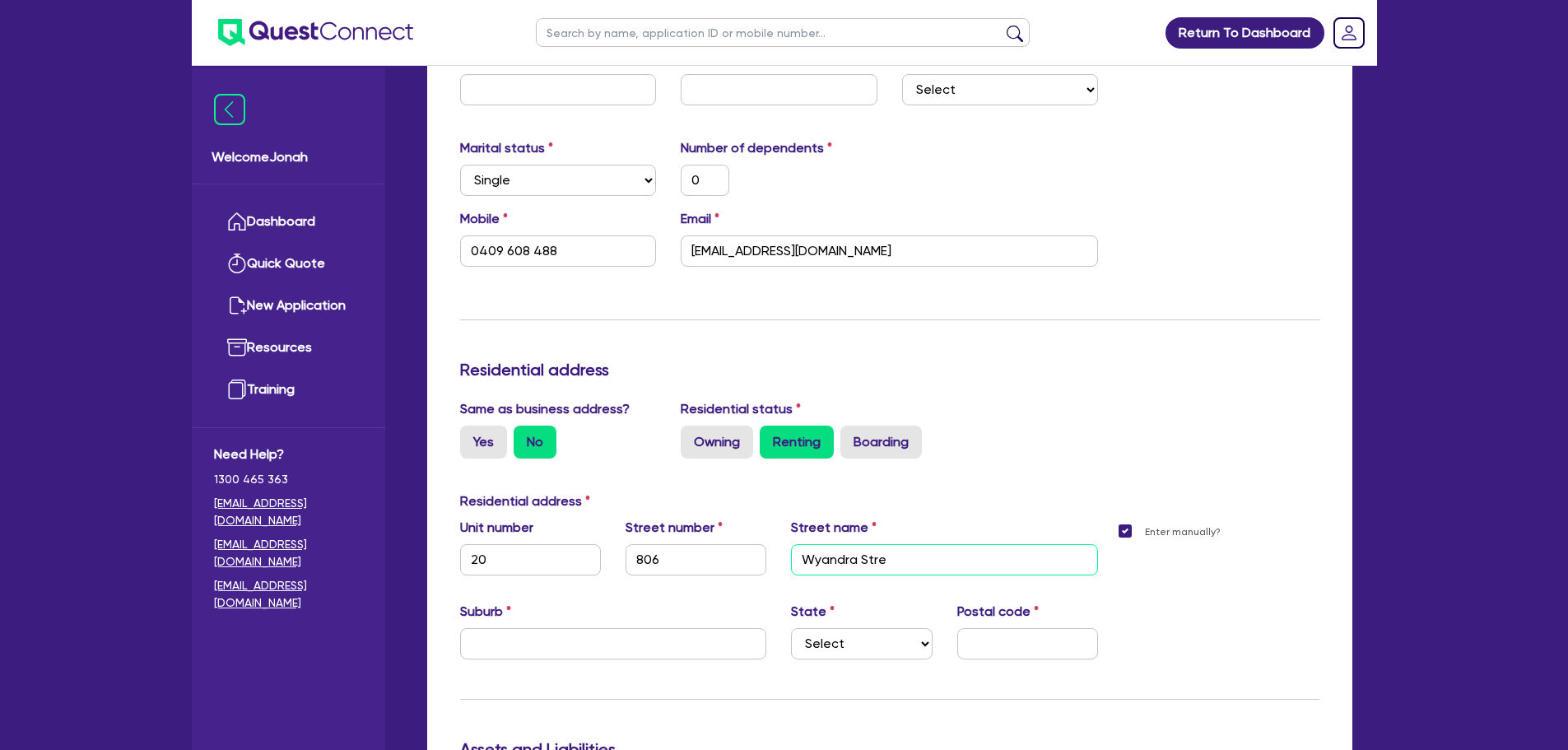
type input "0409 608 488"
type input "Wyandra Stree"
type input "0"
type input "0409 608 488"
type input "Wyandra Street"
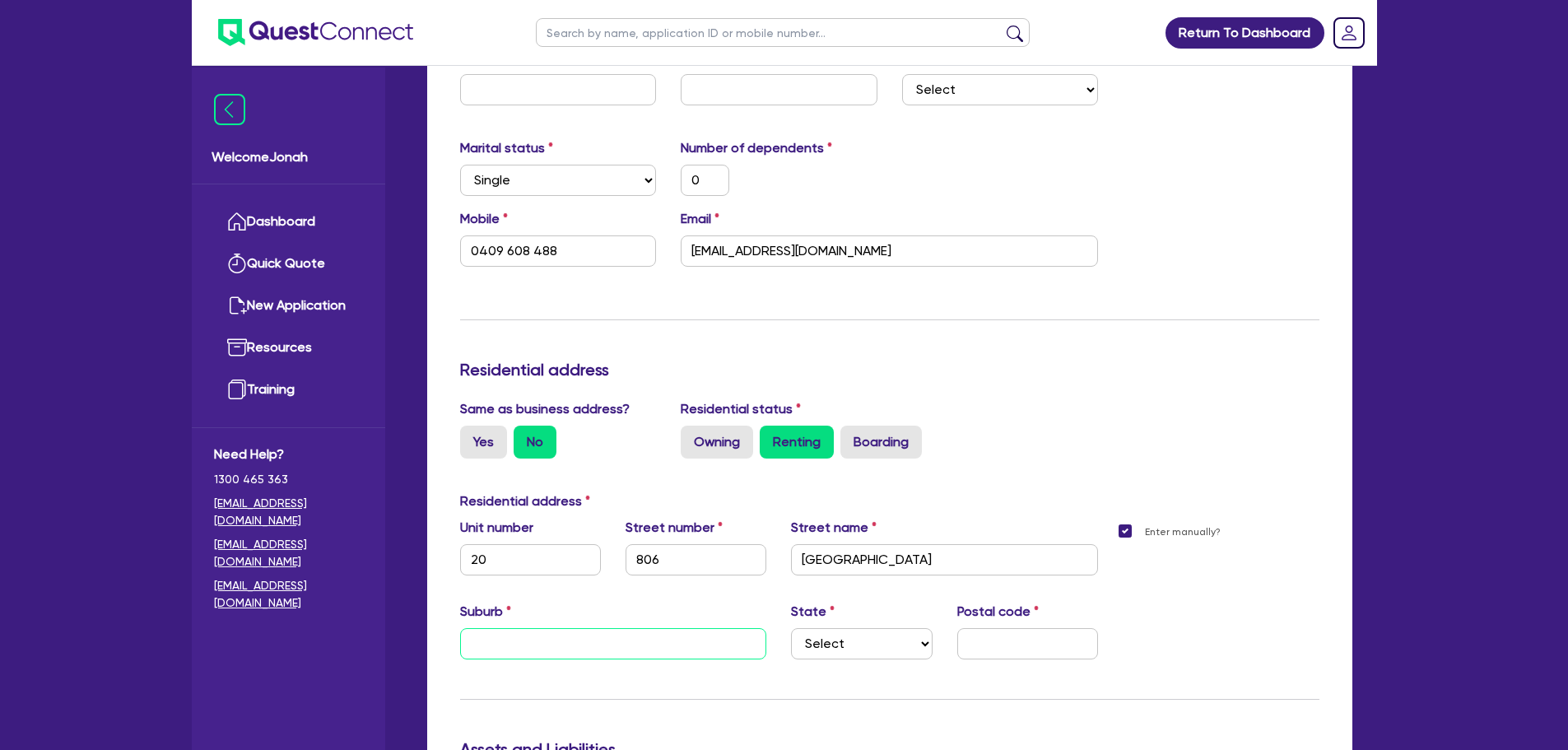
type input "0"
type input "0409 608 488"
type input "N"
type input "0"
type input "0409 608 488"
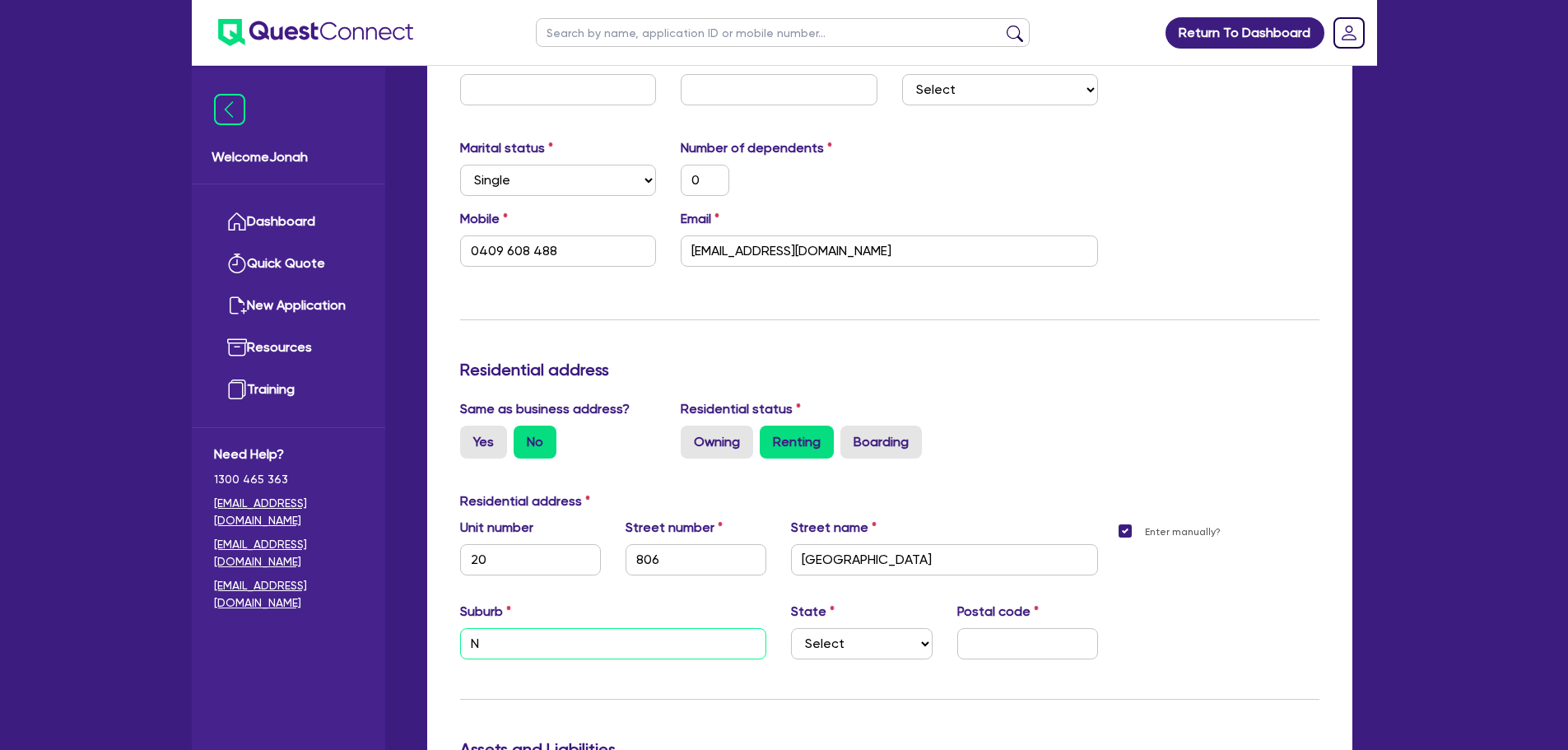
type input "Ne"
type input "0"
type input "0409 608 488"
type input "New"
type input "0"
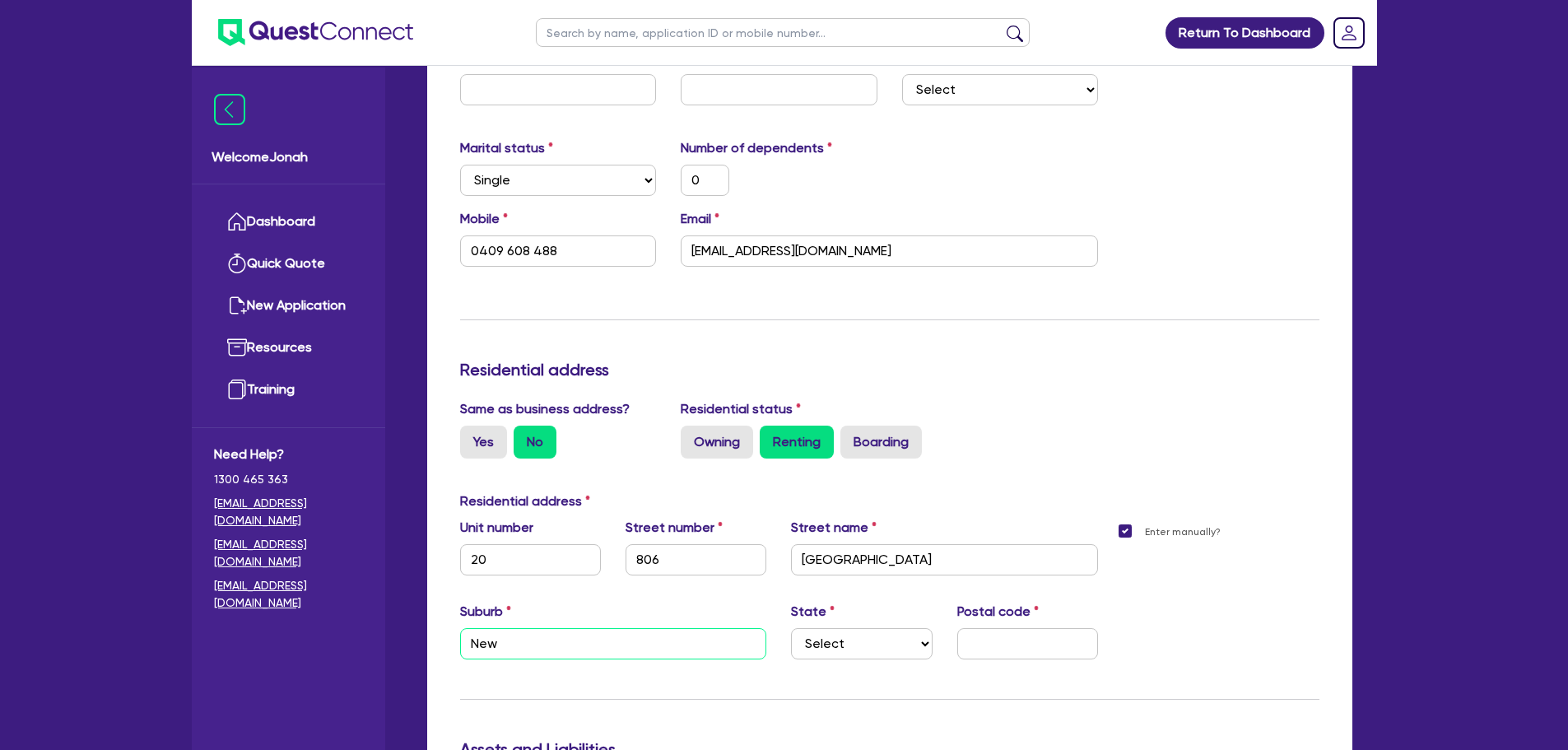
type input "0409 608 488"
type input "News"
type input "0"
type input "0409 608 488"
type input "Newst"
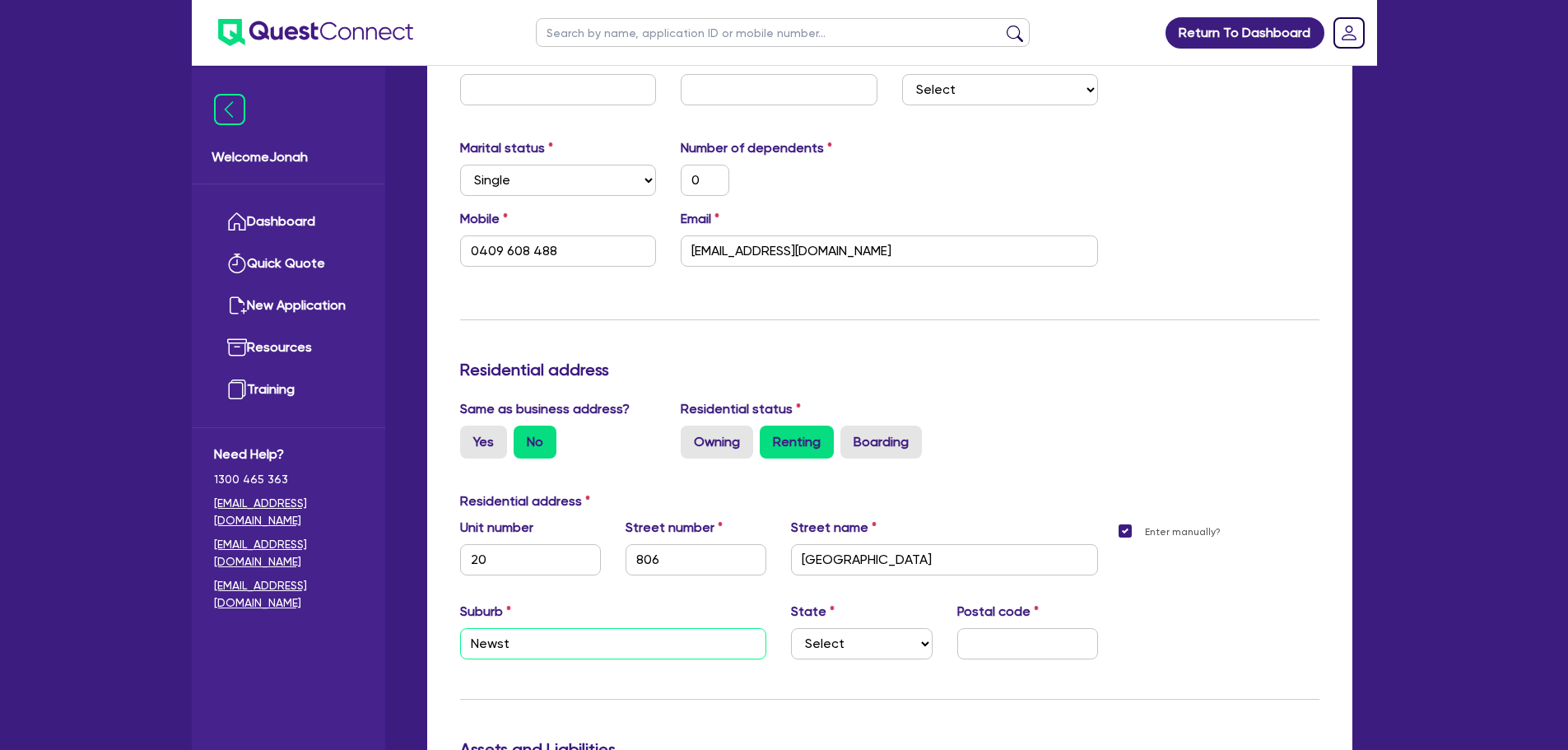
type input "0"
type input "0409 608 488"
type input "Newste"
type input "0"
type input "0409 608 488"
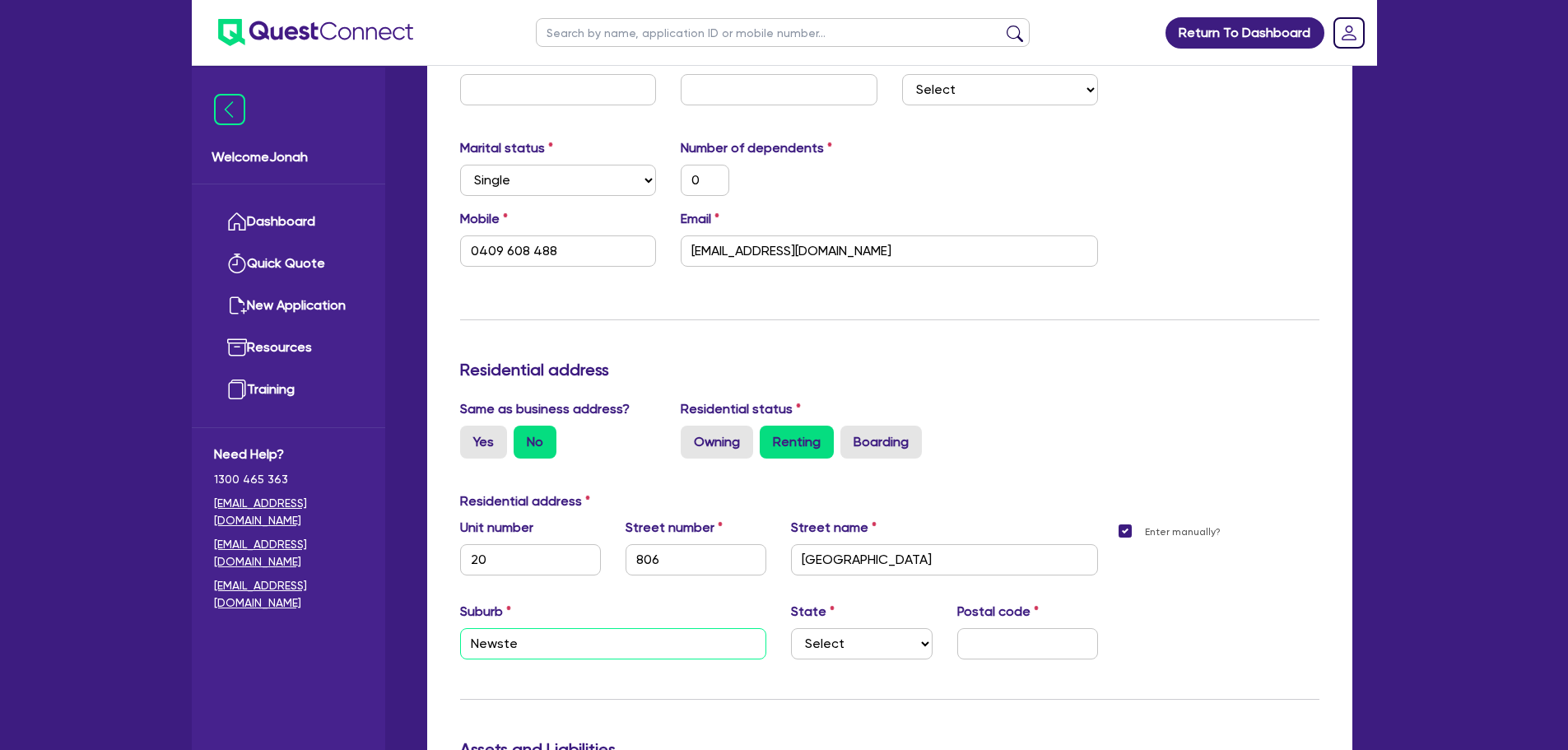
type input "Newstea"
type input "0"
type input "0409 608 488"
type input "Newstead"
type input "0"
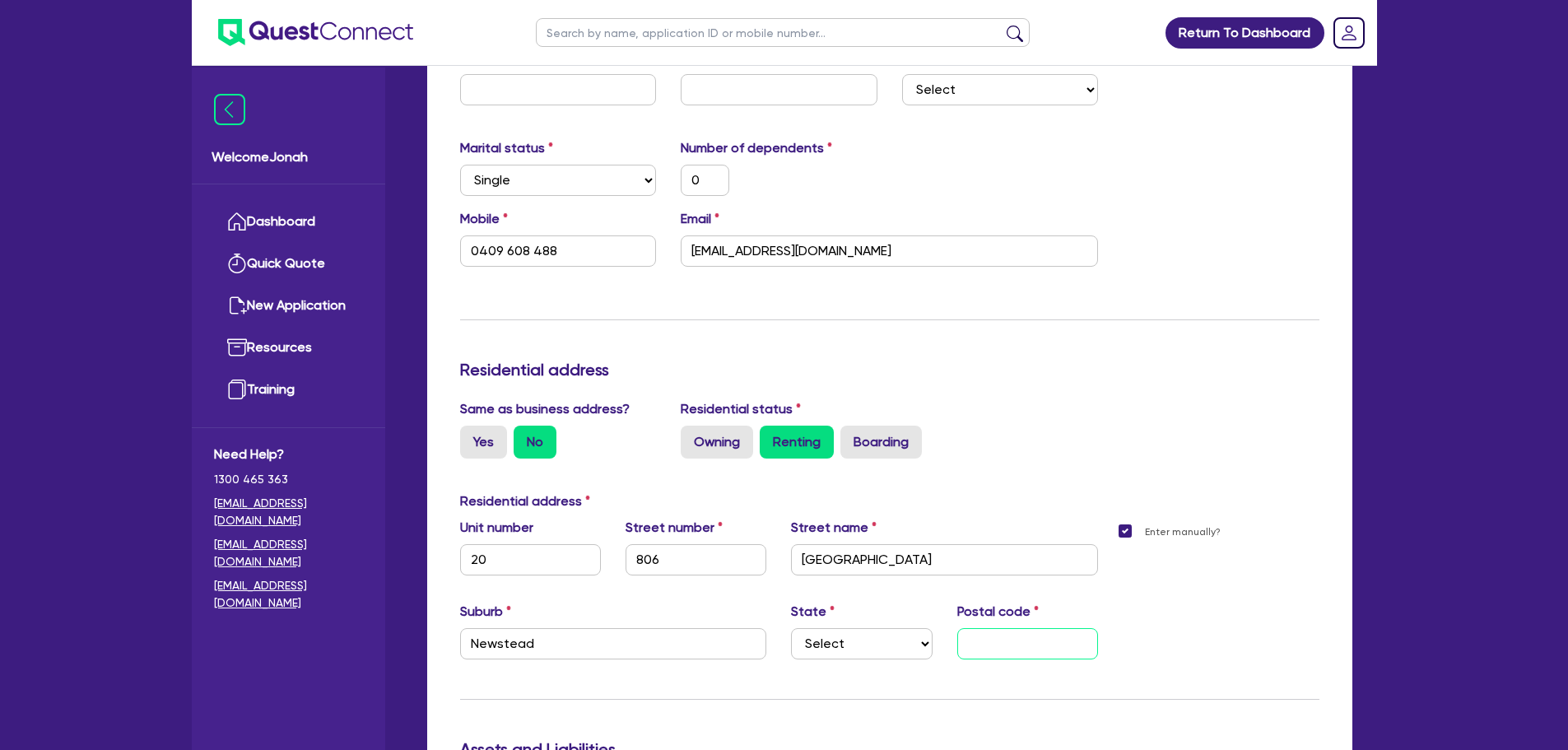
type input "0409 608 488"
type input "4"
type input "0"
type input "0409 608 488"
type input "40"
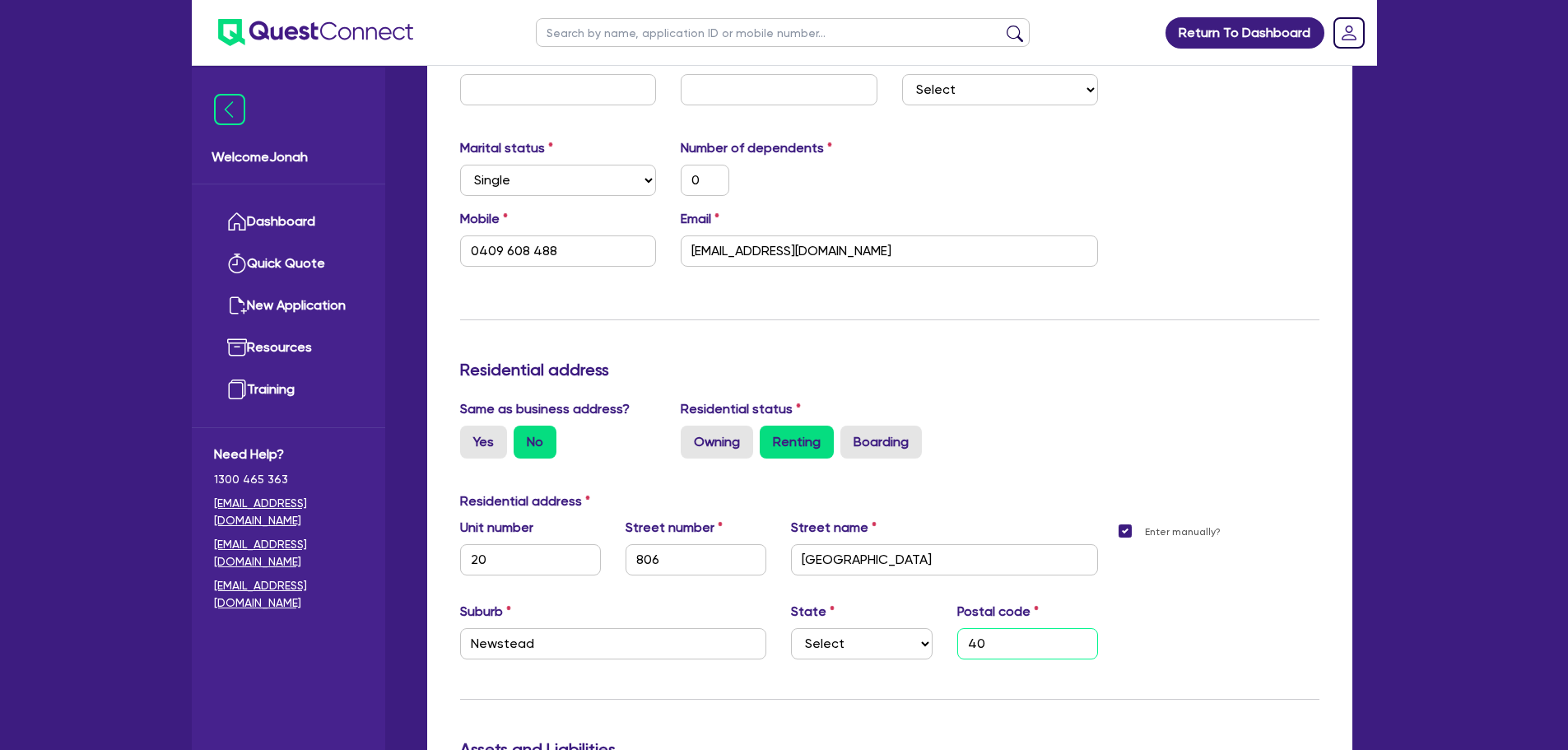
type input "0"
type input "0409 608 488"
type input "400"
type input "0"
type input "0409 608 488"
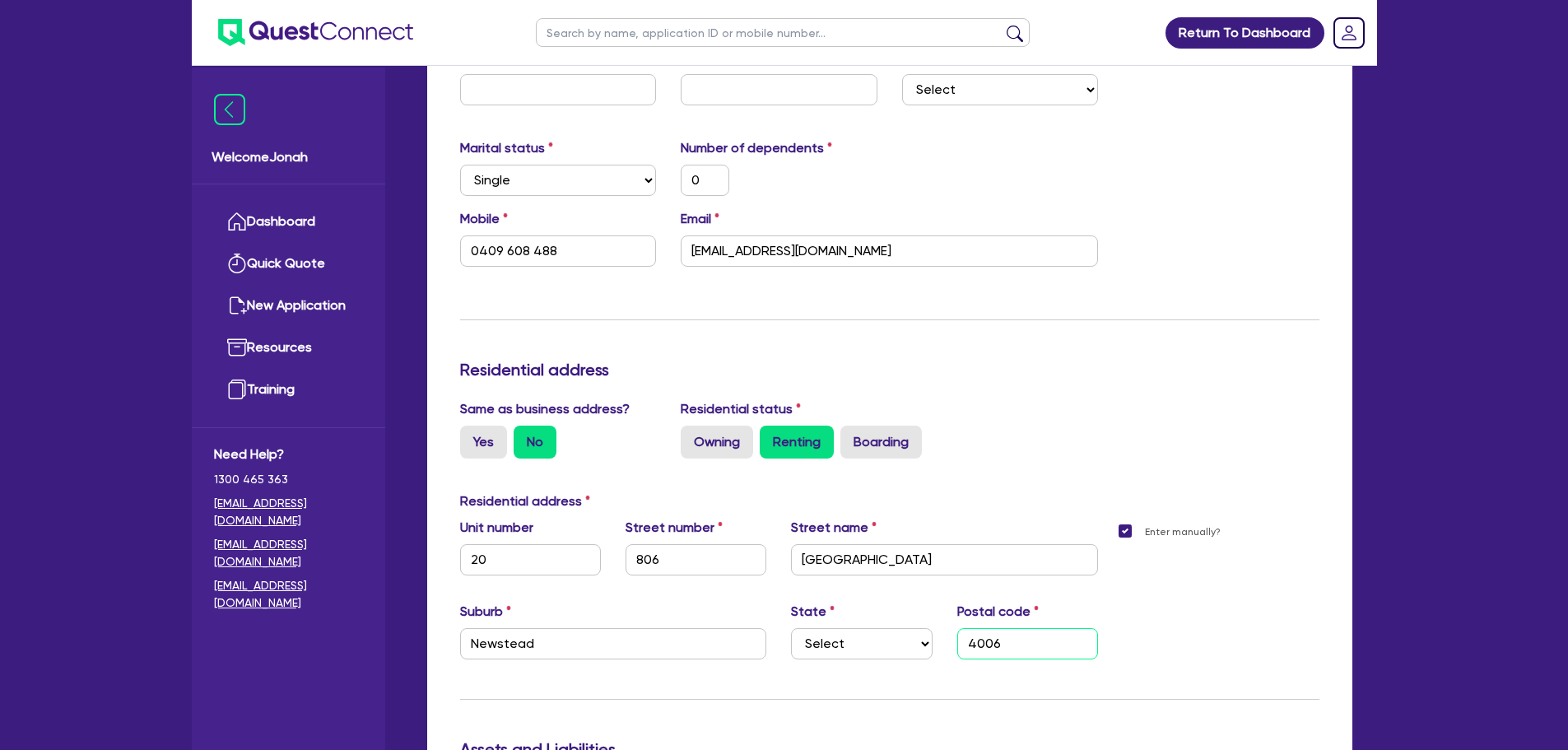
type input "4006"
drag, startPoint x: 709, startPoint y: 623, endPoint x: 804, endPoint y: 642, distance: 96.9
click at [804, 642] on select "Select NSW VIC QLD TAS ACT SA NT WA" at bounding box center [861, 643] width 141 height 31
select select "QLD"
click at [792, 628] on select "Select NSW VIC QLD TAS ACT SA NT WA" at bounding box center [861, 643] width 141 height 31
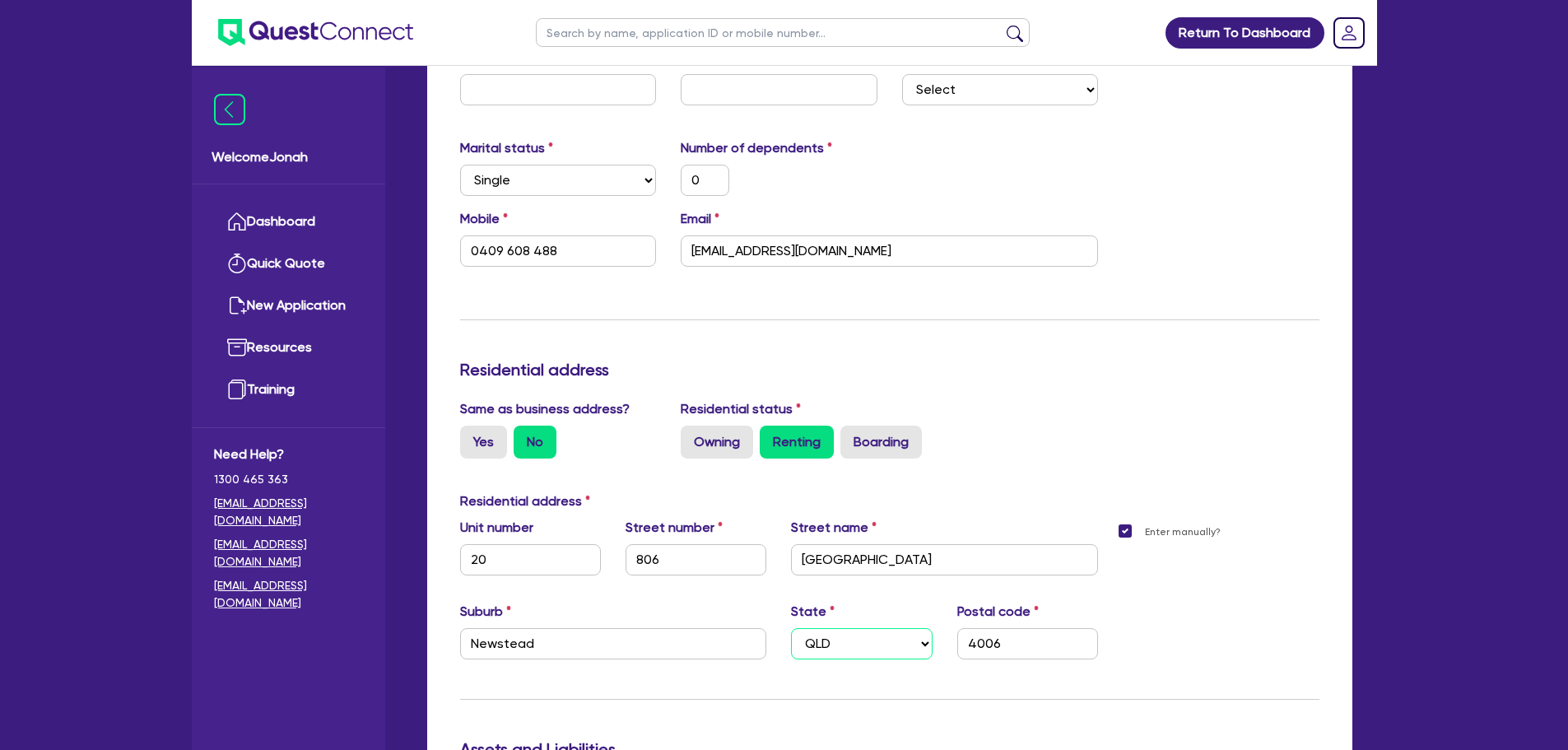
type input "0"
type input "0409 608 488"
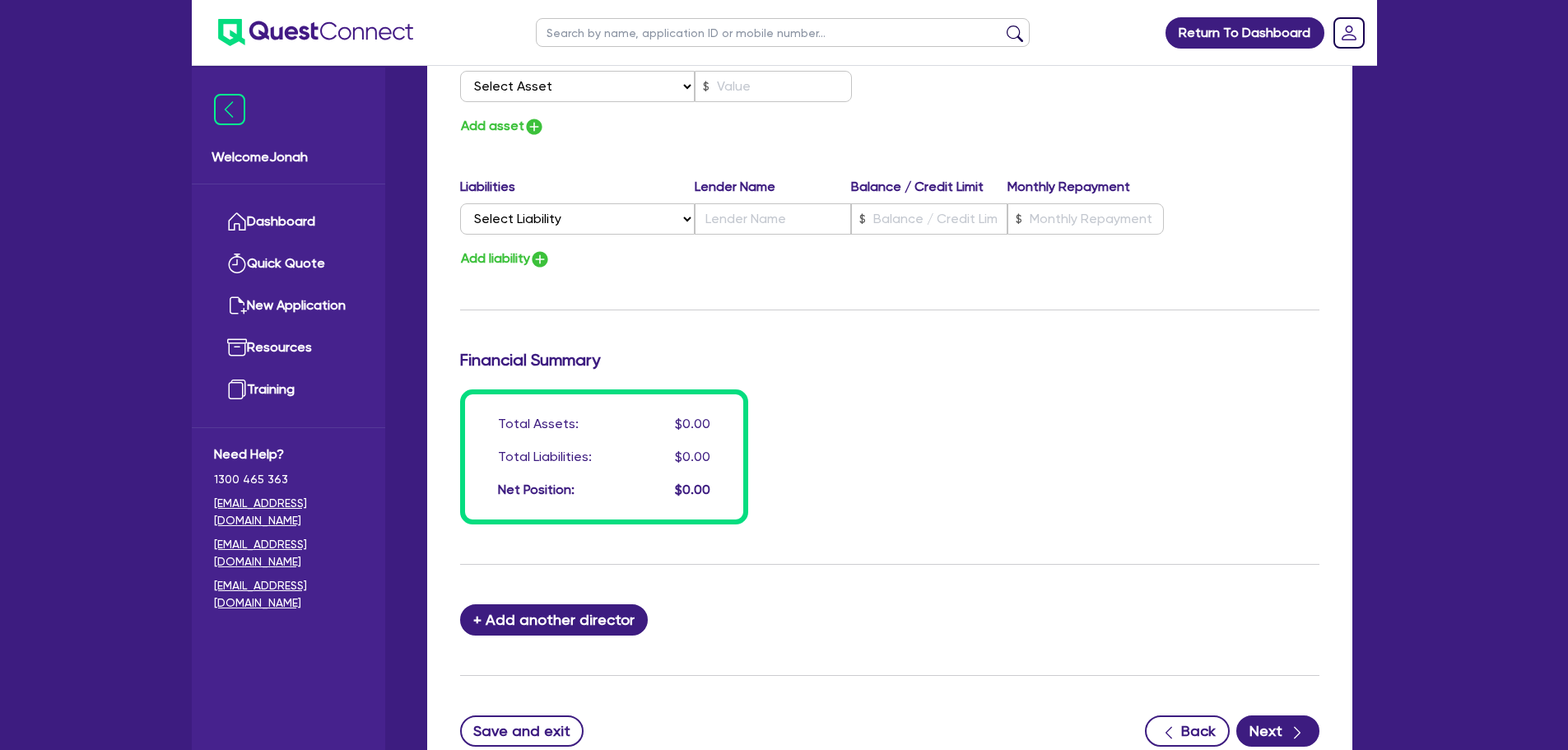
scroll to position [1158, 0]
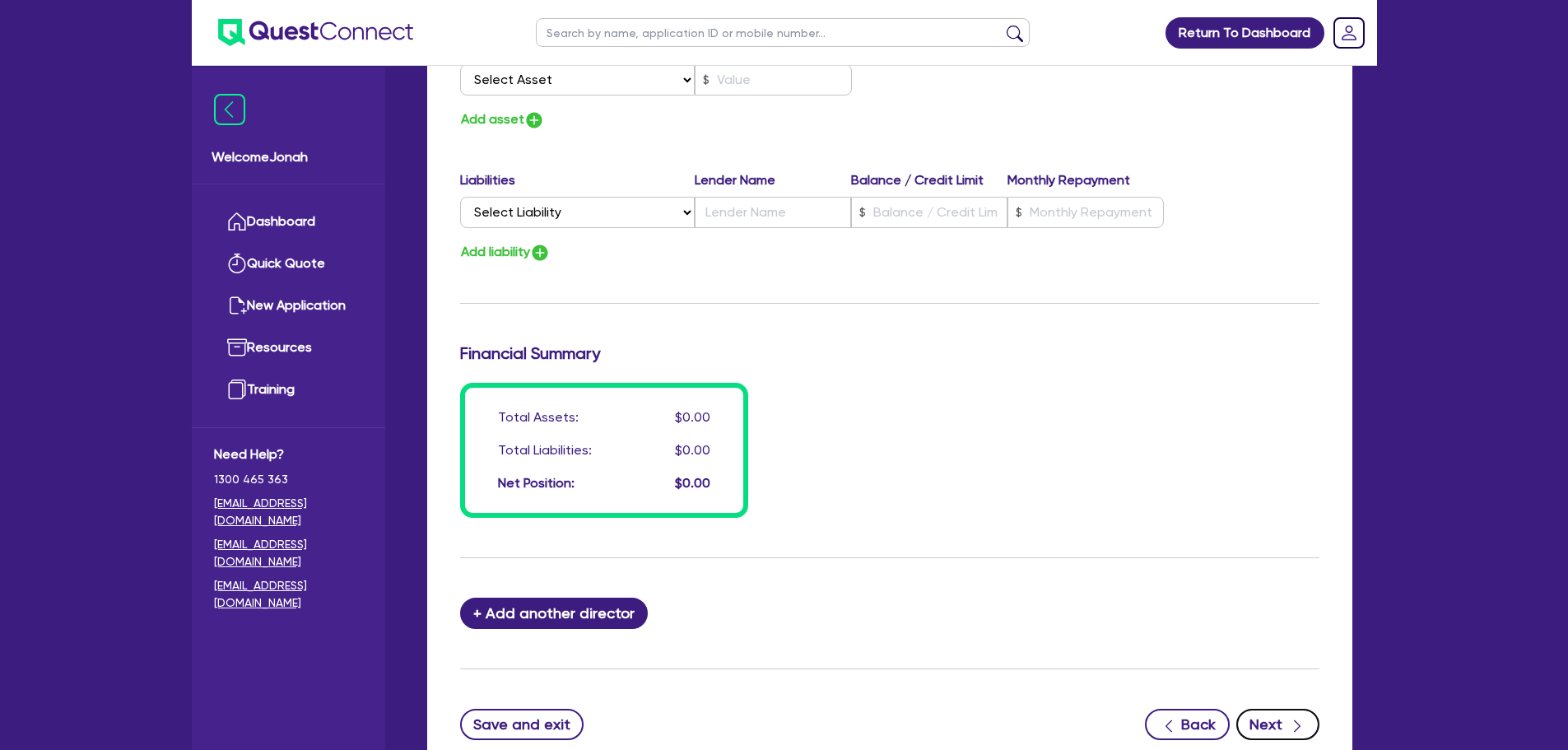
click at [1269, 727] on button "Next" at bounding box center [1278, 724] width 83 height 31
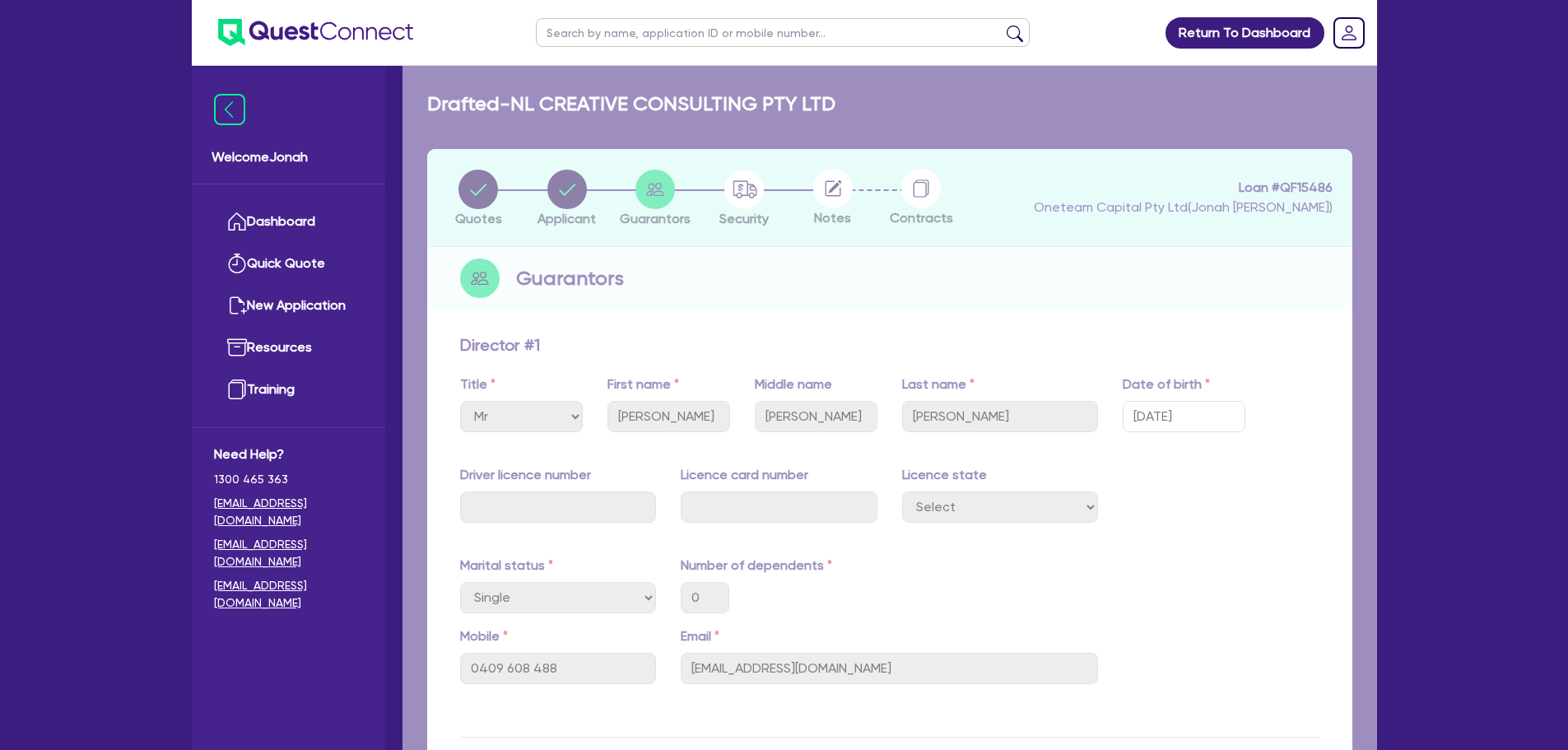
select select "TERTIARY_ASSETS"
select select "IT_EQUIPMENT"
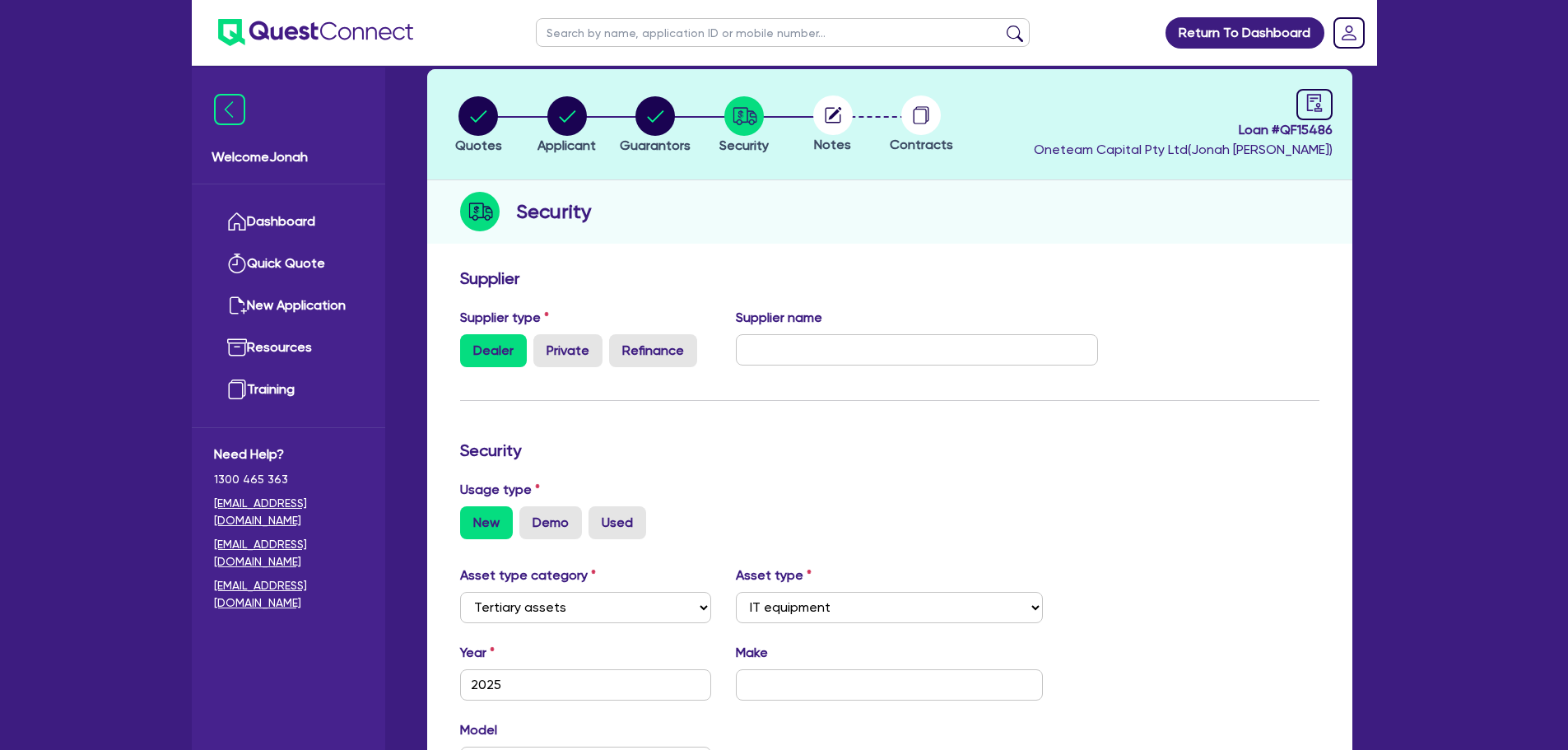
scroll to position [82, 0]
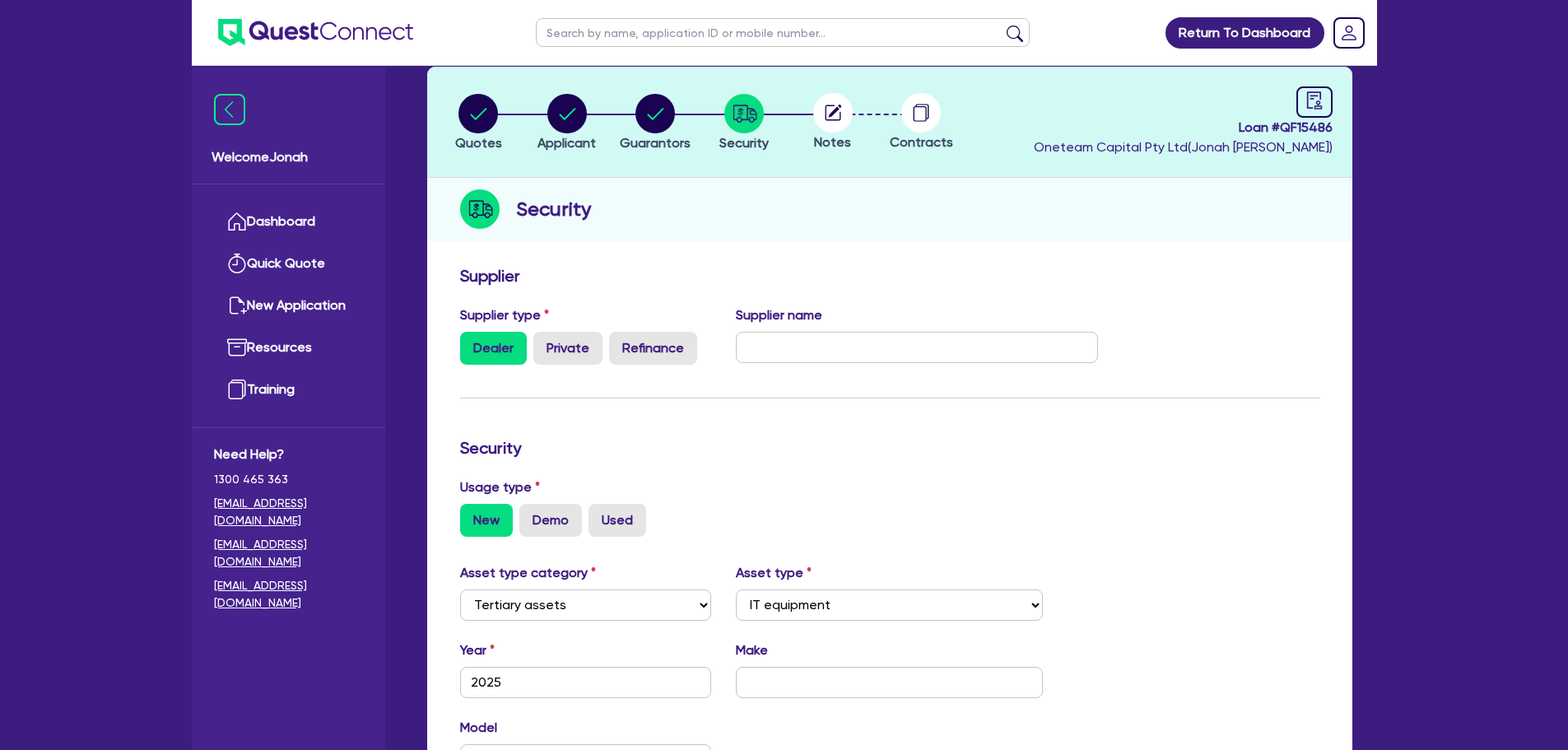
click at [830, 118] on circle at bounding box center [833, 113] width 40 height 40
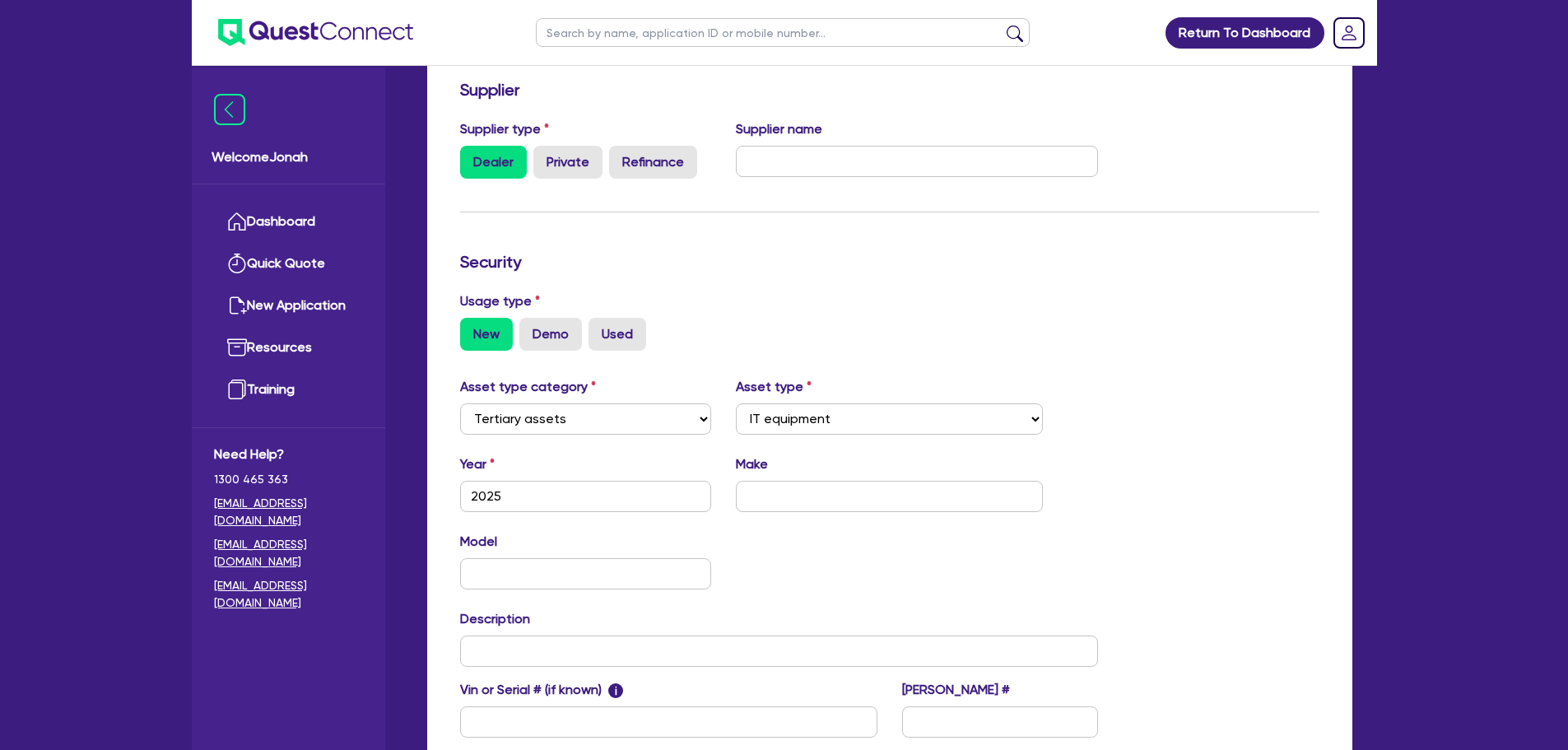
scroll to position [460, 0]
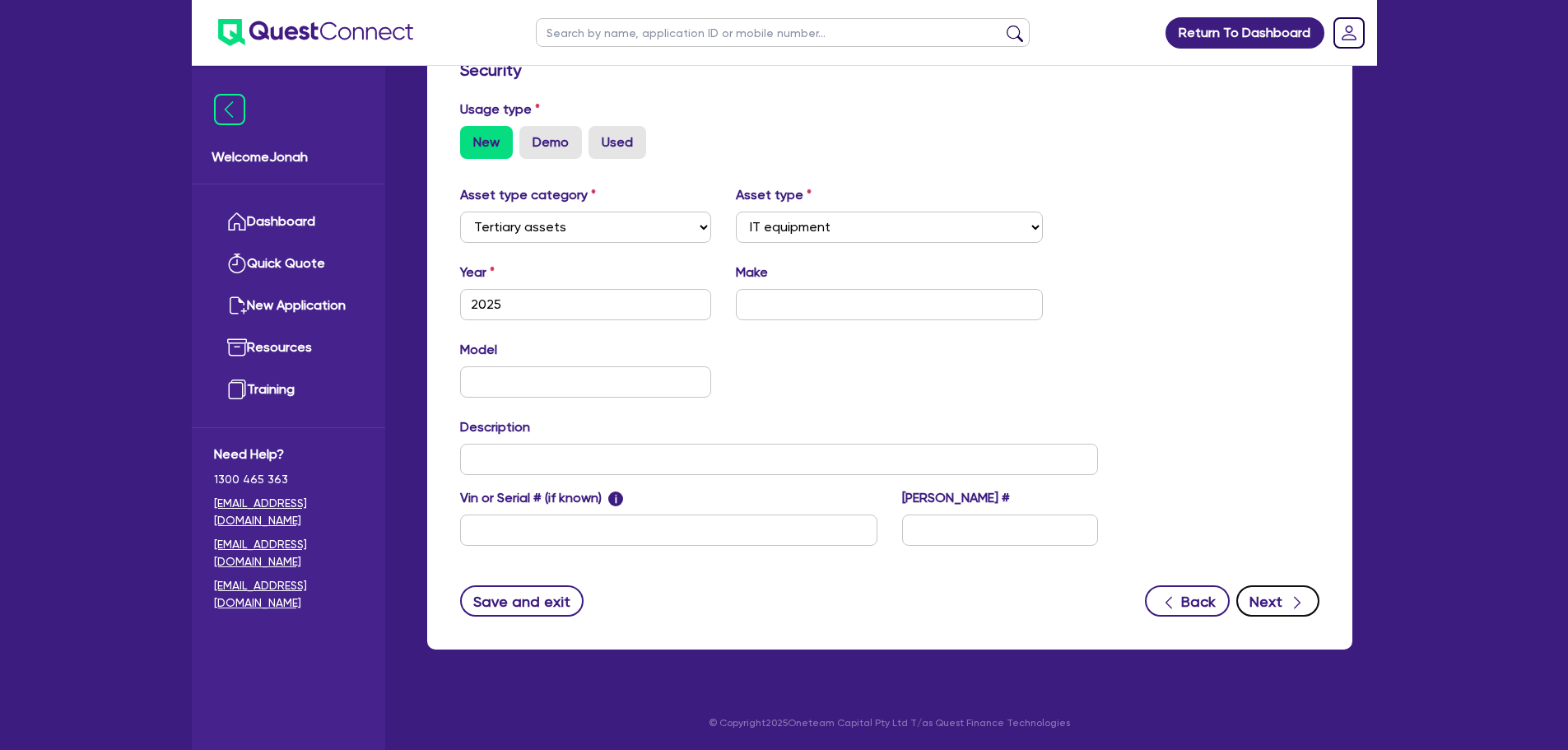
click at [1254, 609] on button "Next" at bounding box center [1278, 600] width 83 height 31
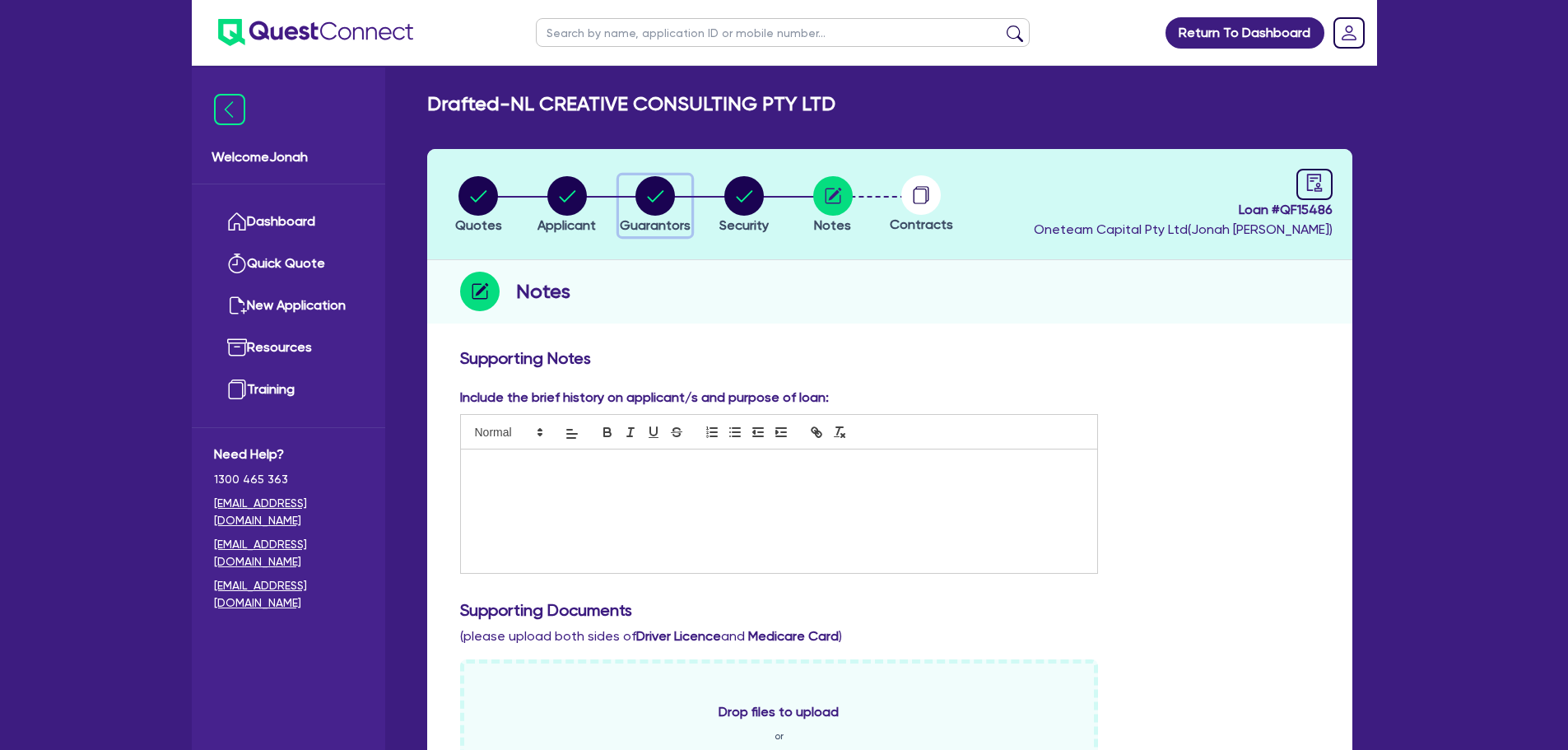
click at [638, 188] on circle "button" at bounding box center [656, 196] width 40 height 40
select select "MR"
select select "SINGLE"
select select "QLD"
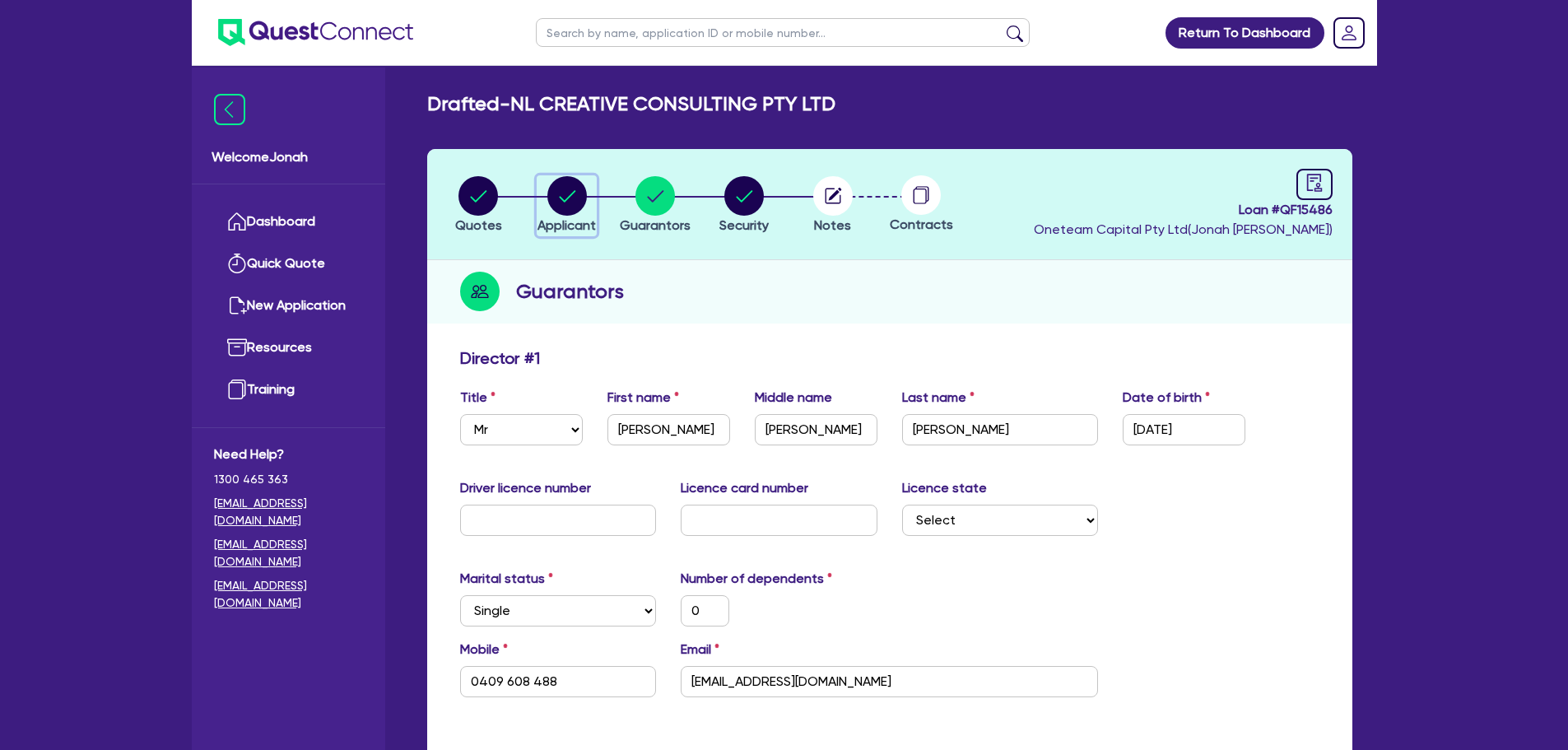
click at [571, 213] on circle "button" at bounding box center [567, 196] width 40 height 40
select select "COMPANY"
select select "INFORMATION_TELECOMMUNICATION"
select select "TELECOMMUNICATION_SERVICES"
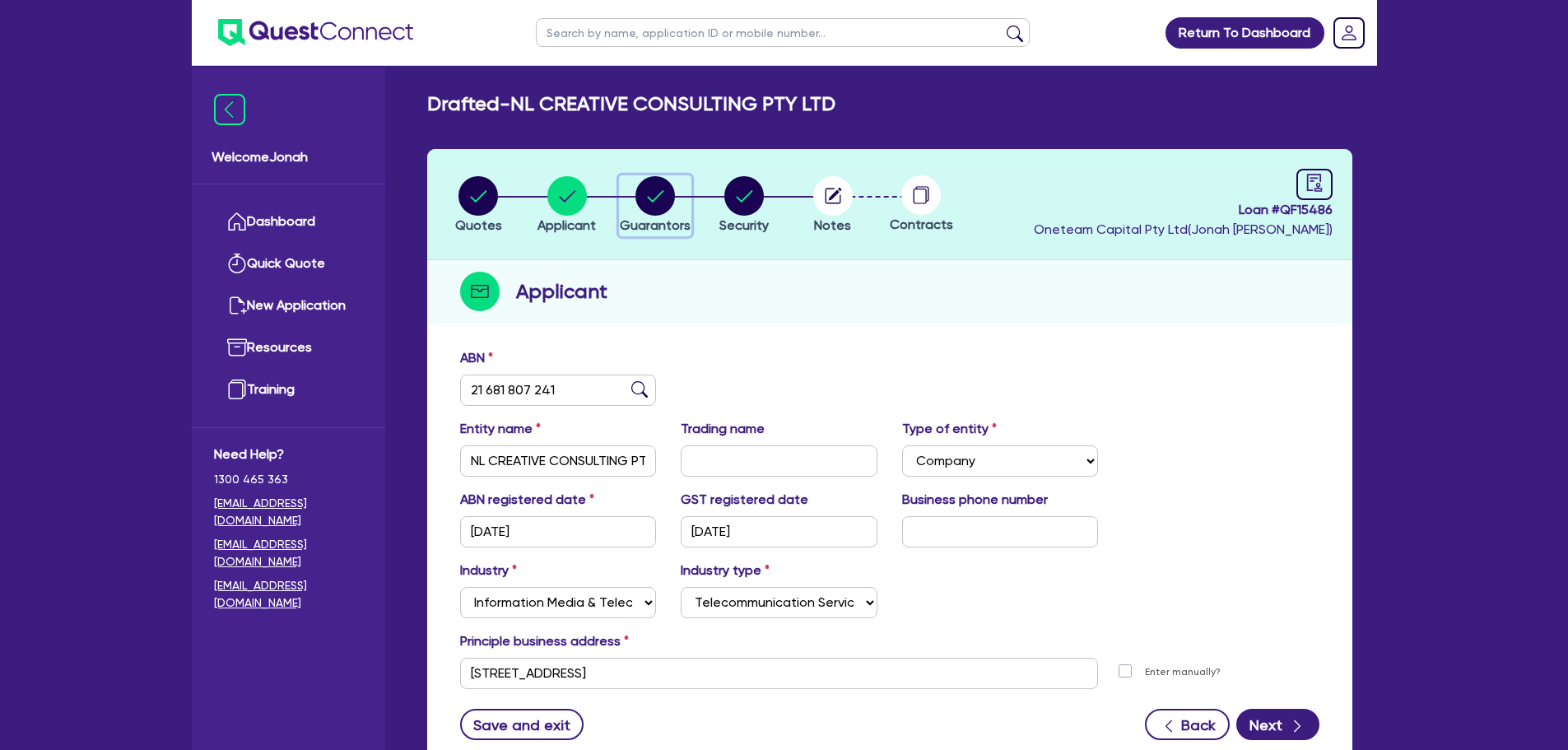
click at [627, 195] on div "button" at bounding box center [655, 196] width 71 height 40
select select "MR"
select select "SINGLE"
select select "QLD"
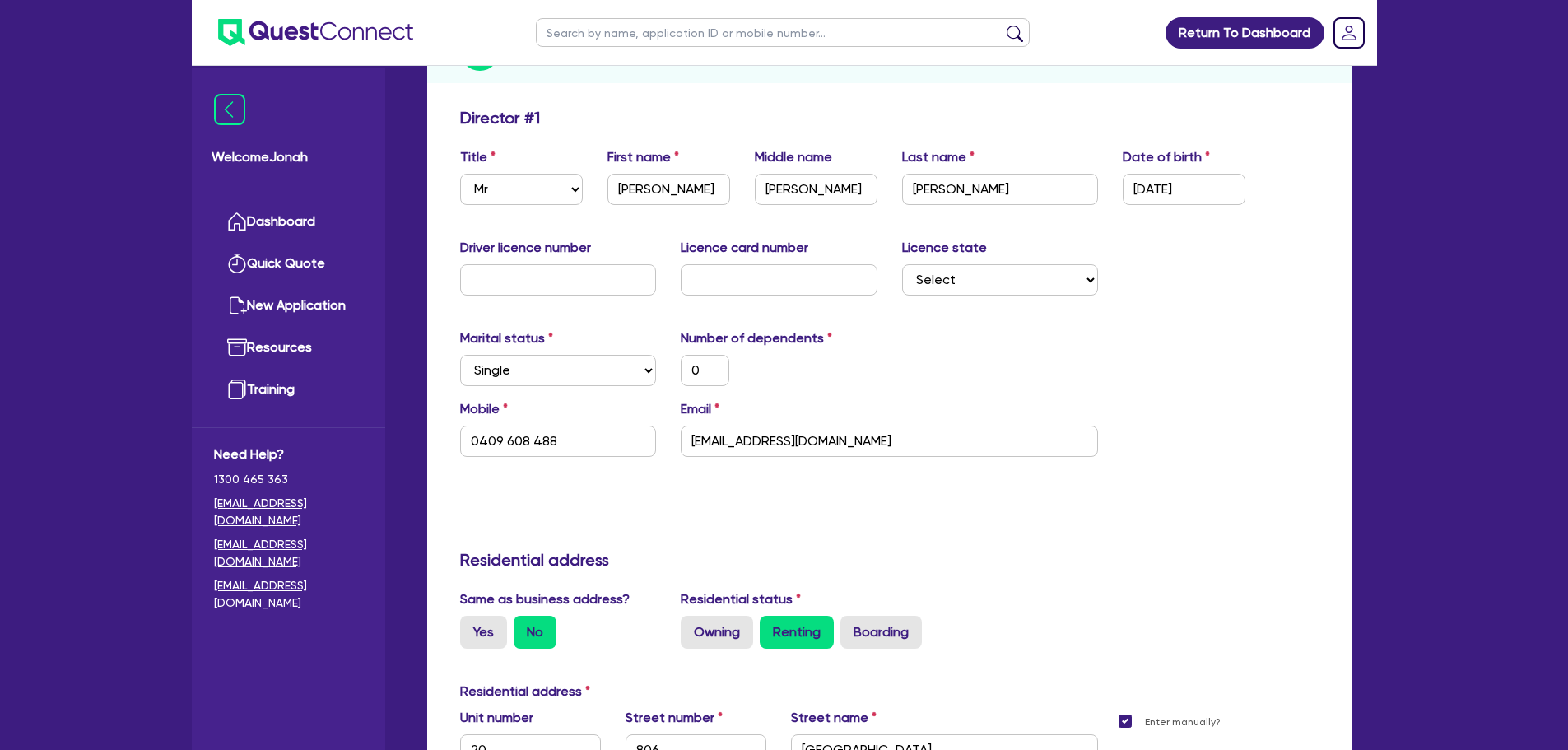
scroll to position [247, 0]
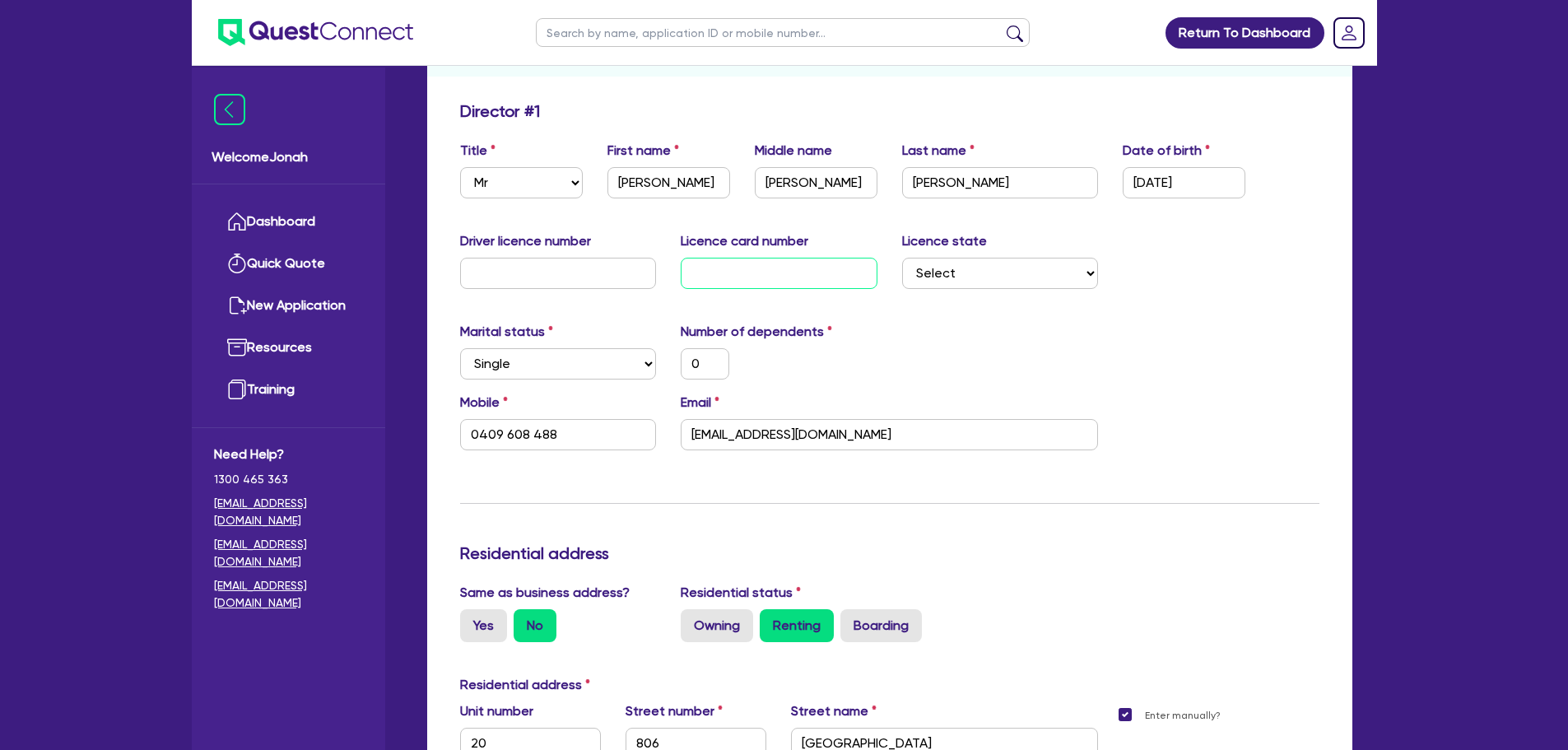
click at [746, 270] on input "text" at bounding box center [779, 273] width 197 height 31
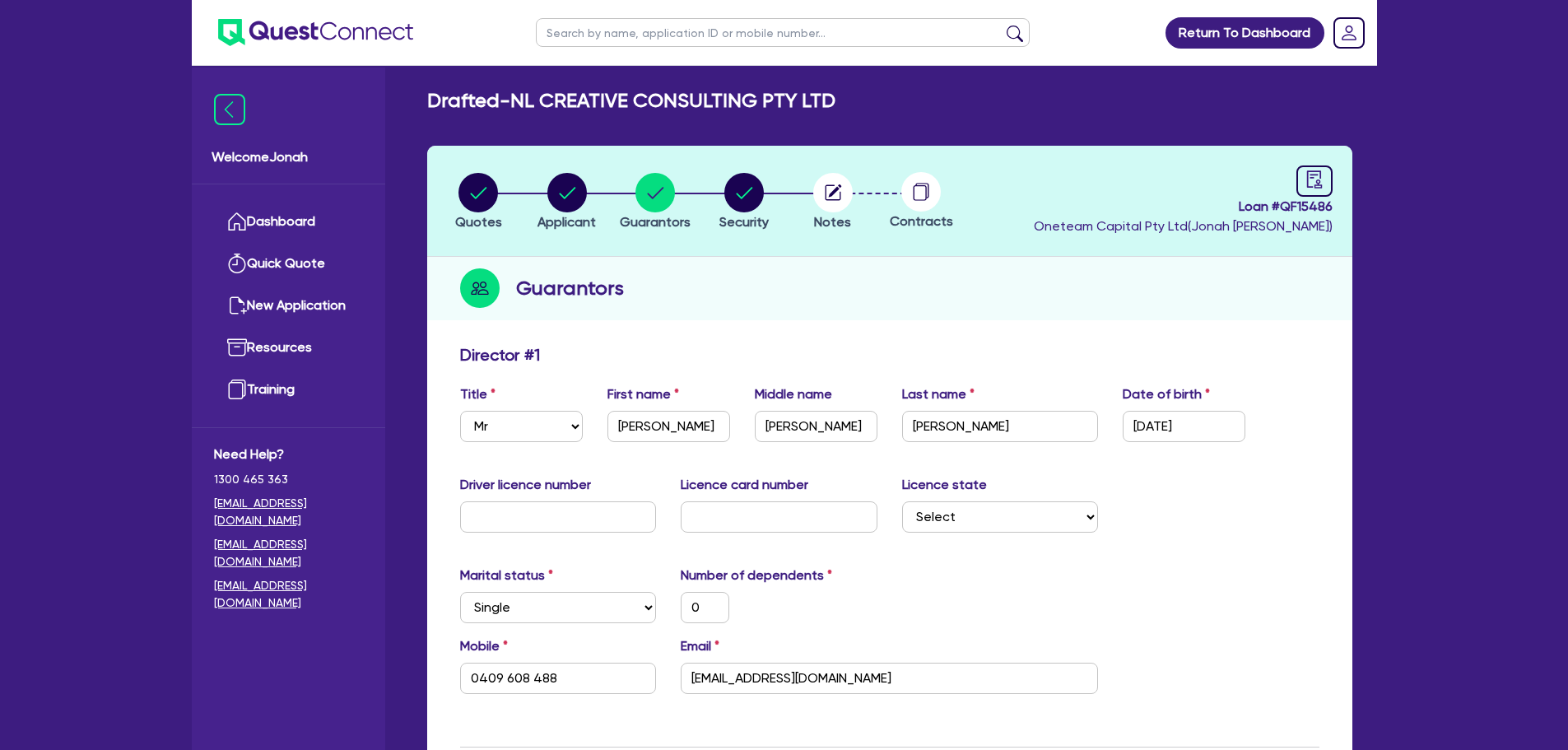
scroll to position [0, 0]
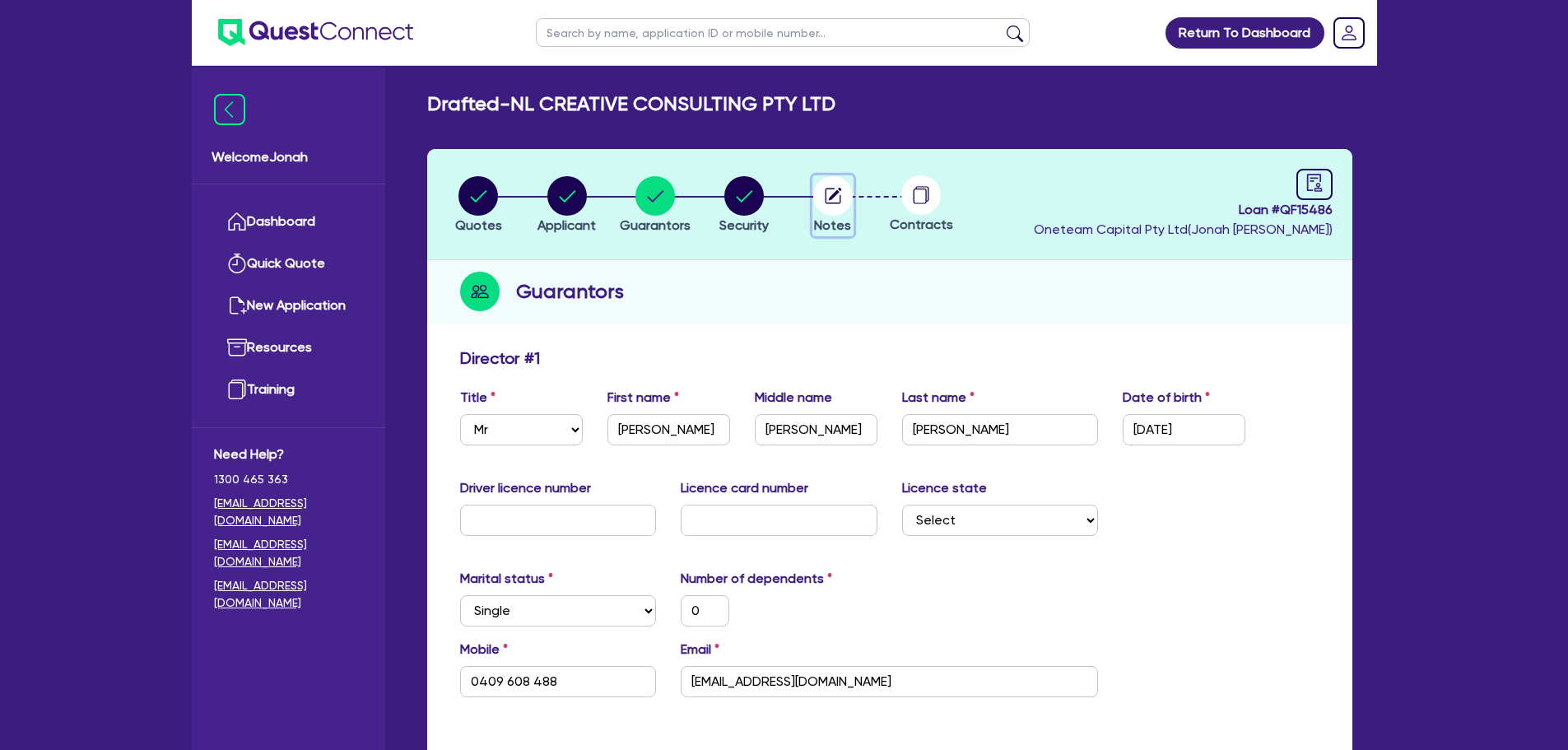
click at [843, 198] on circle "button" at bounding box center [833, 196] width 40 height 40
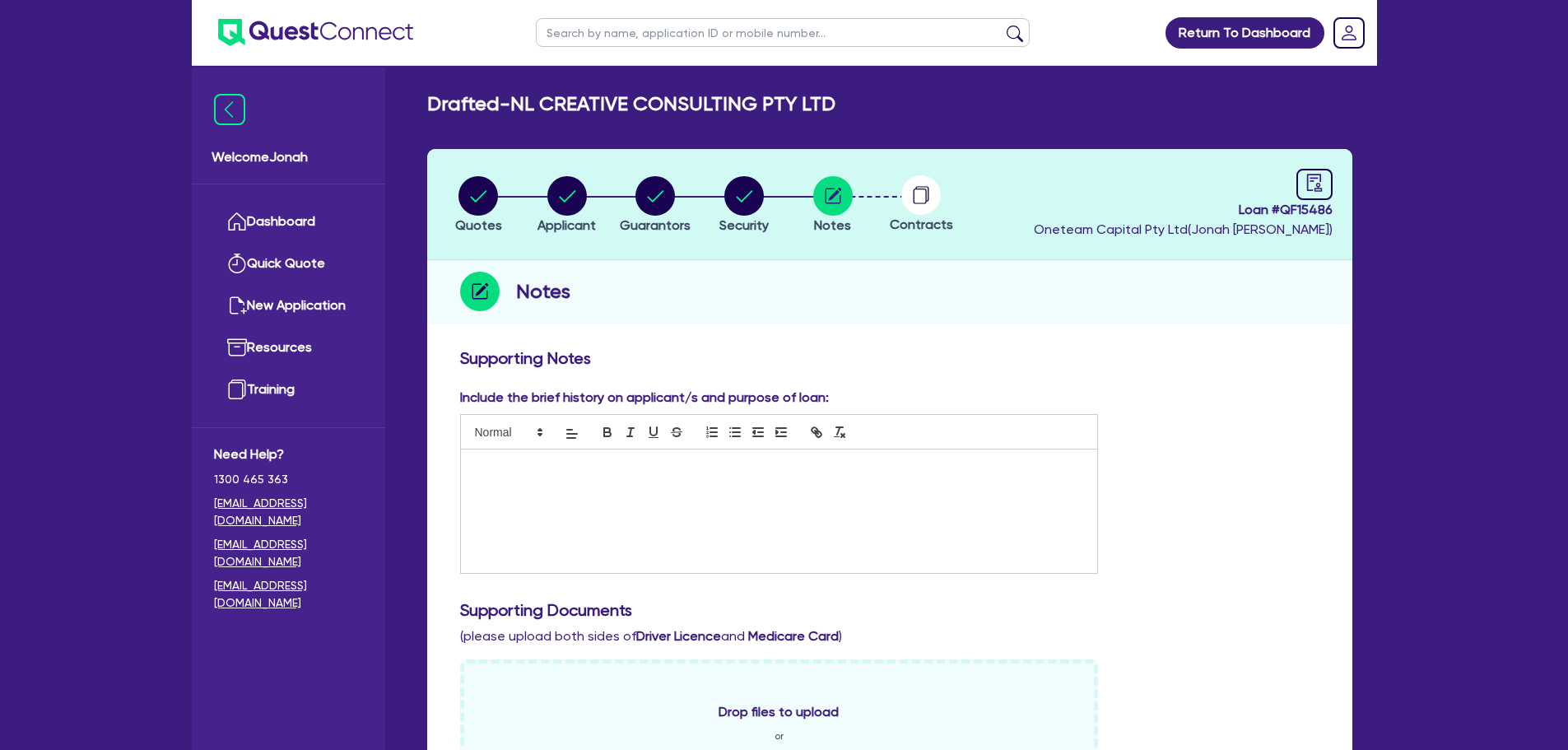
click at [564, 174] on header "Quotes Applicant Guarantors Security Notes Contracts Loan # QF15486 Oneteam Cap…" at bounding box center [890, 205] width 926 height 111
click at [1309, 177] on icon "audit" at bounding box center [1314, 182] width 18 height 18
select select "DRAFTED_NEW"
select select "Other"
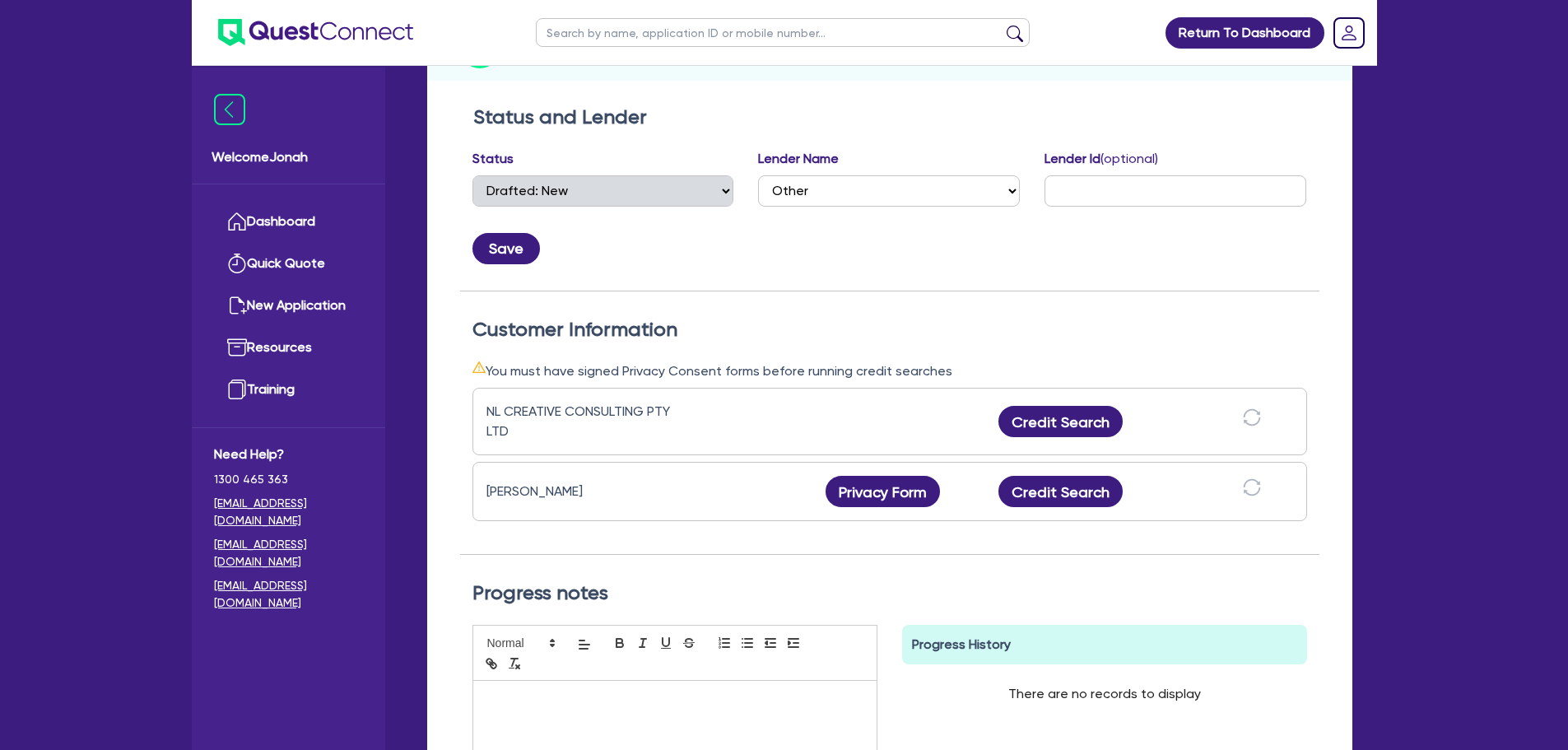
scroll to position [329, 0]
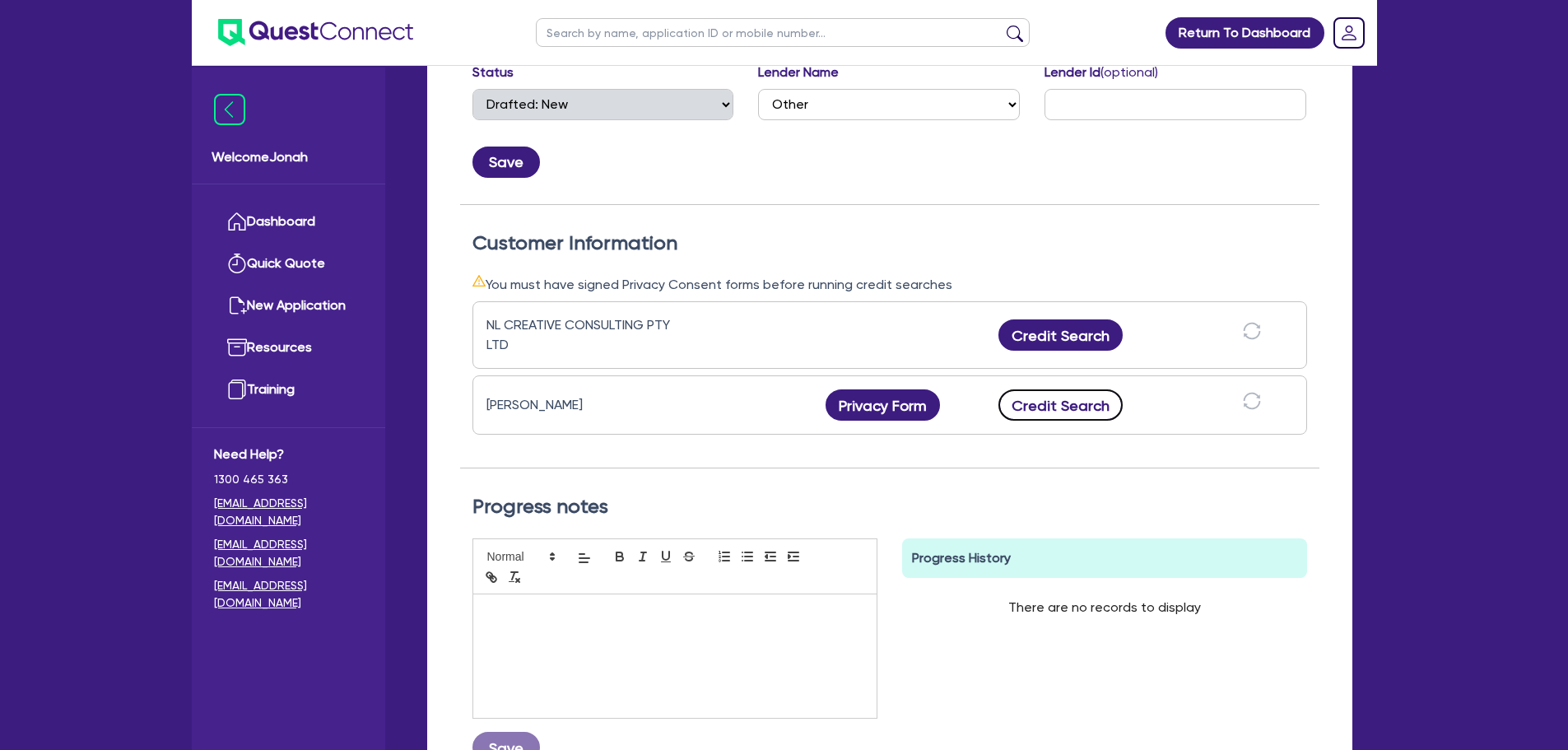
click at [1095, 403] on button "Credit Search" at bounding box center [1060, 405] width 125 height 31
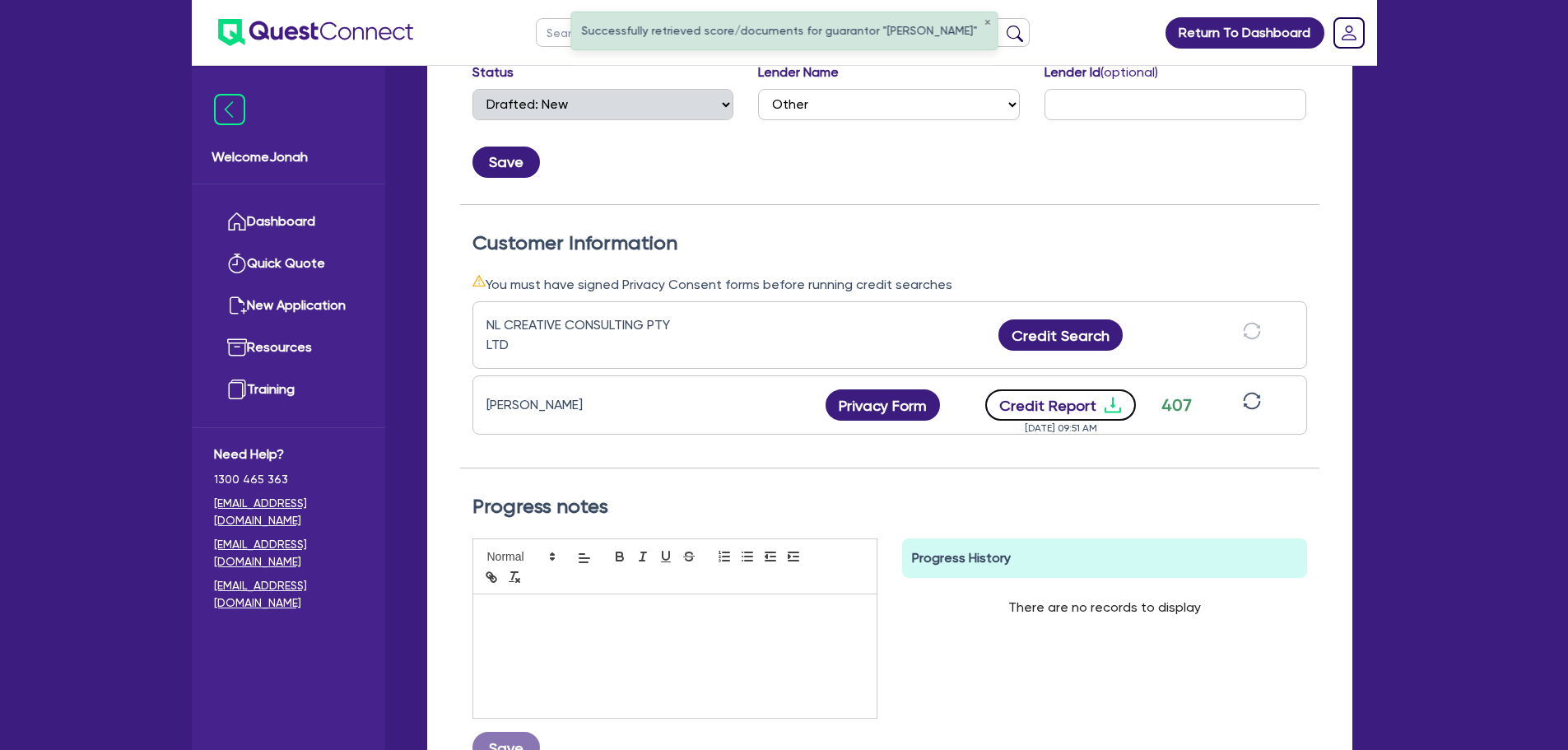
click at [1097, 420] on button "Credit Report" at bounding box center [1060, 405] width 151 height 31
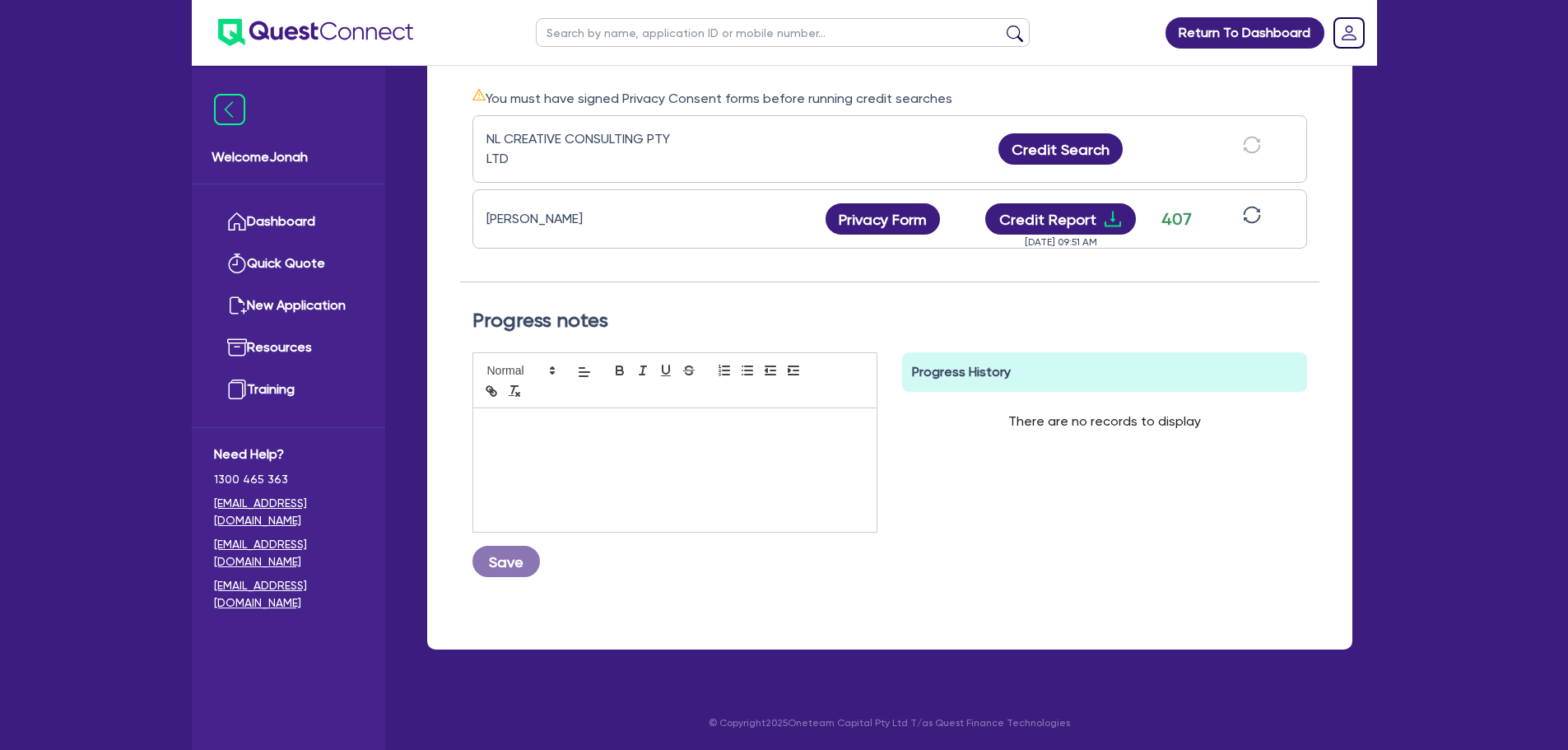
scroll to position [104, 0]
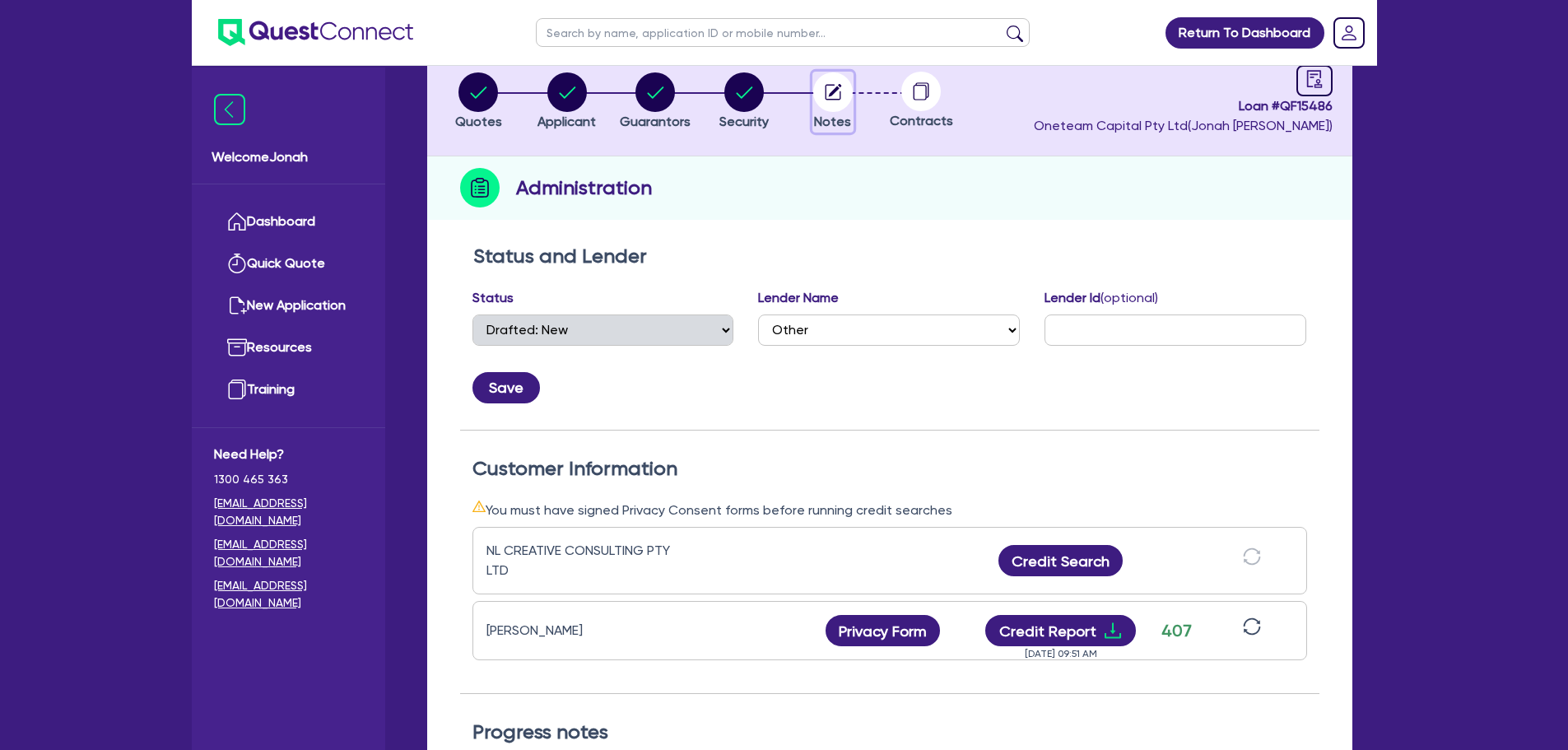
click at [826, 108] on circle "button" at bounding box center [833, 92] width 40 height 40
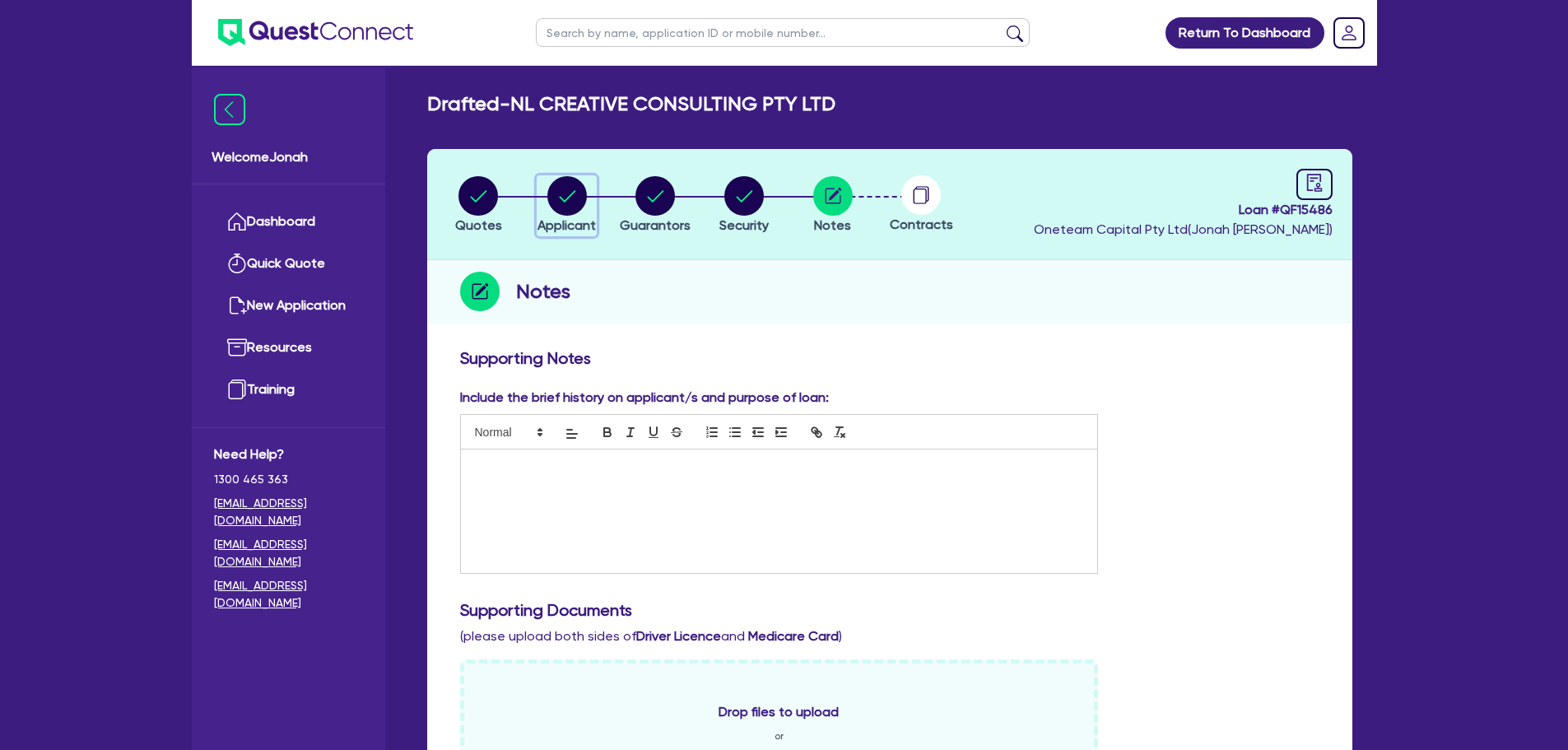
click at [559, 178] on circle "button" at bounding box center [567, 196] width 40 height 40
select select "COMPANY"
select select "INFORMATION_TELECOMMUNICATION"
select select "TELECOMMUNICATION_SERVICES"
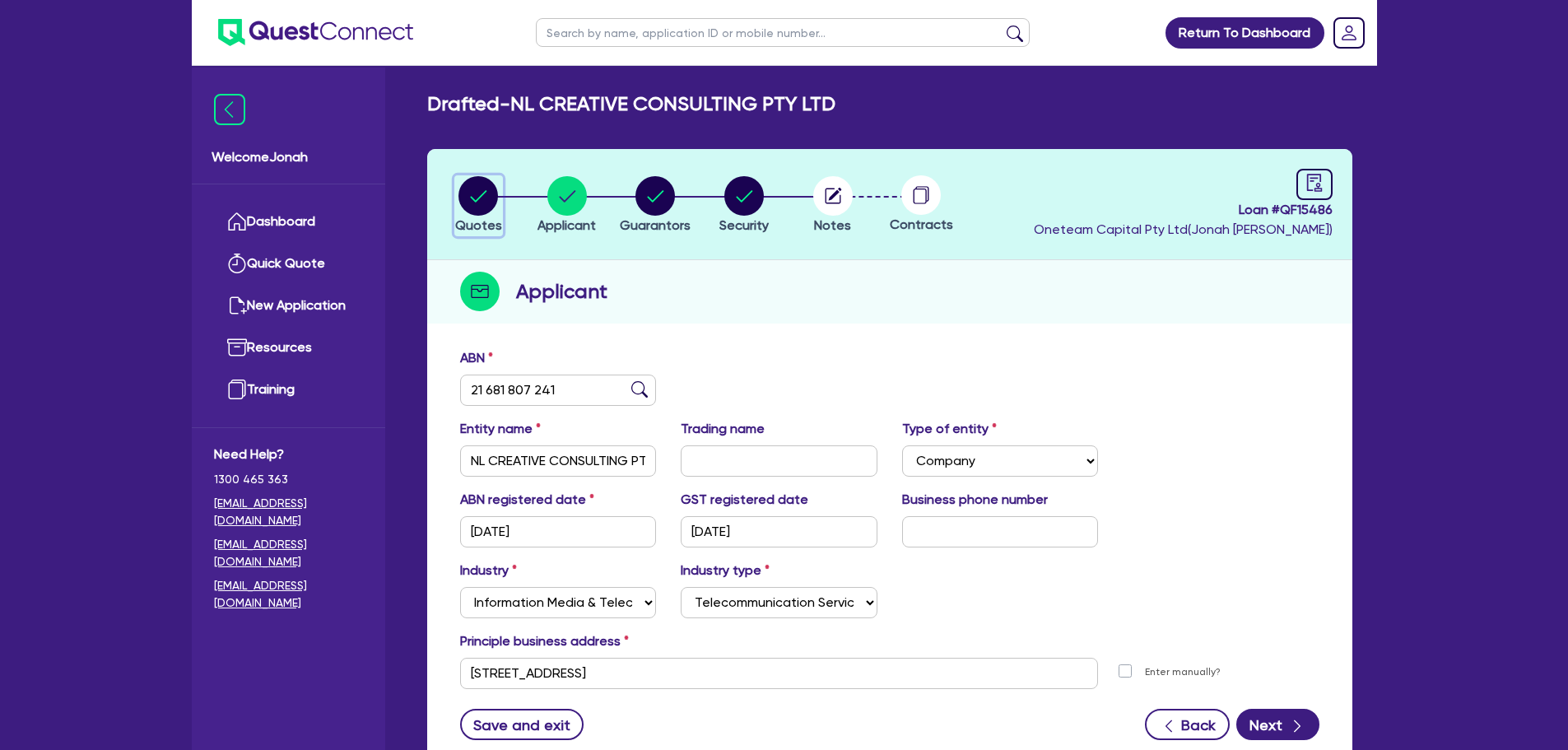
click at [459, 209] on icon "button" at bounding box center [478, 196] width 40 height 40
select select "Other"
select select "TERTIARY_ASSETS"
select select "IT_EQUIPMENT"
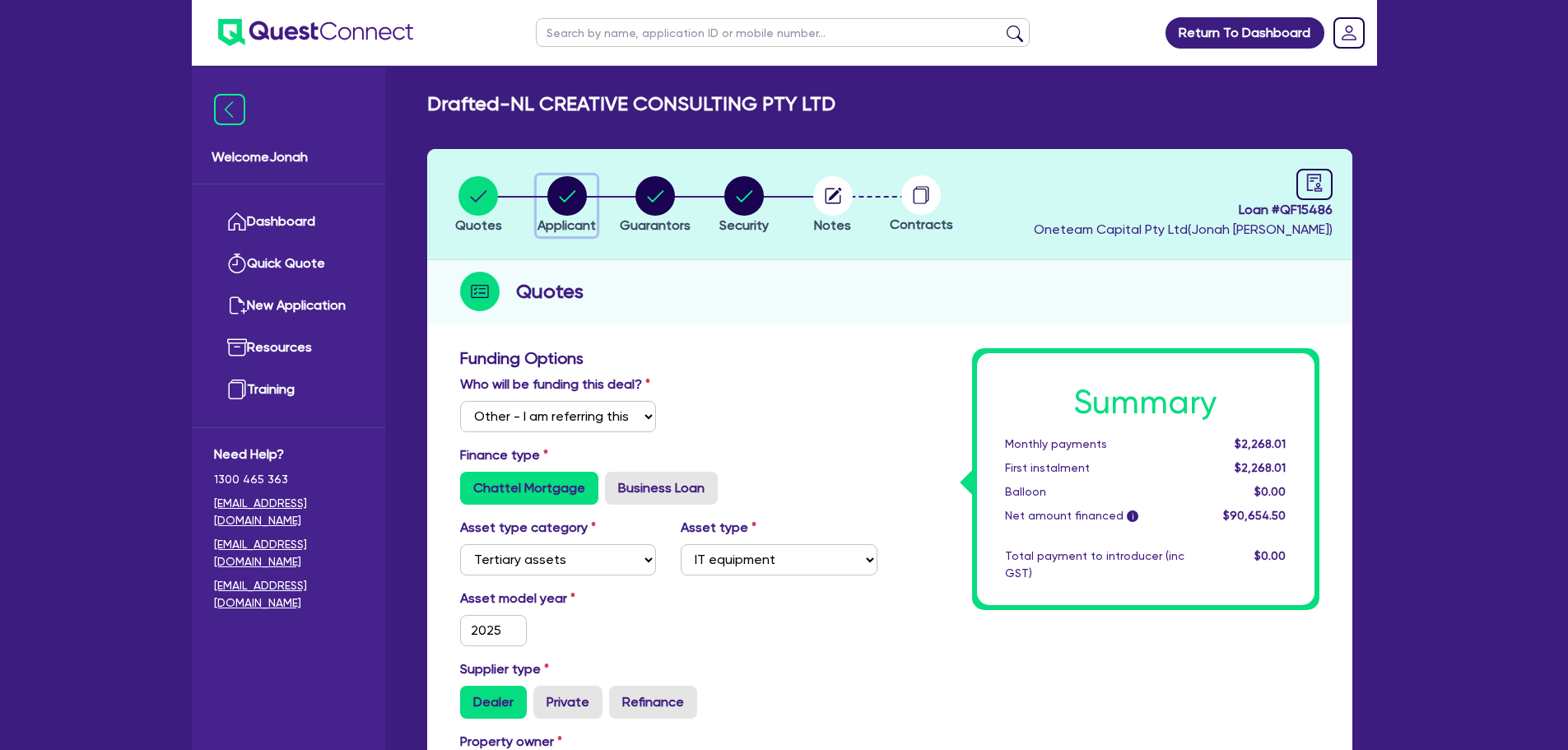
click at [566, 193] on circle "button" at bounding box center [567, 196] width 40 height 40
select select "COMPANY"
select select "INFORMATION_TELECOMMUNICATION"
select select "TELECOMMUNICATION_SERVICES"
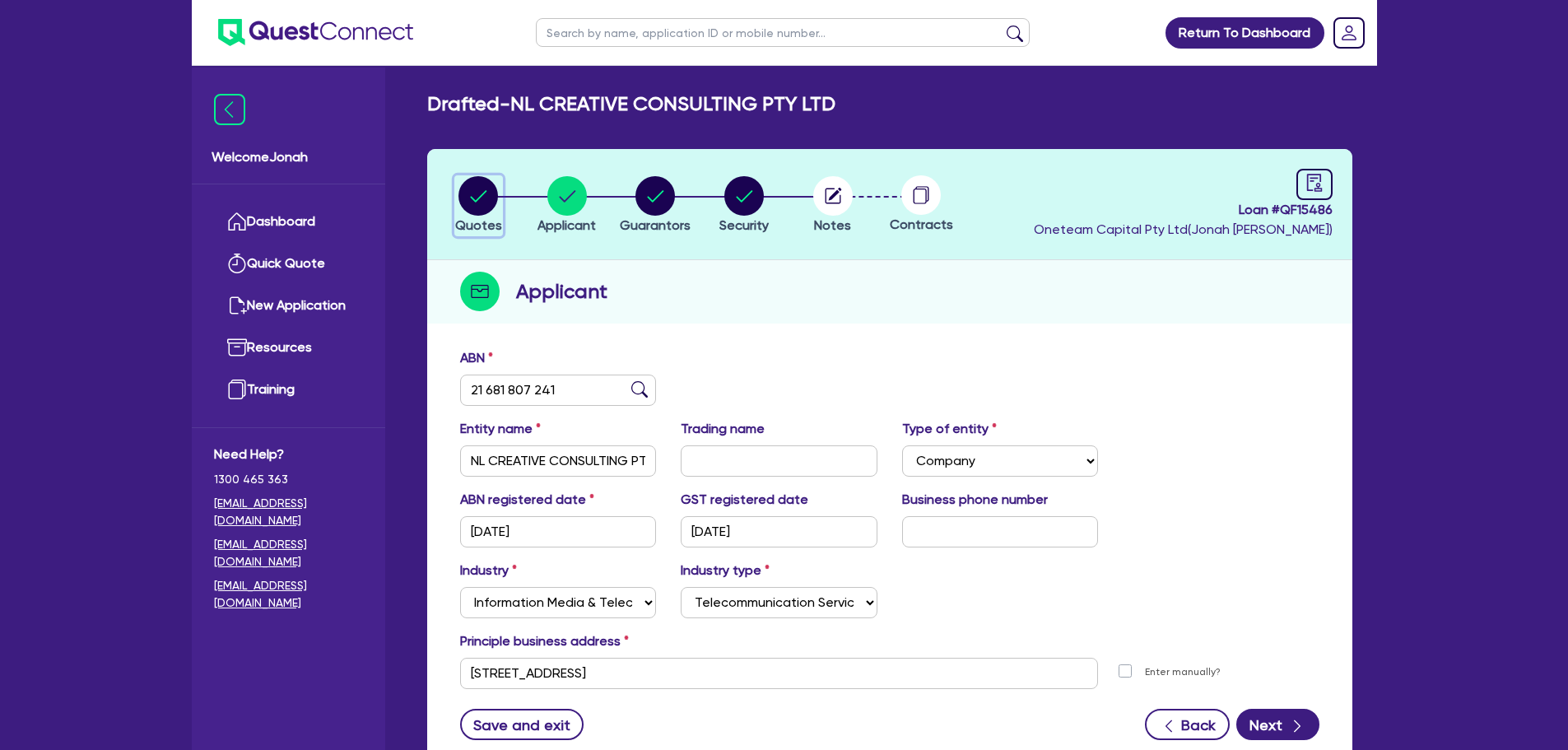
click at [496, 200] on circle "button" at bounding box center [478, 196] width 40 height 40
select select "Other"
select select "TERTIARY_ASSETS"
select select "IT_EQUIPMENT"
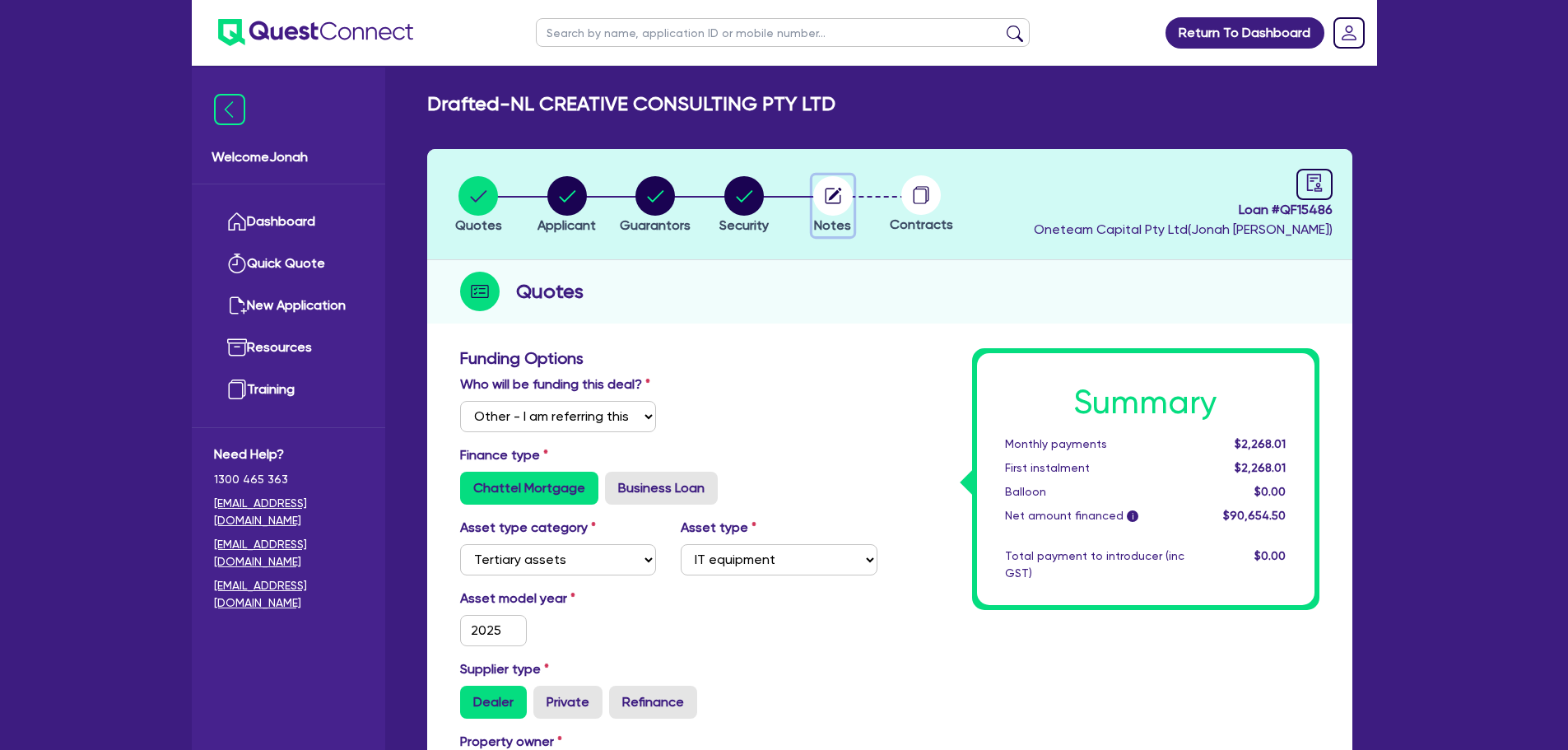
click at [842, 224] on span "Notes" at bounding box center [832, 225] width 37 height 16
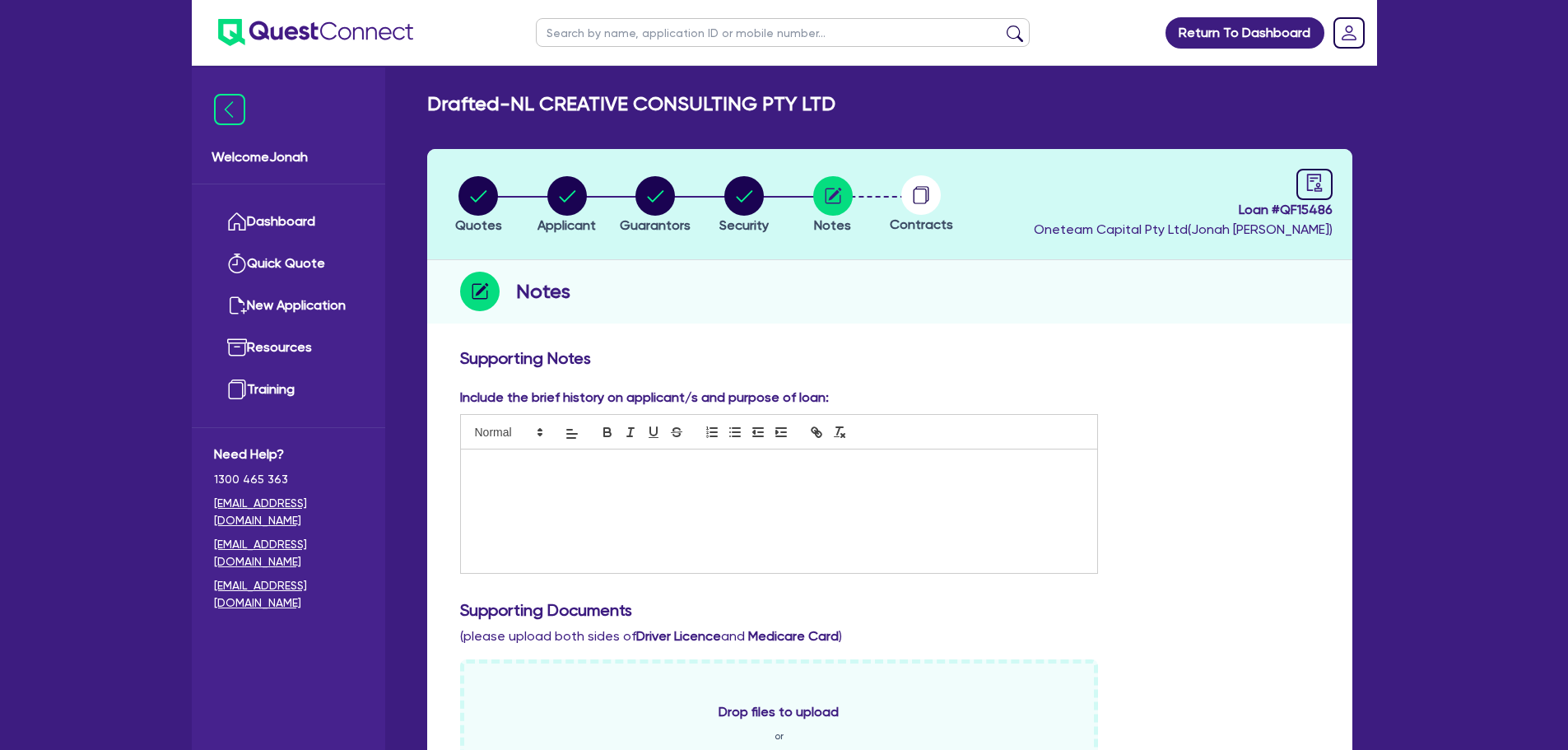
click at [506, 192] on li "Quotes" at bounding box center [479, 204] width 89 height 58
click at [501, 202] on li "Quotes" at bounding box center [479, 204] width 89 height 58
click at [496, 204] on circle "button" at bounding box center [478, 196] width 40 height 40
select select "Other"
select select "TERTIARY_ASSETS"
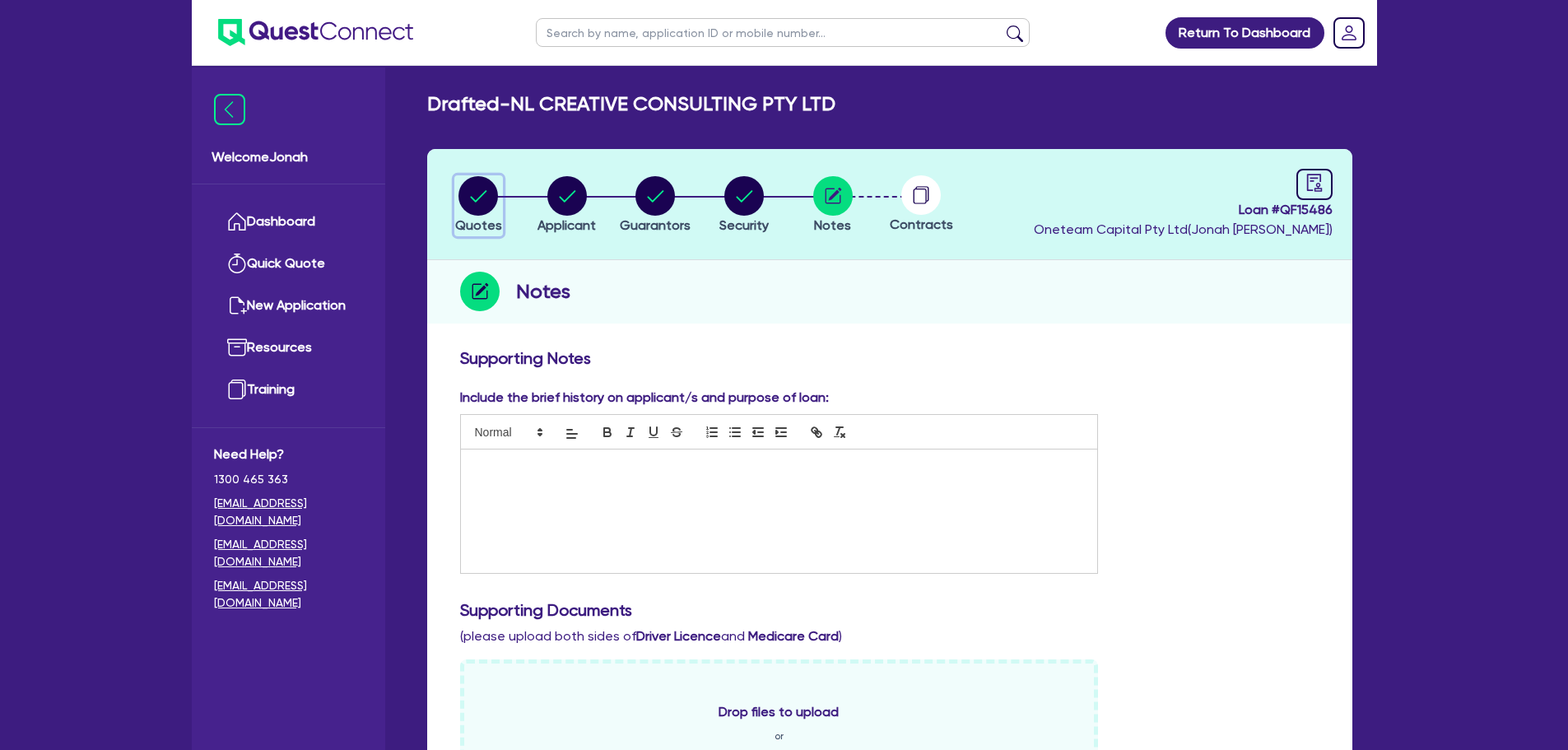
select select "IT_EQUIPMENT"
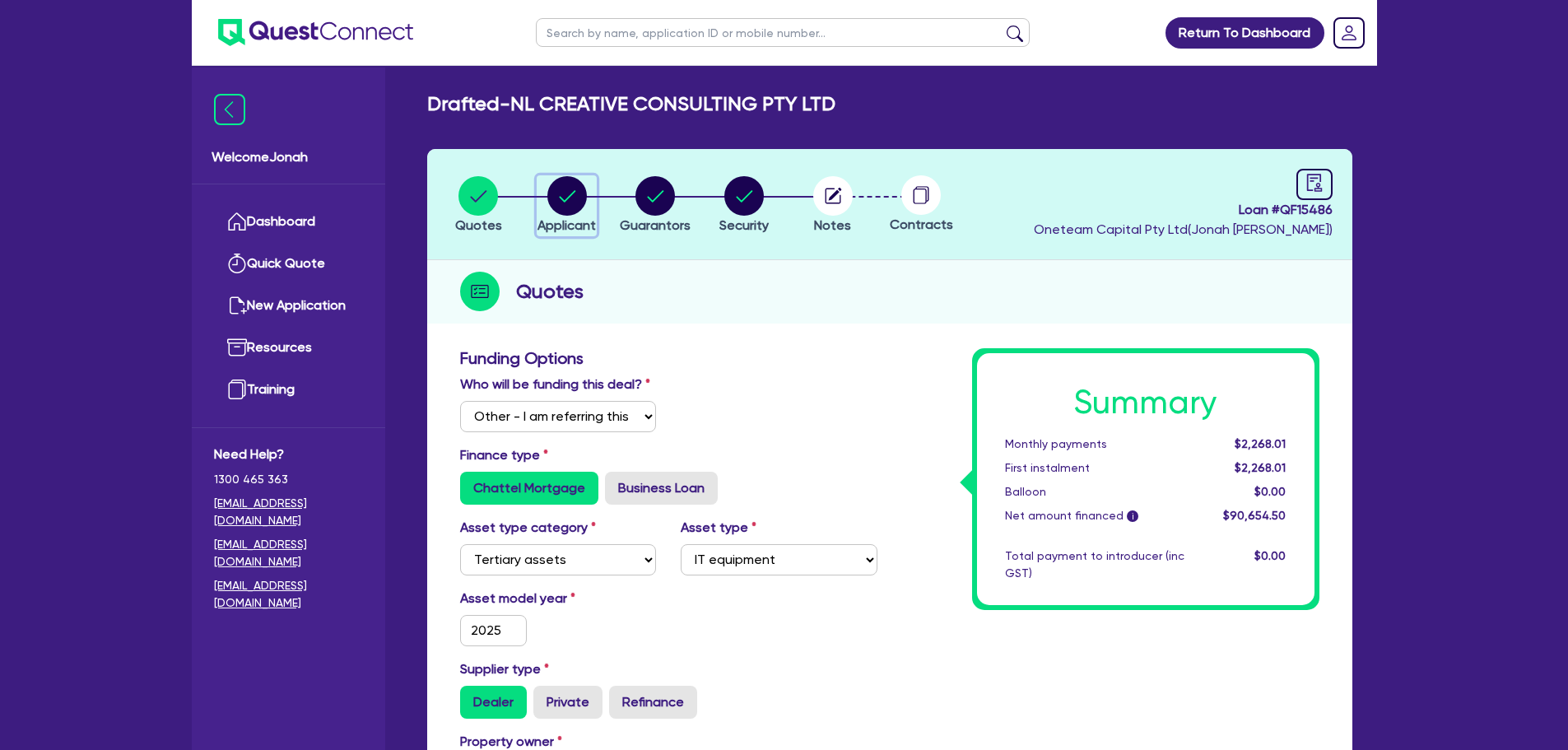
click at [559, 201] on circle "button" at bounding box center [567, 196] width 40 height 40
select select "COMPANY"
select select "INFORMATION_TELECOMMUNICATION"
select select "TELECOMMUNICATION_SERVICES"
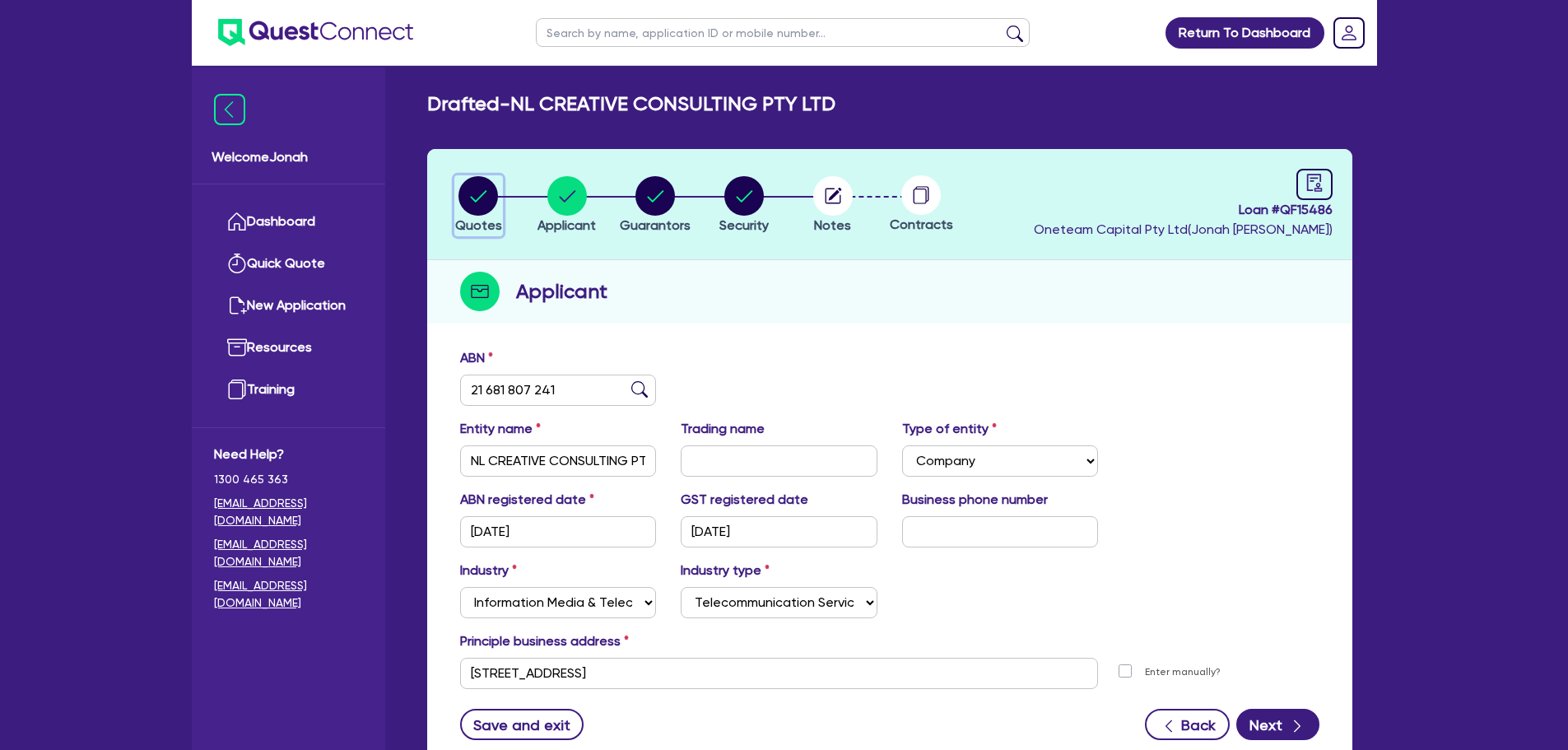
click at [484, 211] on circle "button" at bounding box center [478, 196] width 40 height 40
select select "Other"
select select "TERTIARY_ASSETS"
select select "IT_EQUIPMENT"
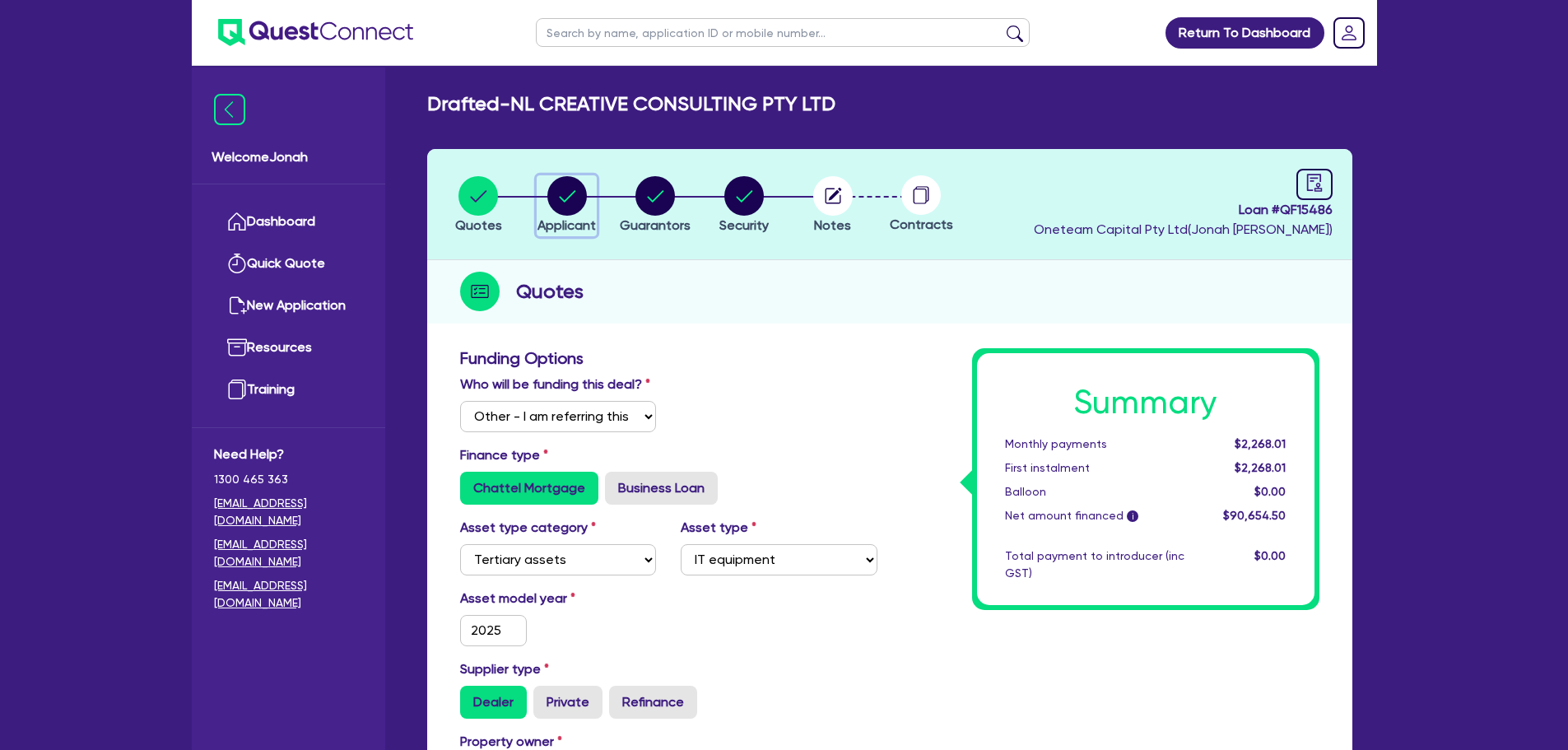
click at [553, 198] on circle "button" at bounding box center [567, 196] width 40 height 40
select select "COMPANY"
select select "INFORMATION_TELECOMMUNICATION"
select select "TELECOMMUNICATION_SERVICES"
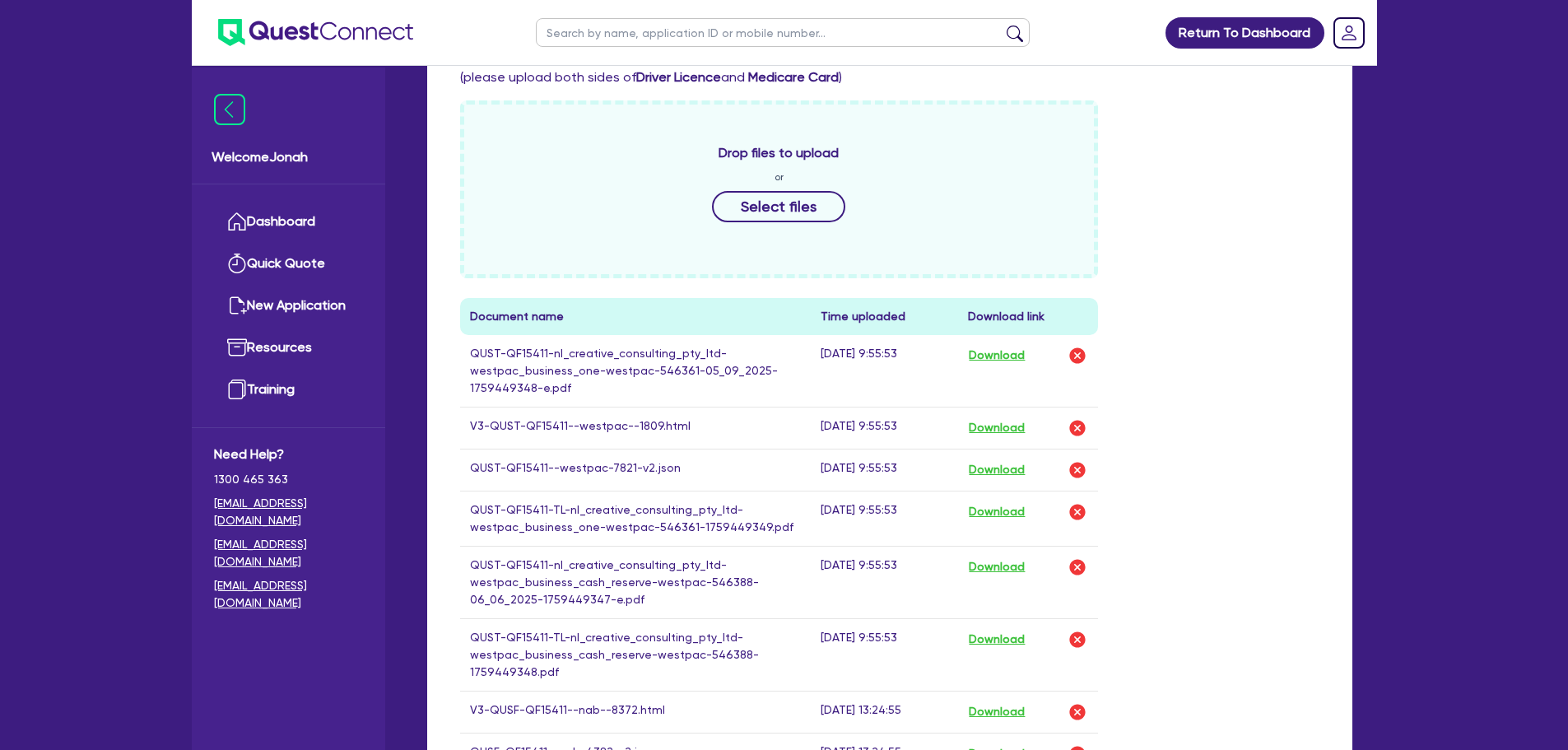
scroll to position [576, 0]
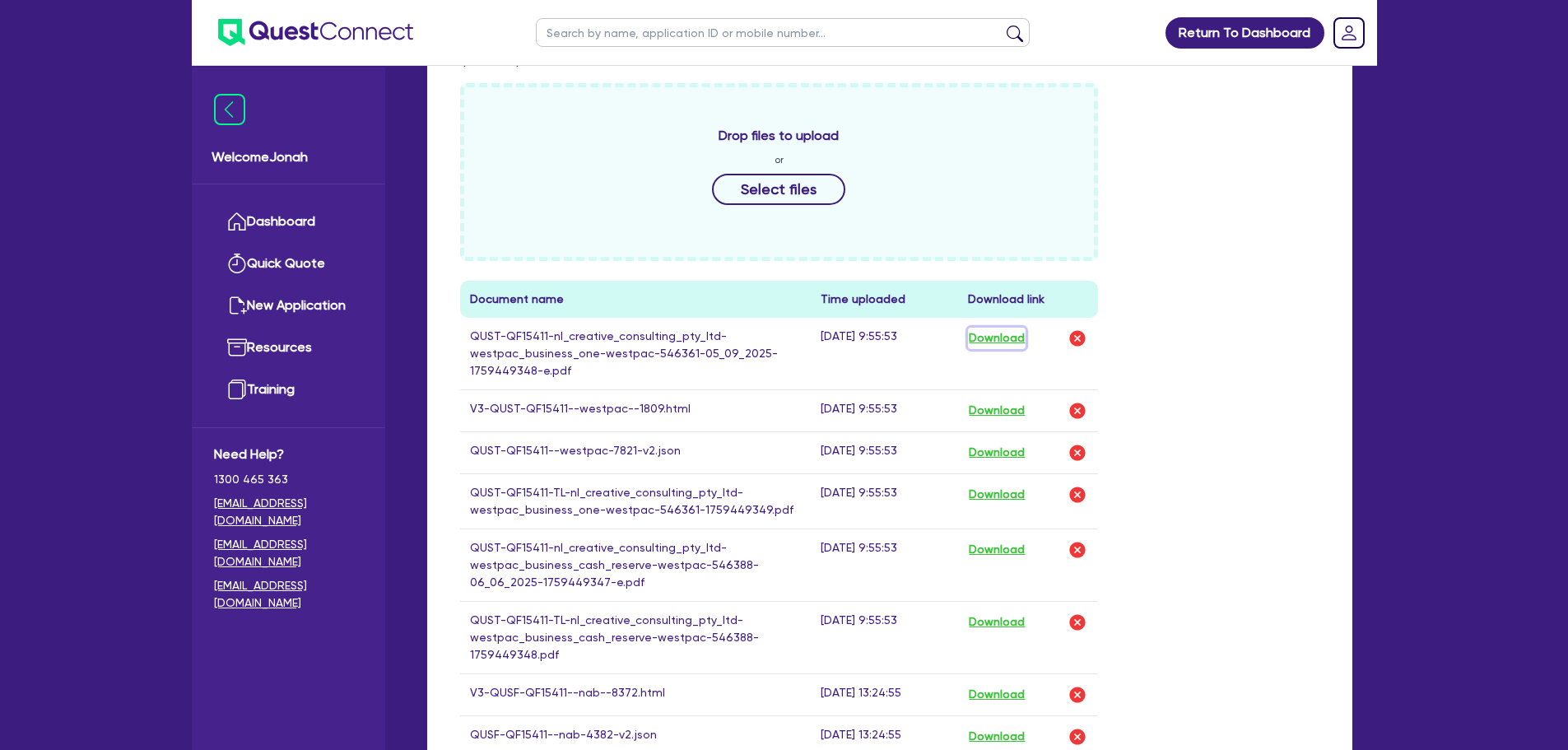
click at [993, 338] on button "Download" at bounding box center [996, 338] width 58 height 22
click at [1012, 407] on button "Download" at bounding box center [996, 410] width 58 height 22
